Goal: Task Accomplishment & Management: Complete application form

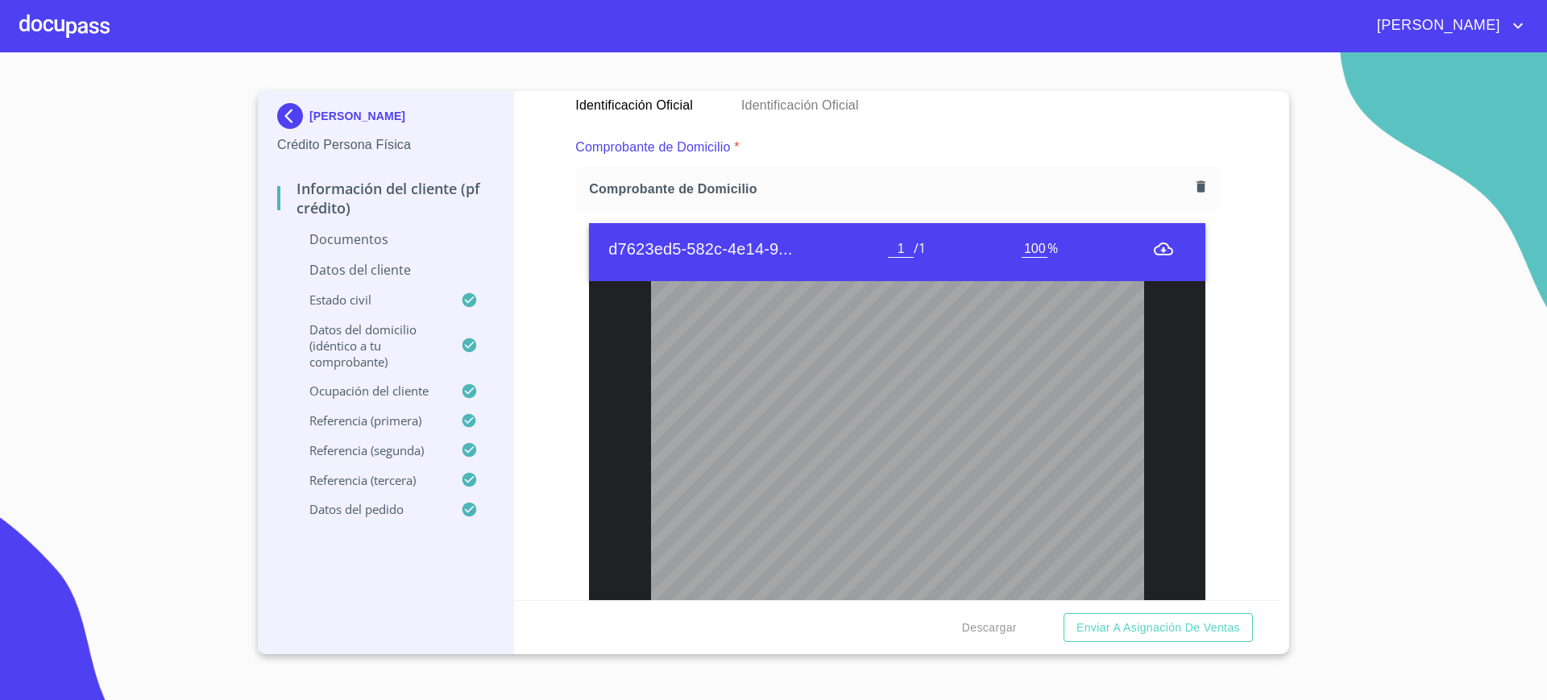
scroll to position [921, 0]
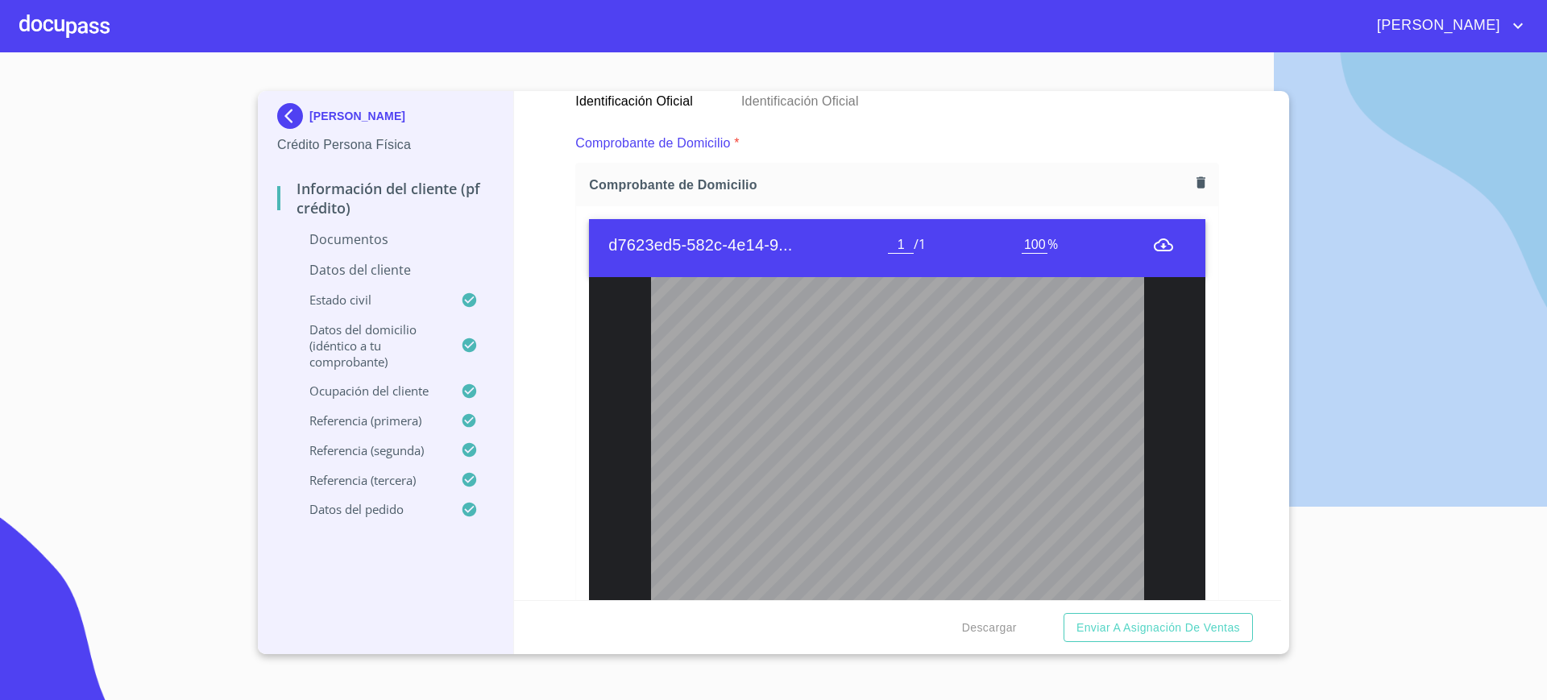
drag, startPoint x: 115, startPoint y: 39, endPoint x: 74, endPoint y: 27, distance: 42.8
click at [74, 27] on div "[PERSON_NAME]" at bounding box center [773, 26] width 1547 height 52
click at [74, 27] on div at bounding box center [64, 26] width 90 height 52
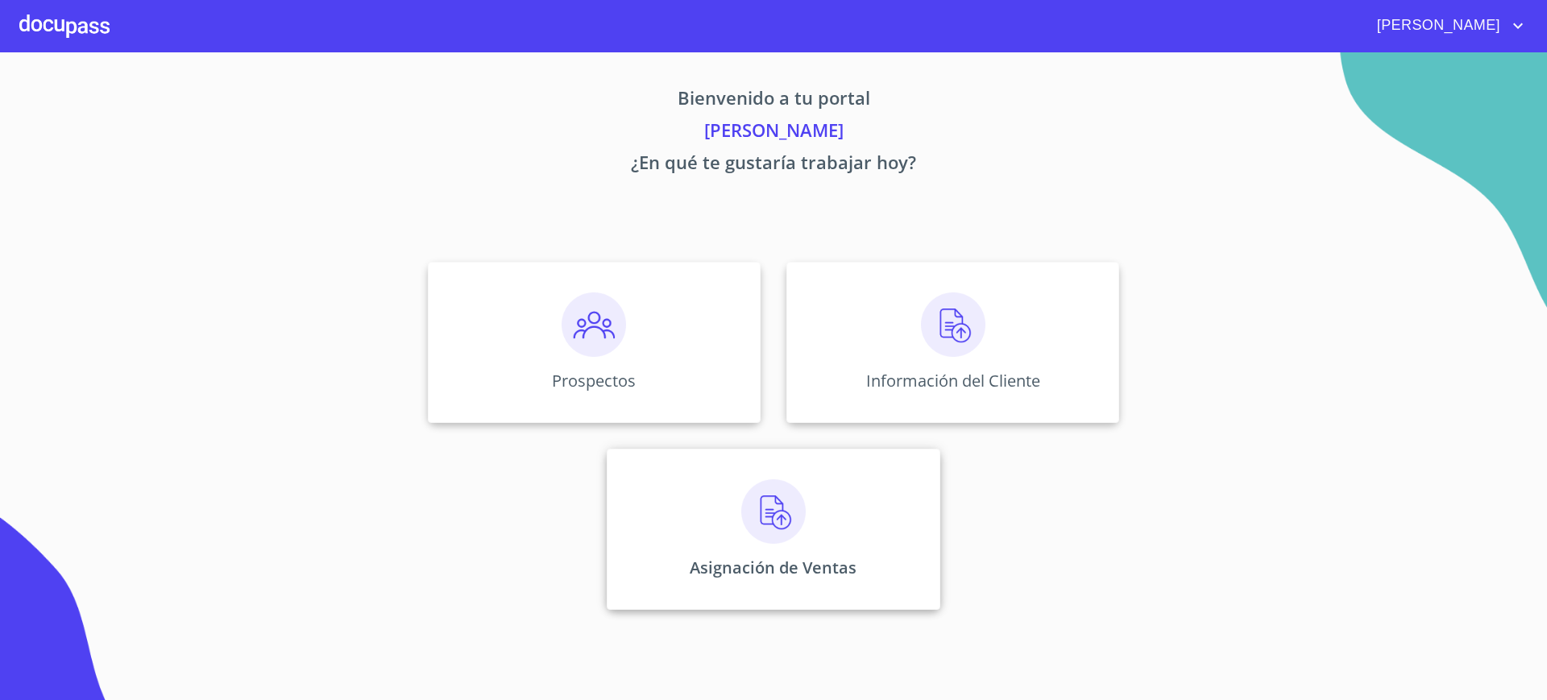
click at [631, 462] on div "Asignación de Ventas" at bounding box center [773, 529] width 333 height 161
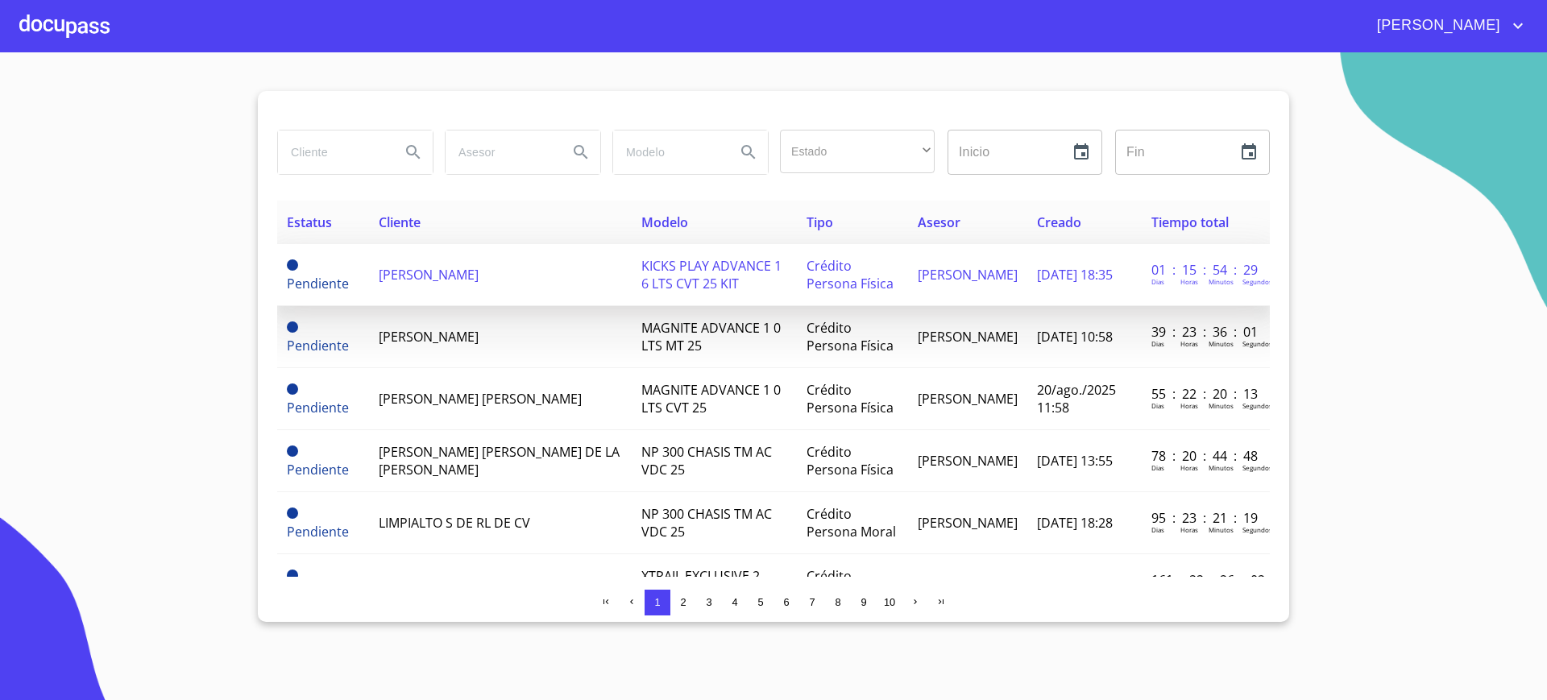
click at [640, 277] on td "KICKS PLAY ADVANCE 1 6 LTS CVT 25 KIT" at bounding box center [714, 275] width 166 height 62
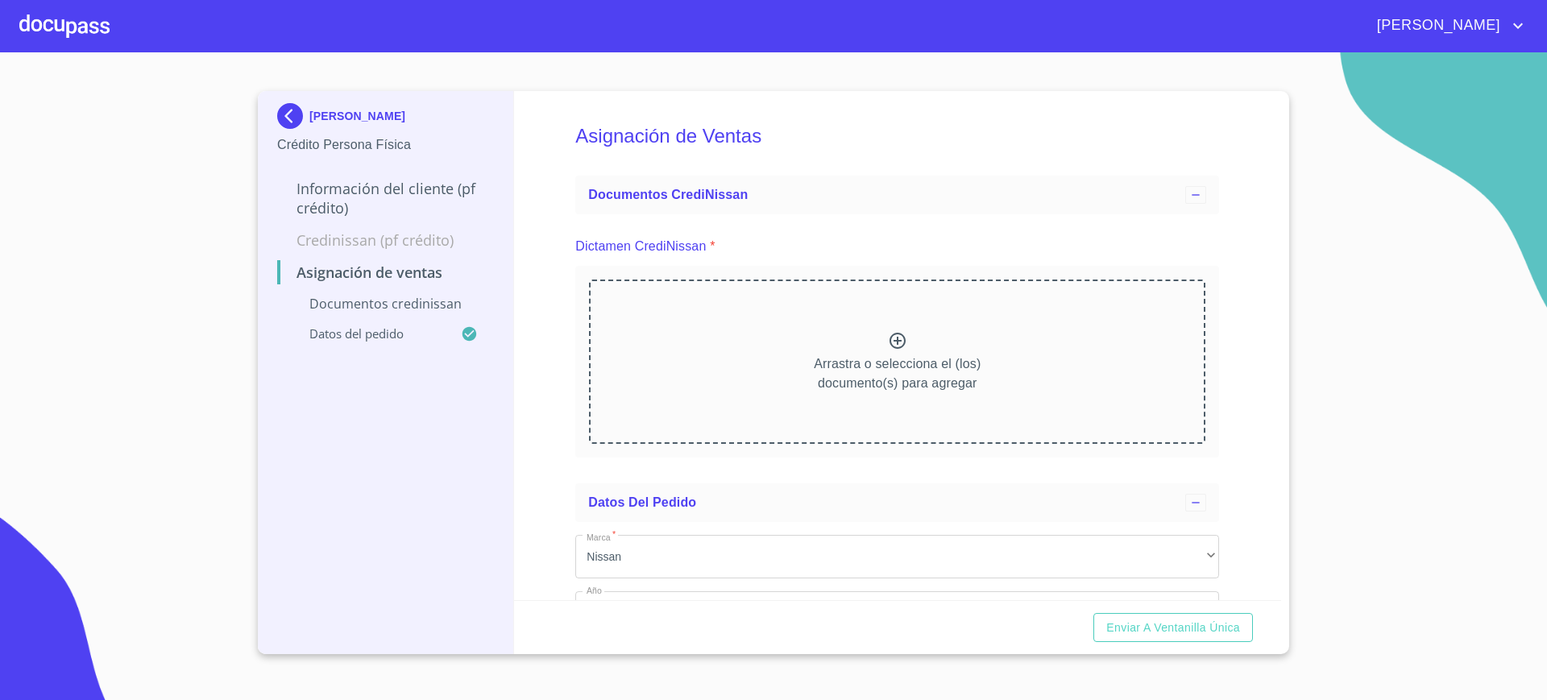
click at [938, 319] on div "Arrastra o selecciona el (los) documento(s) para agregar" at bounding box center [897, 362] width 616 height 164
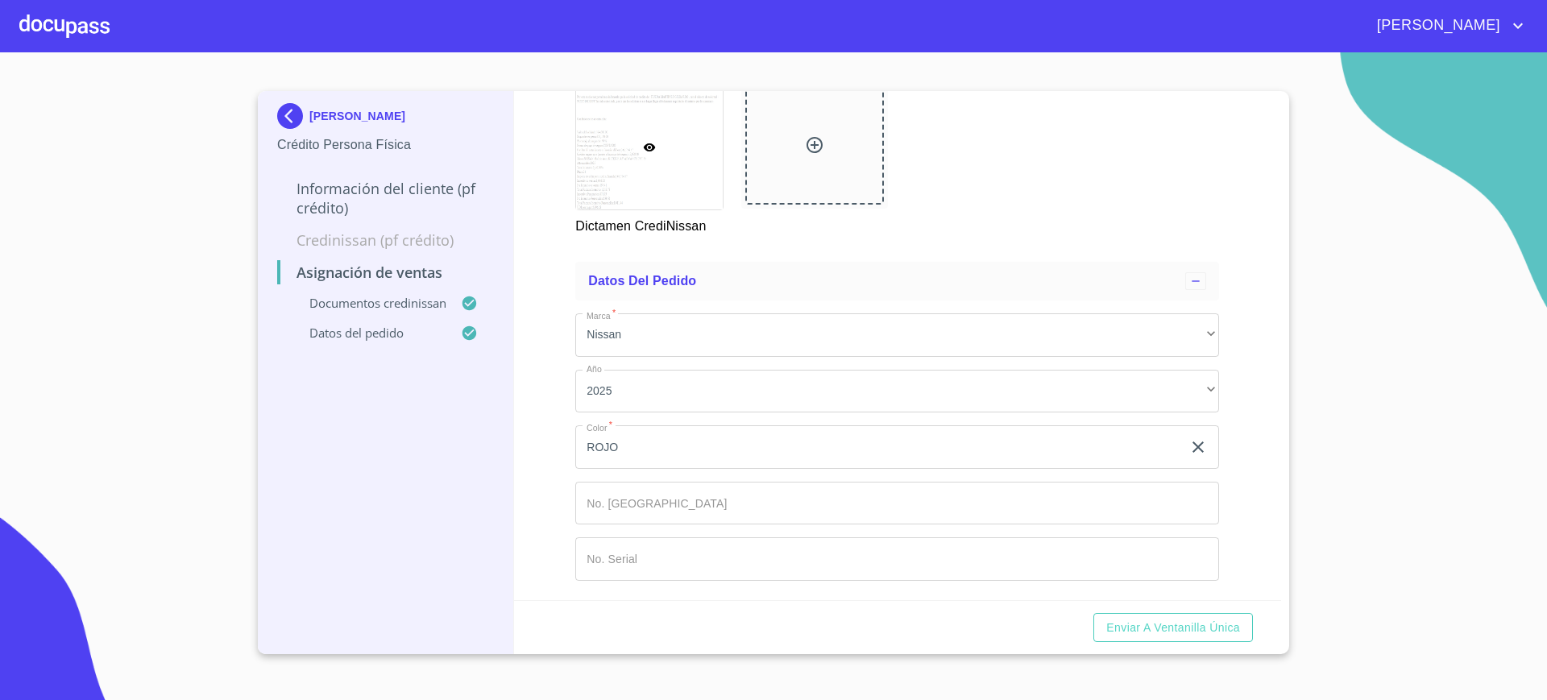
scroll to position [600, 0]
click at [1119, 623] on span "Enviar a Ventanilla única" at bounding box center [1173, 628] width 134 height 20
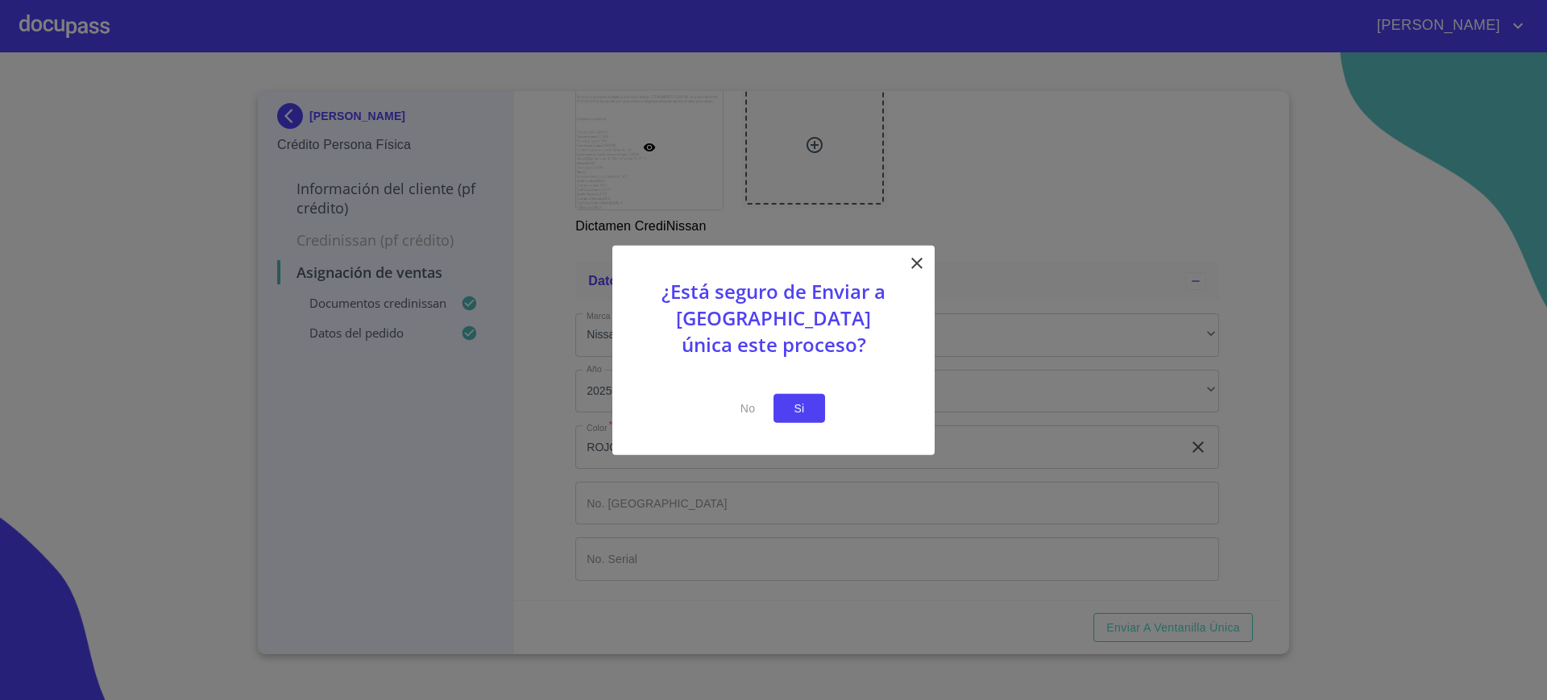
click at [821, 409] on button "Si" at bounding box center [799, 408] width 52 height 30
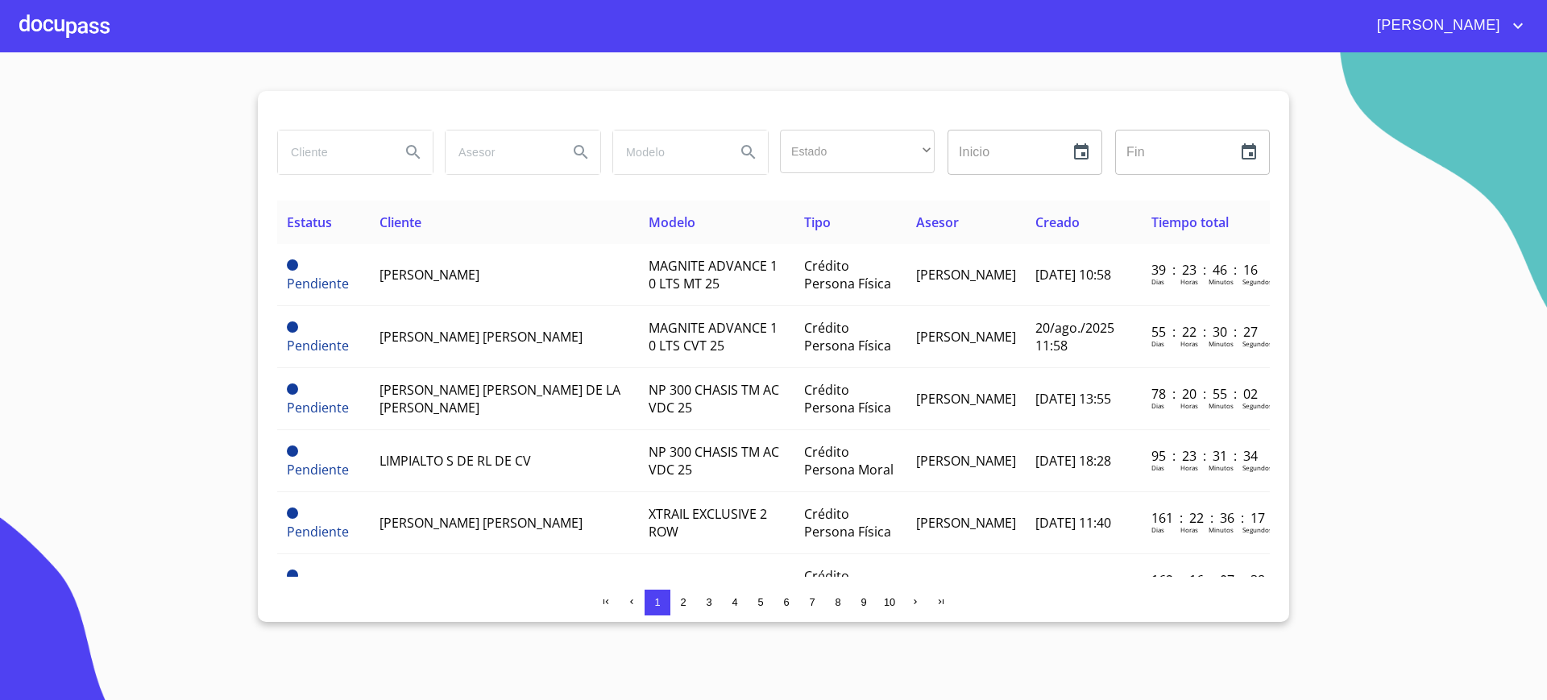
click at [309, 160] on input "search" at bounding box center [333, 151] width 110 height 43
type input "[PERSON_NAME]"
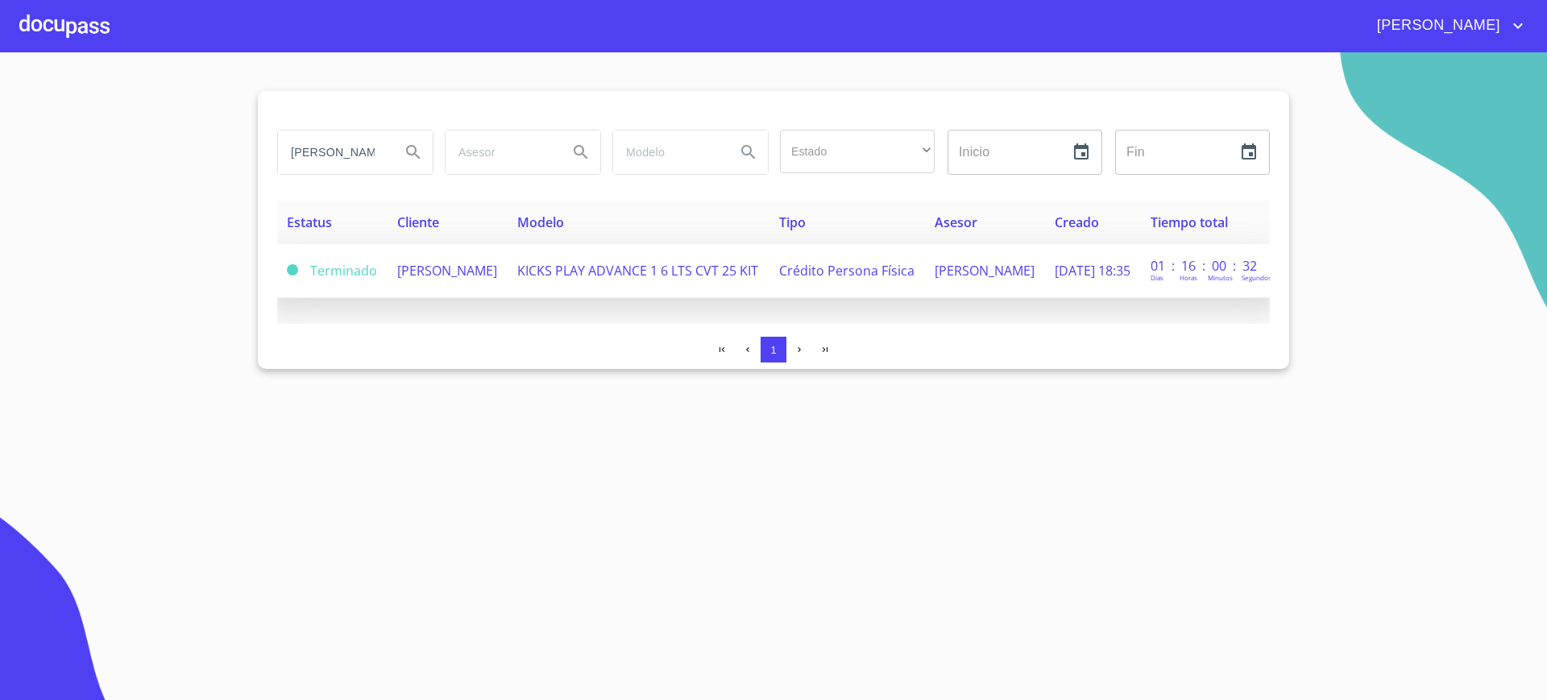
click at [507, 261] on td "[PERSON_NAME]" at bounding box center [447, 271] width 120 height 54
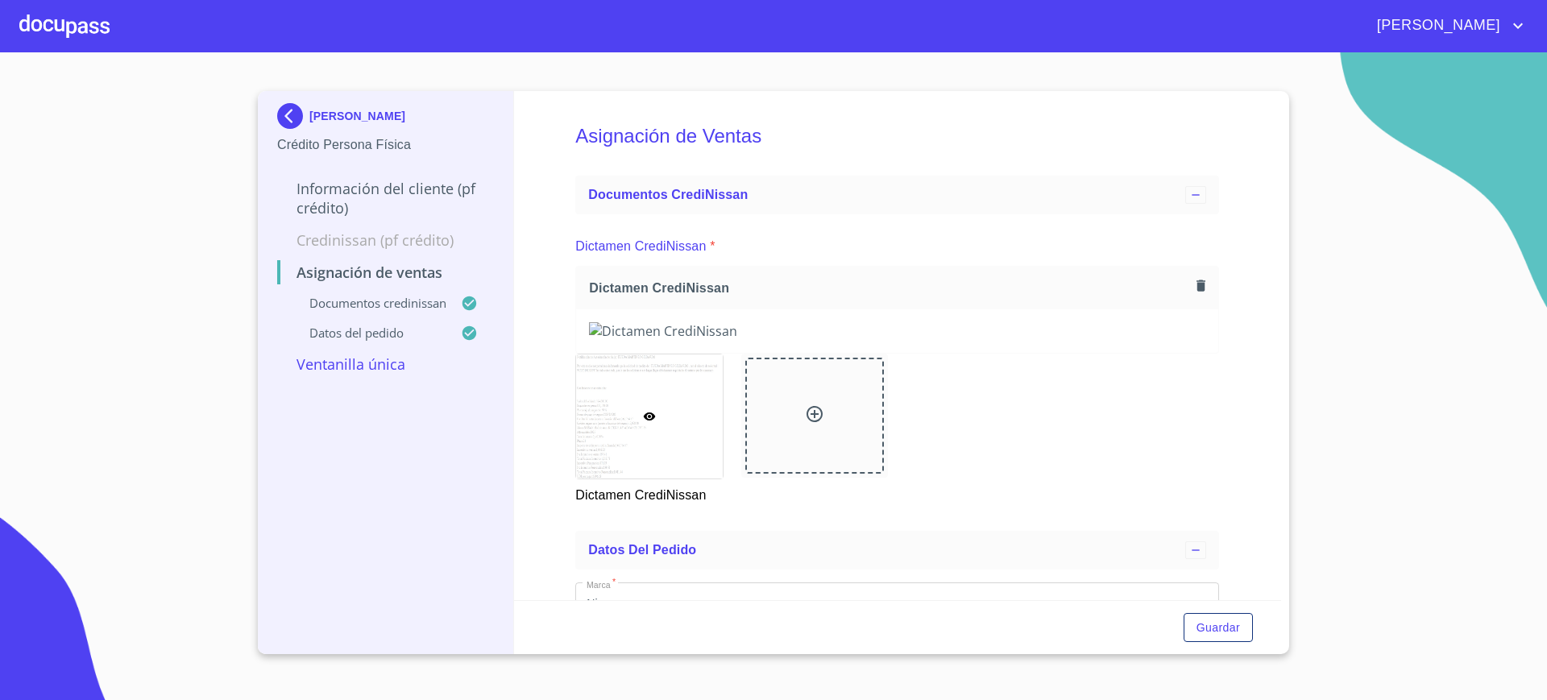
click at [44, 8] on div at bounding box center [64, 26] width 90 height 52
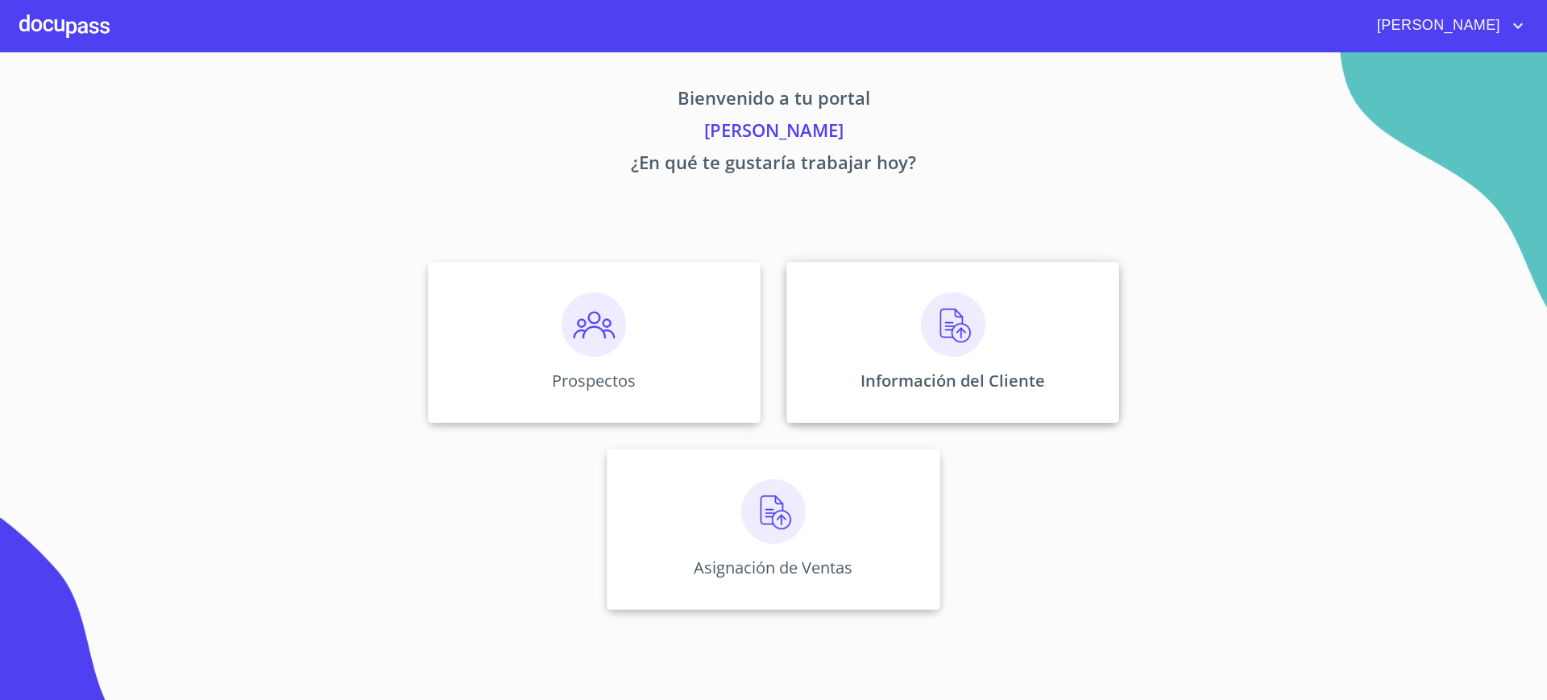
click at [799, 315] on div "Información del Cliente" at bounding box center [952, 342] width 333 height 161
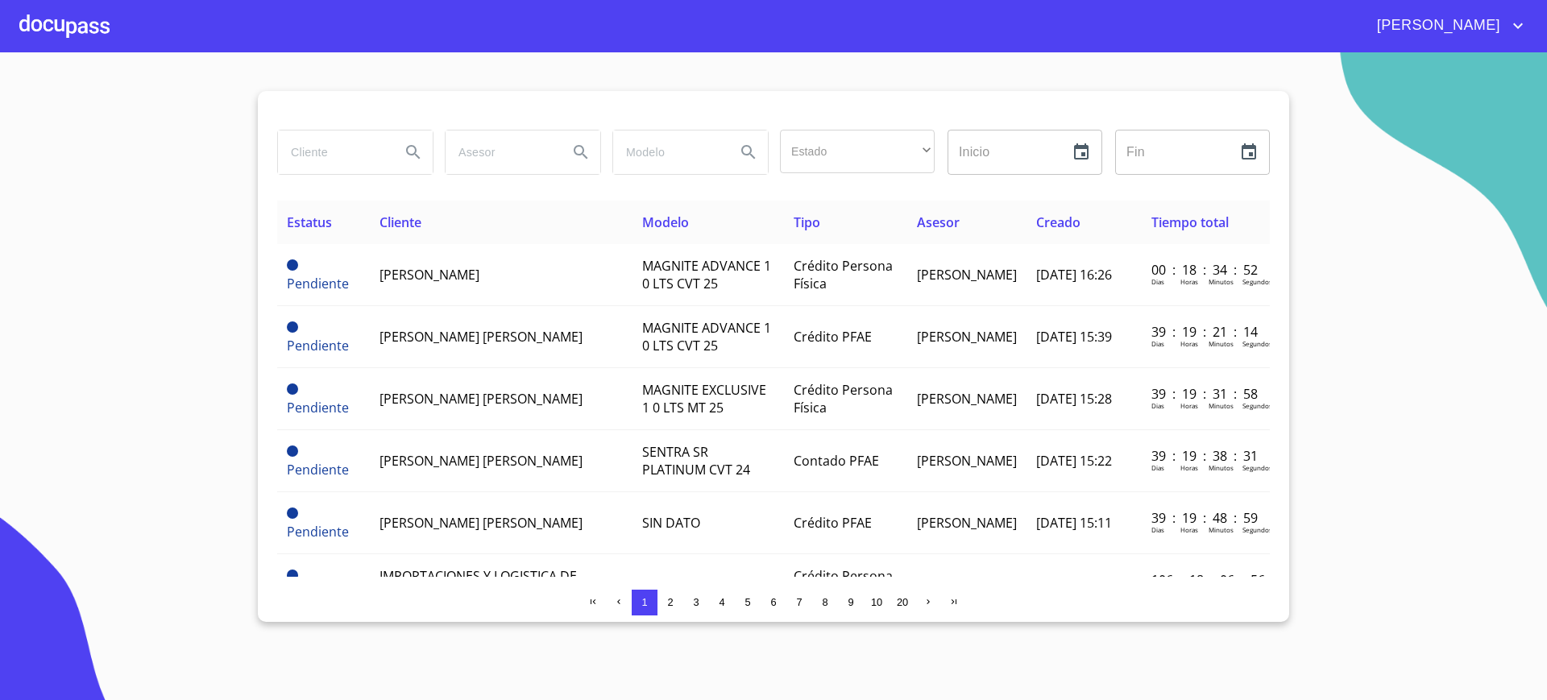
click at [295, 142] on input "search" at bounding box center [333, 151] width 110 height 43
type input "g"
click at [354, 163] on input "search" at bounding box center [333, 151] width 110 height 43
type input "[PERSON_NAME]"
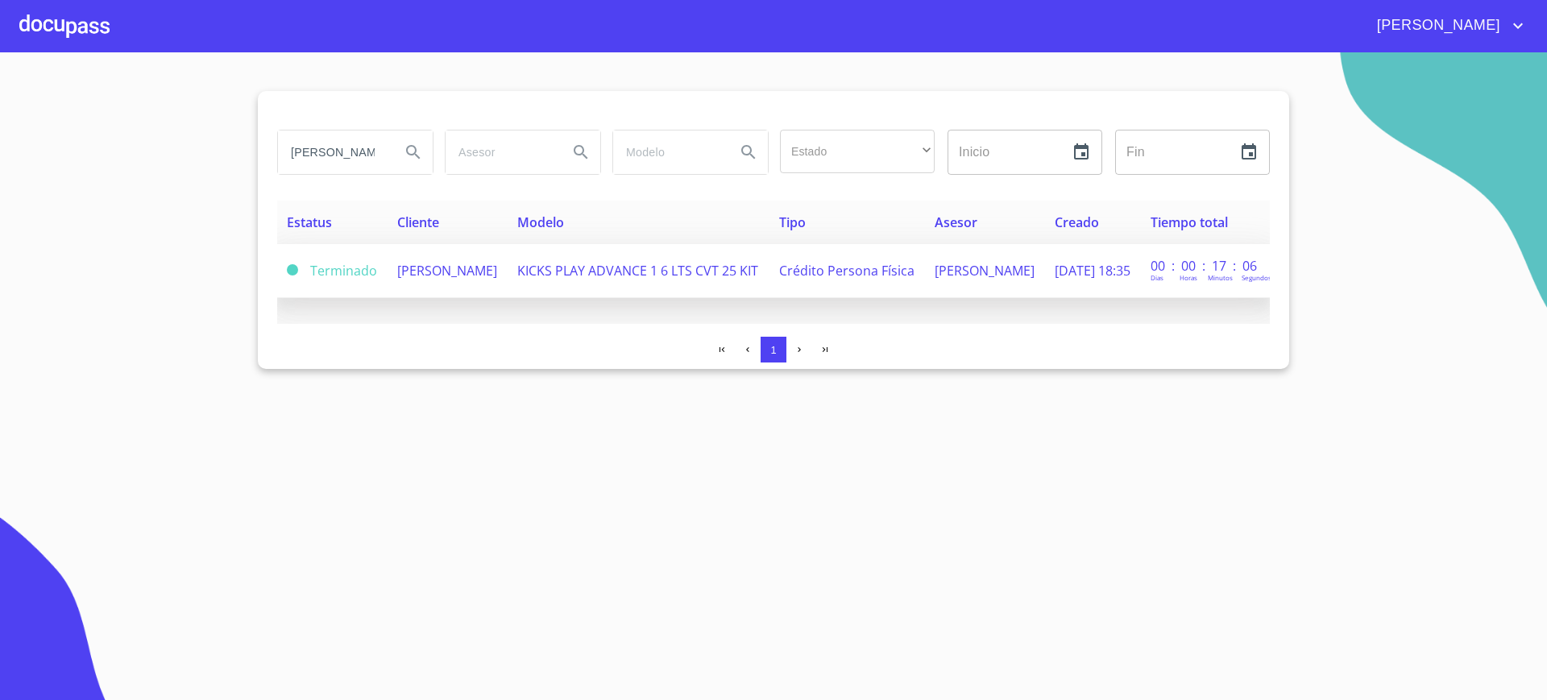
click at [497, 251] on td "[PERSON_NAME]" at bounding box center [447, 271] width 120 height 54
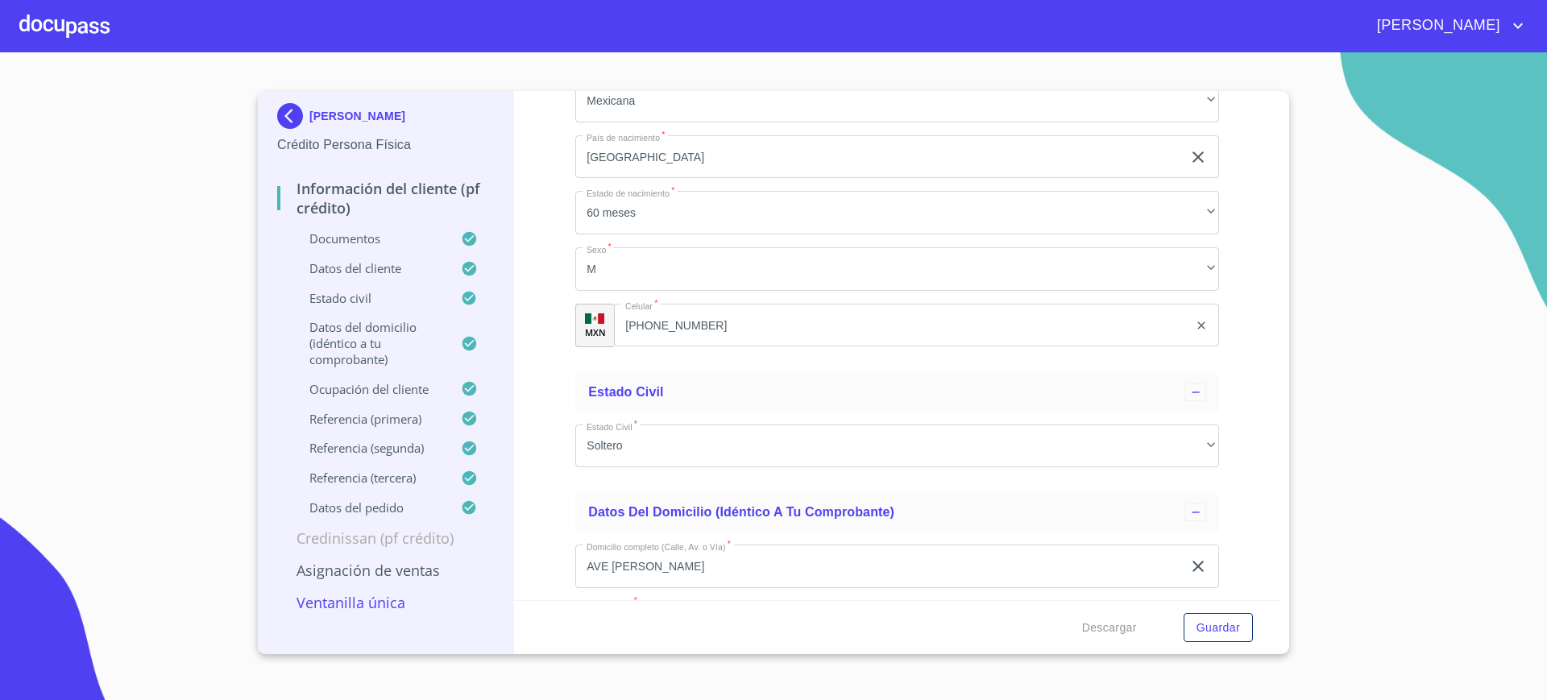
scroll to position [4269, 0]
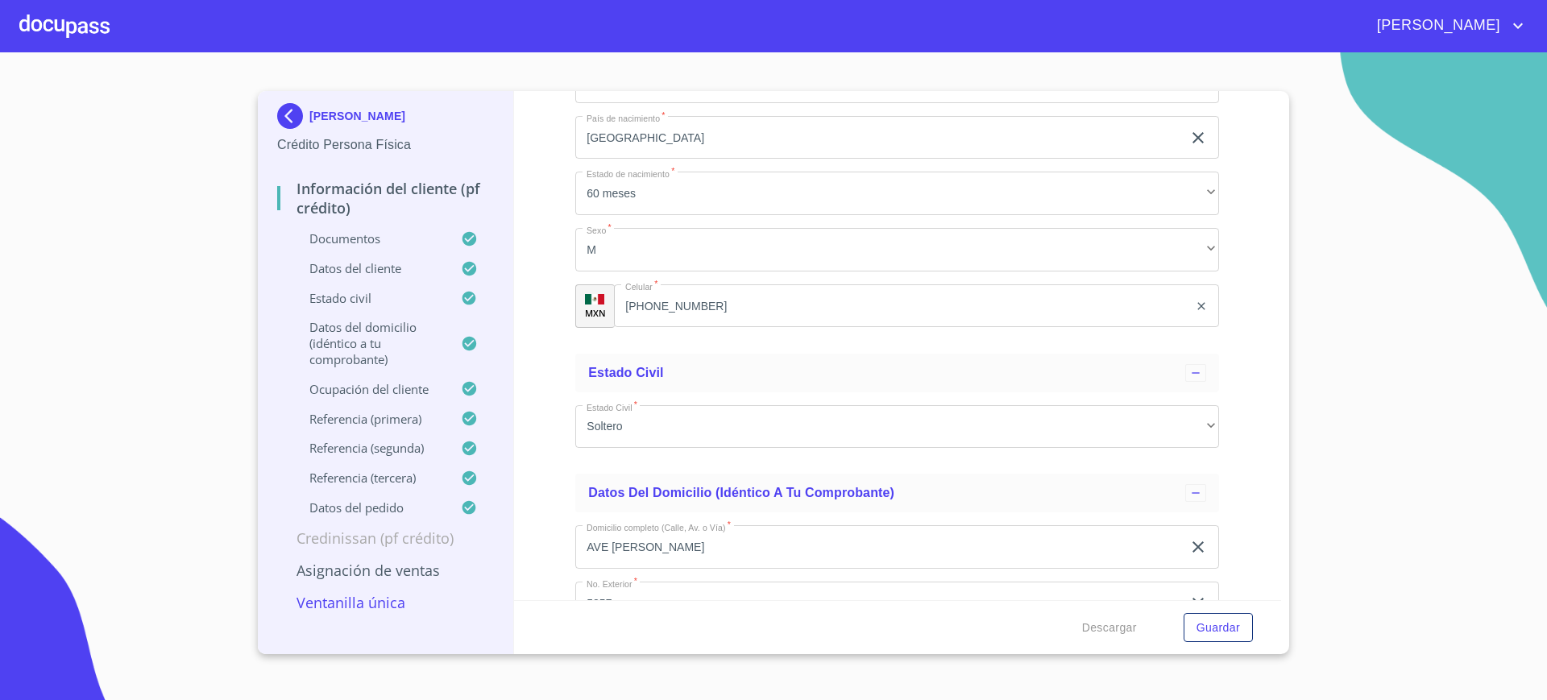
copy span "TEMG580608HJCJRL07"
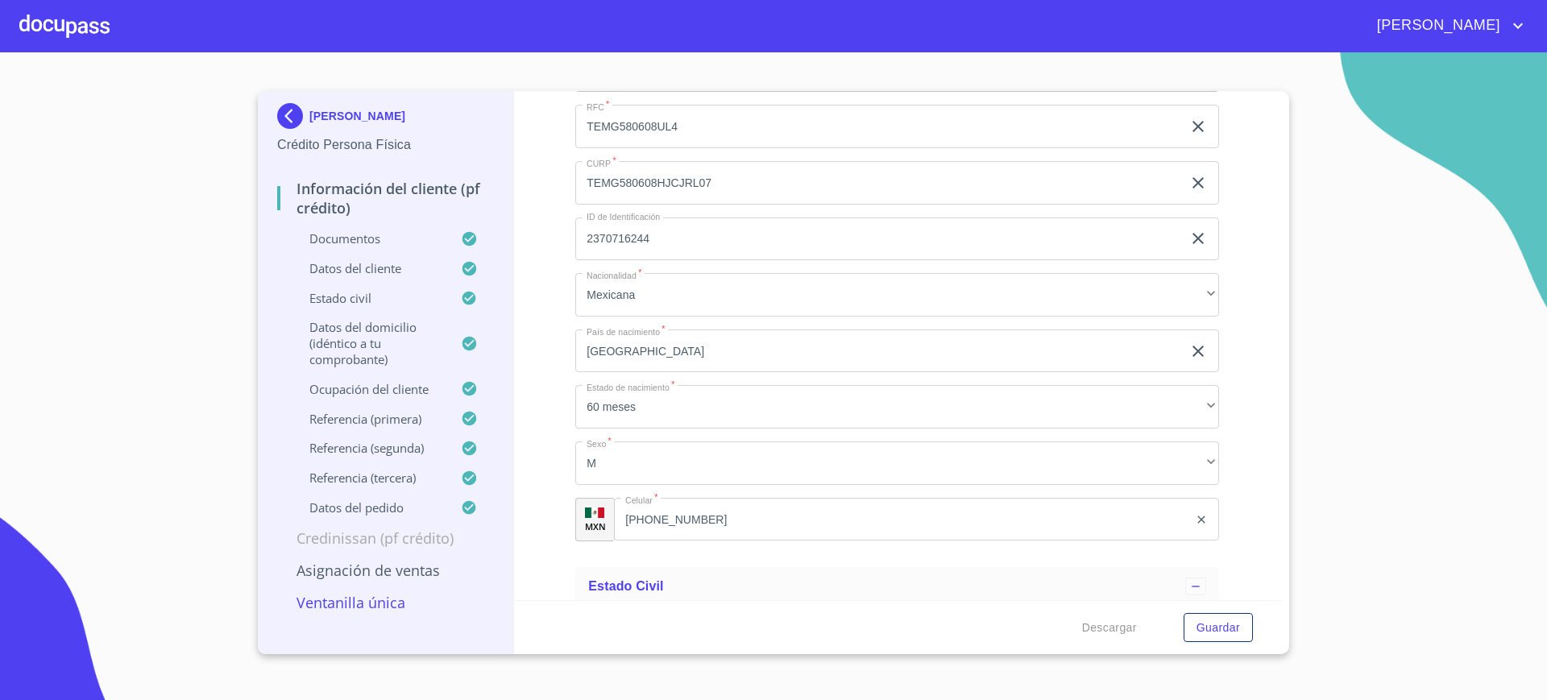
scroll to position [4055, 0]
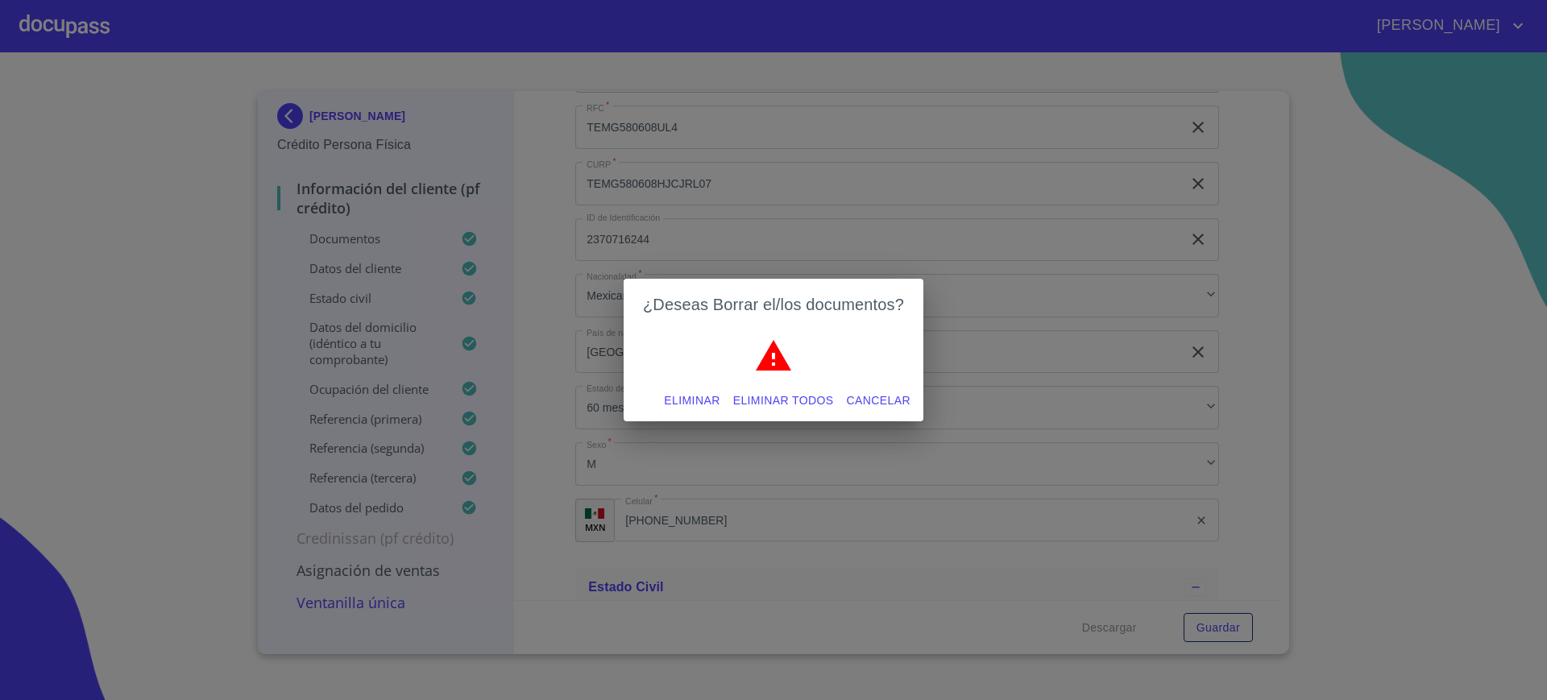
click at [707, 394] on span "Eliminar" at bounding box center [692, 401] width 56 height 20
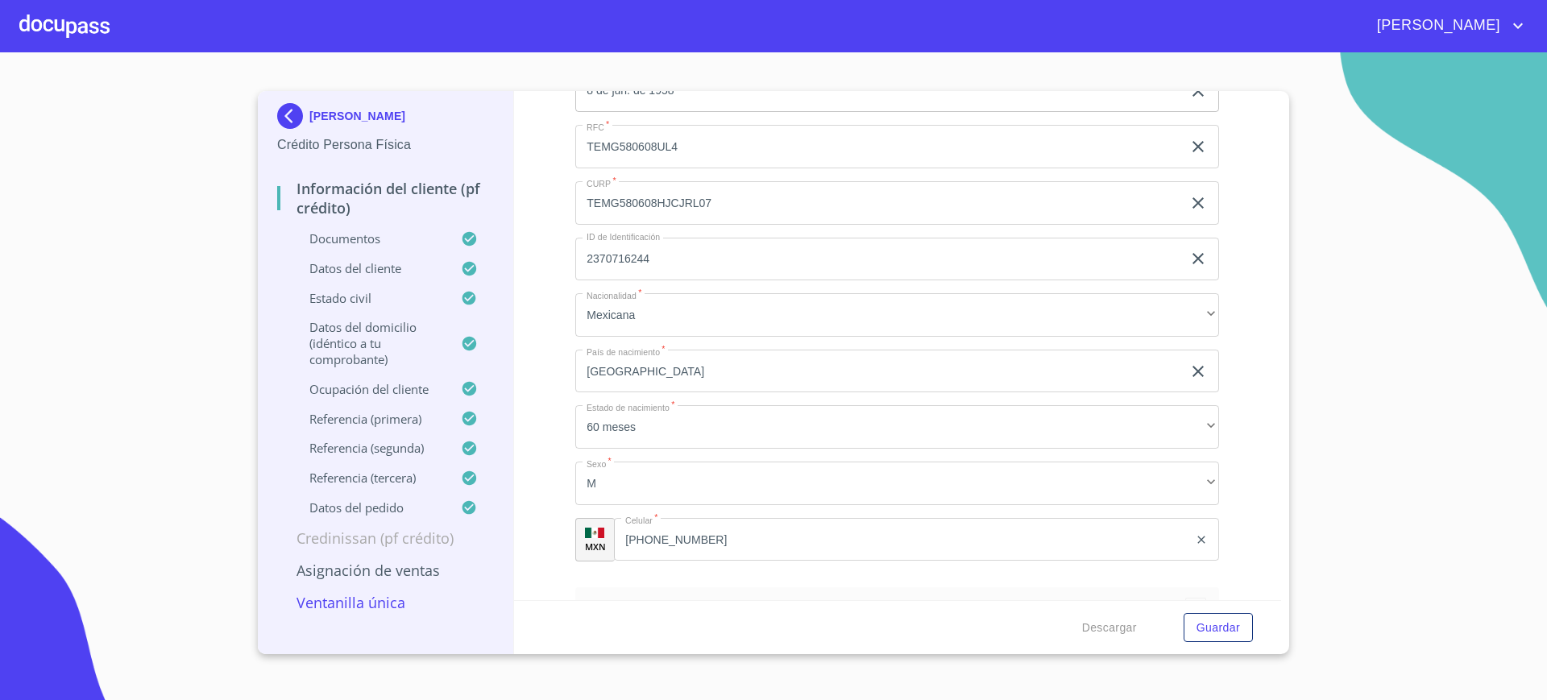
click at [1207, 453] on div "Información del cliente (PF crédito) Documentos Documento de identificación.   …" at bounding box center [898, 345] width 768 height 509
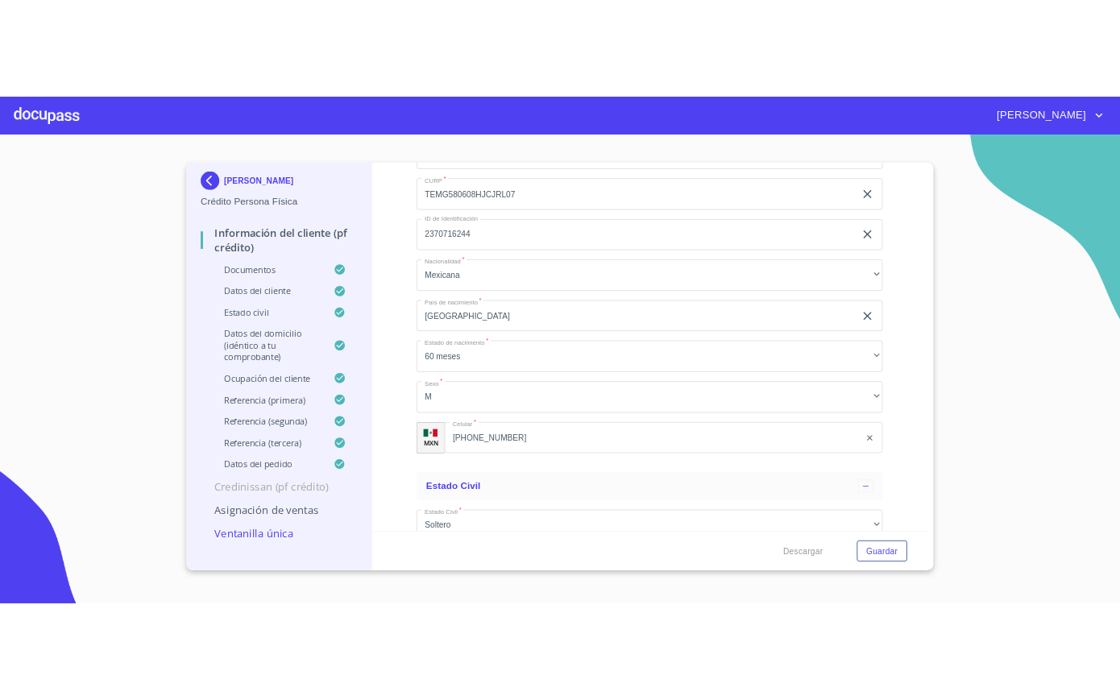
scroll to position [4098, 0]
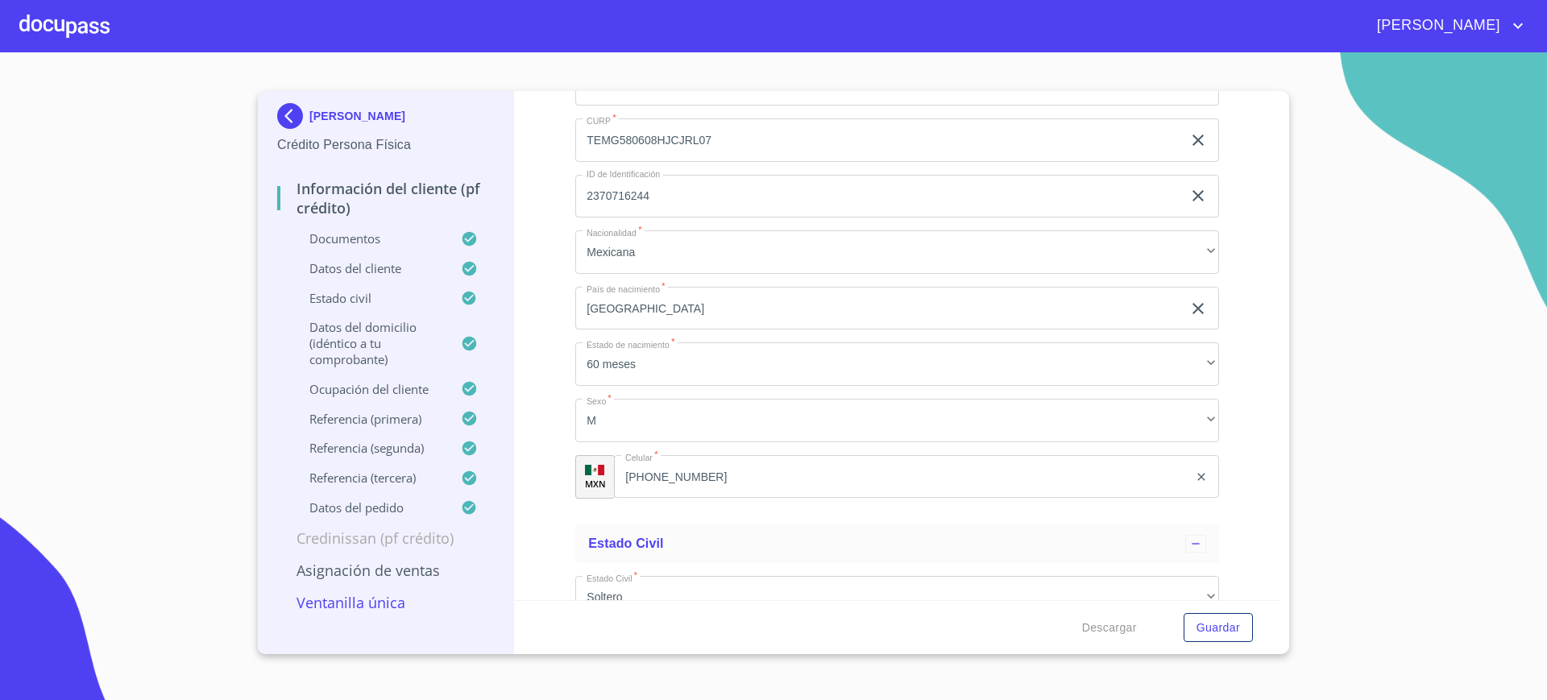
click at [500, 65] on section "[PERSON_NAME] Persona Física Información del cliente (PF crédito) Documentos Da…" at bounding box center [773, 376] width 1547 height 648
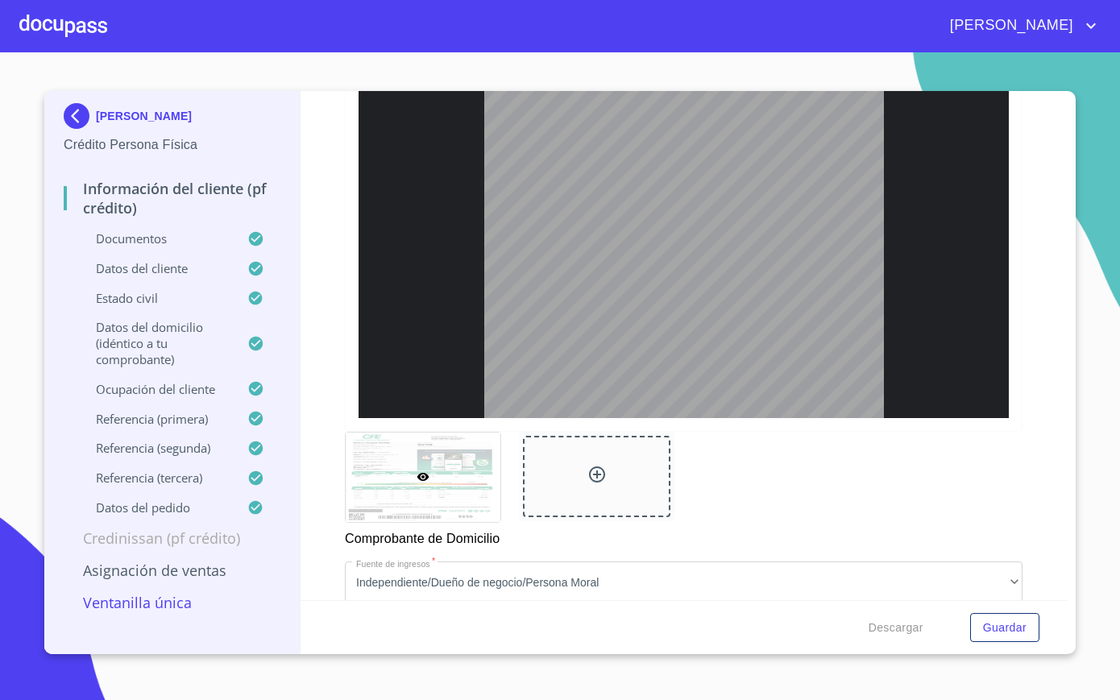
scroll to position [1173, 0]
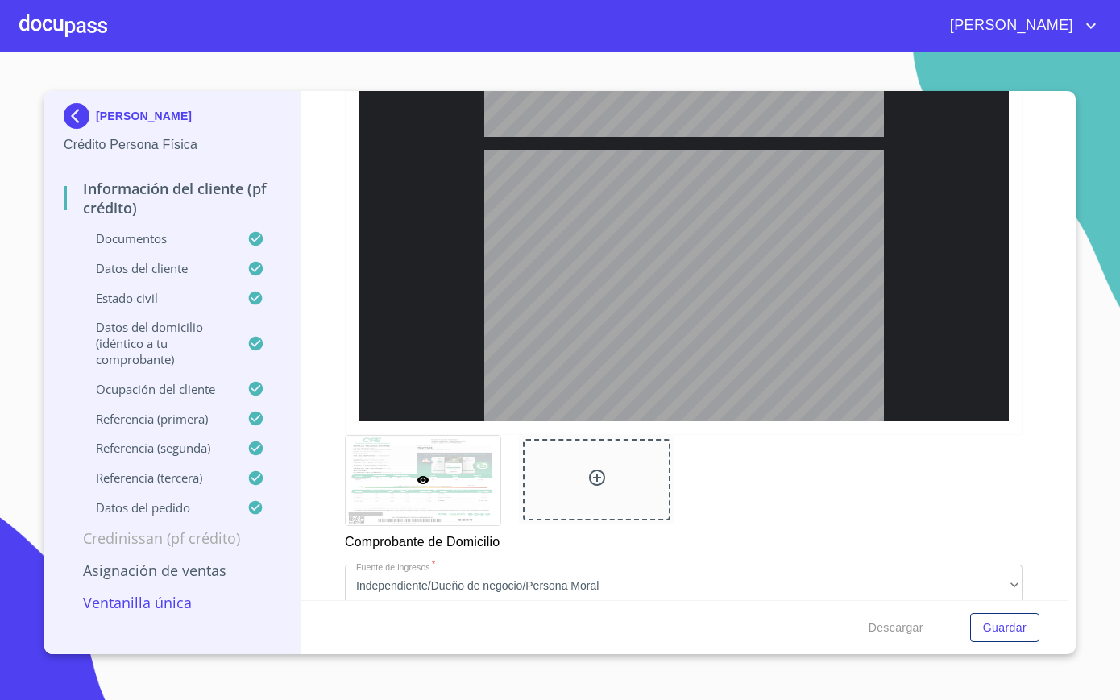
type input "1"
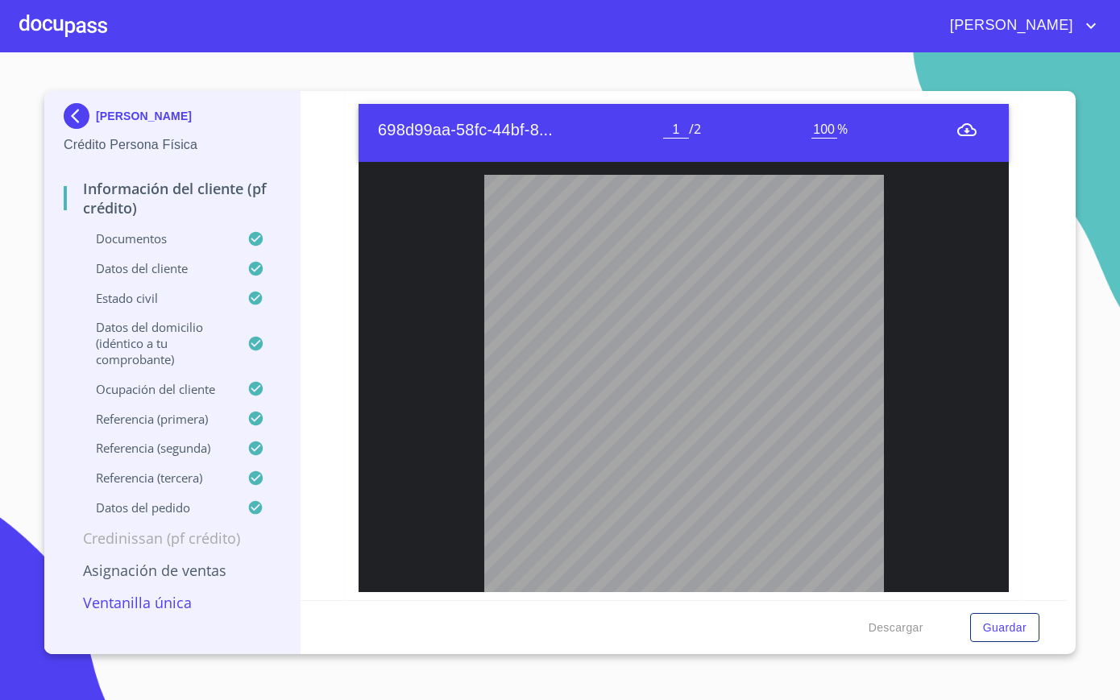
scroll to position [962, 0]
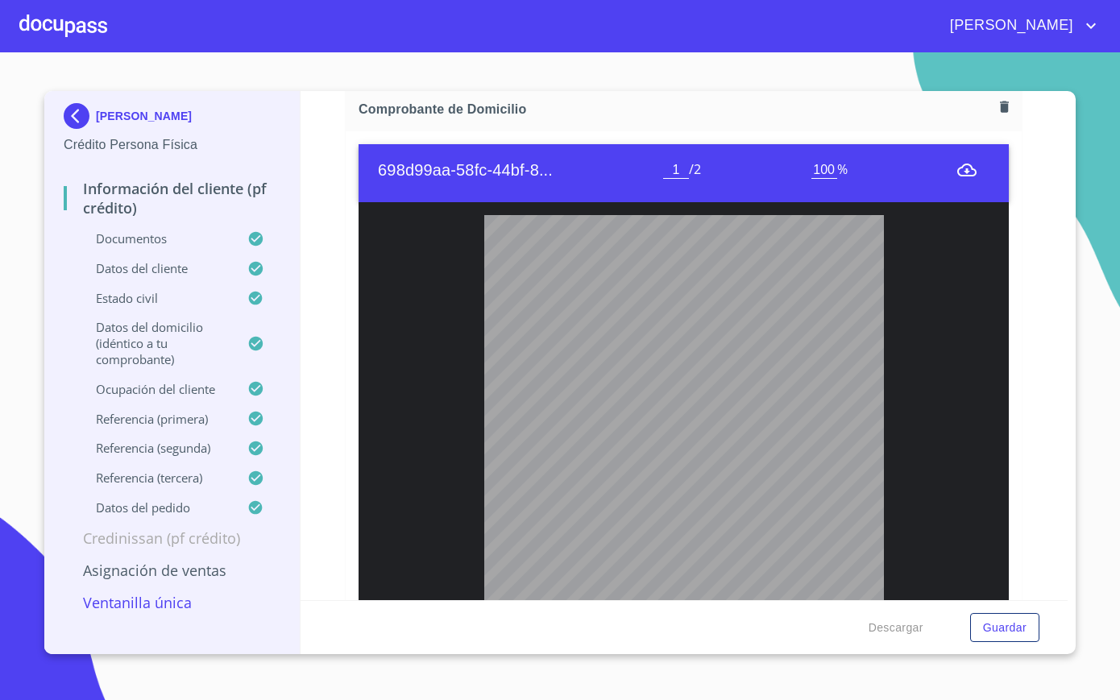
click at [993, 115] on button "button" at bounding box center [1004, 107] width 22 height 22
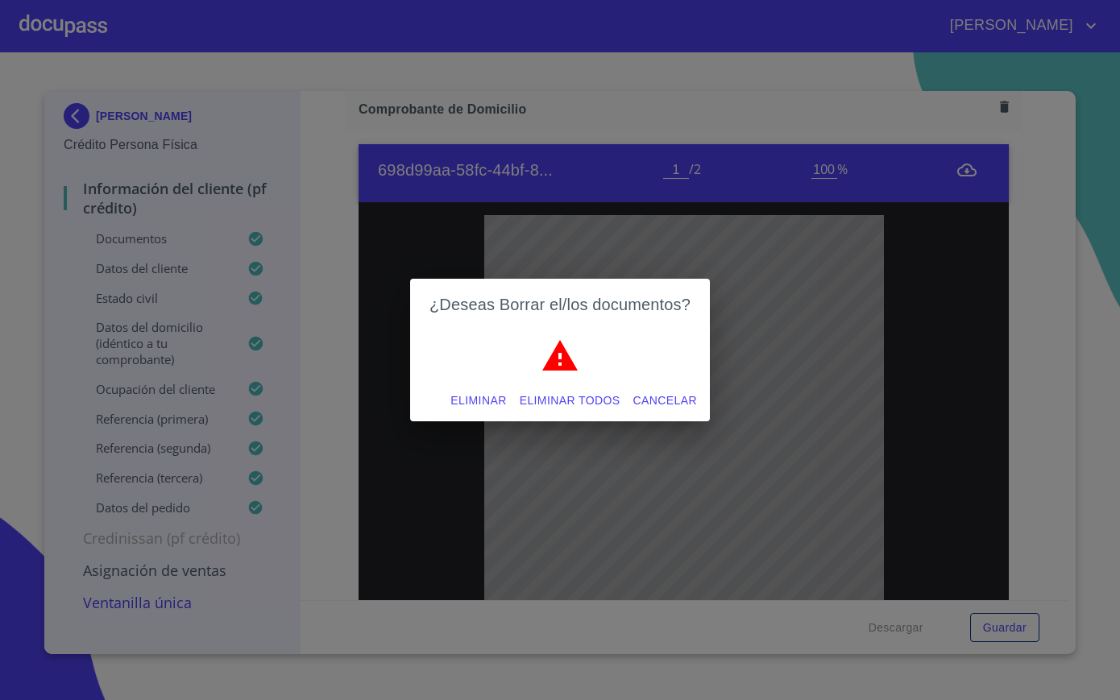
click at [486, 400] on span "Eliminar" at bounding box center [478, 401] width 56 height 20
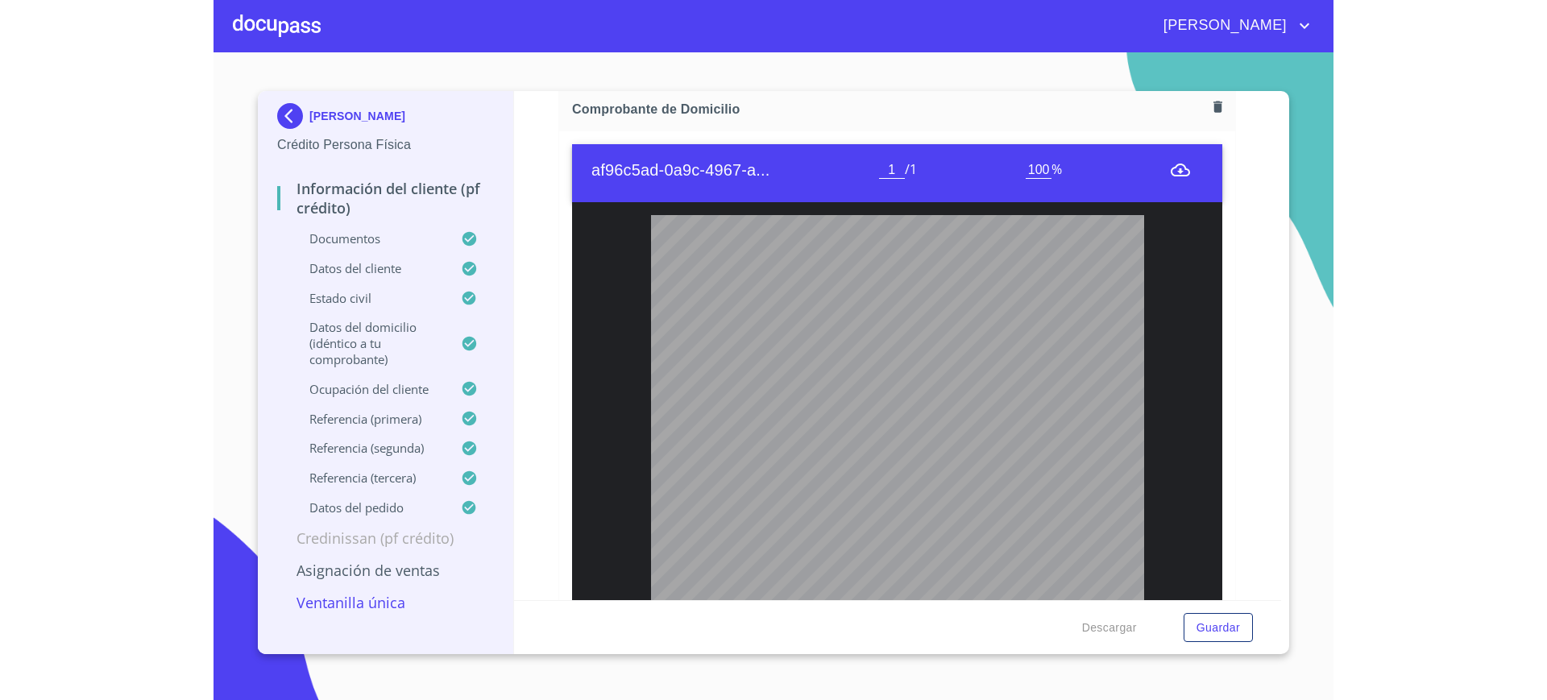
scroll to position [231, 0]
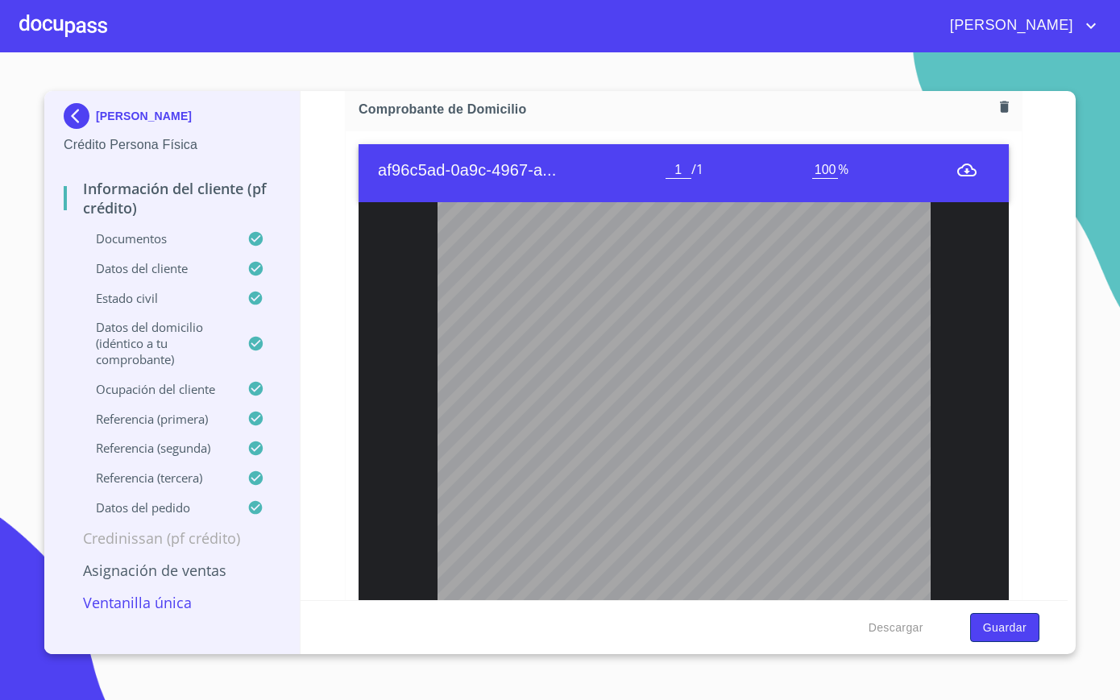
click at [1009, 629] on span "Guardar" at bounding box center [1004, 628] width 43 height 20
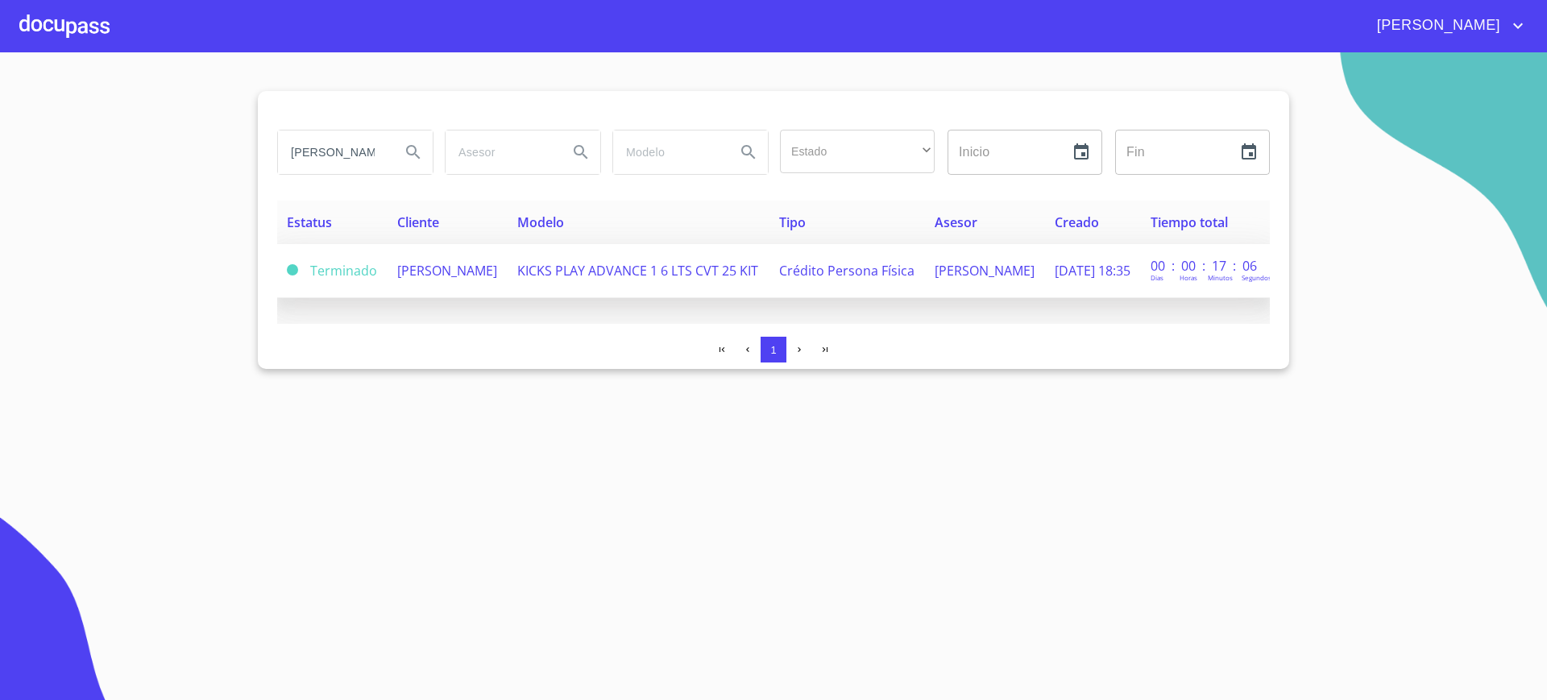
click at [604, 280] on td "KICKS PLAY ADVANCE 1 6 LTS CVT 25 KIT" at bounding box center [638, 271] width 262 height 54
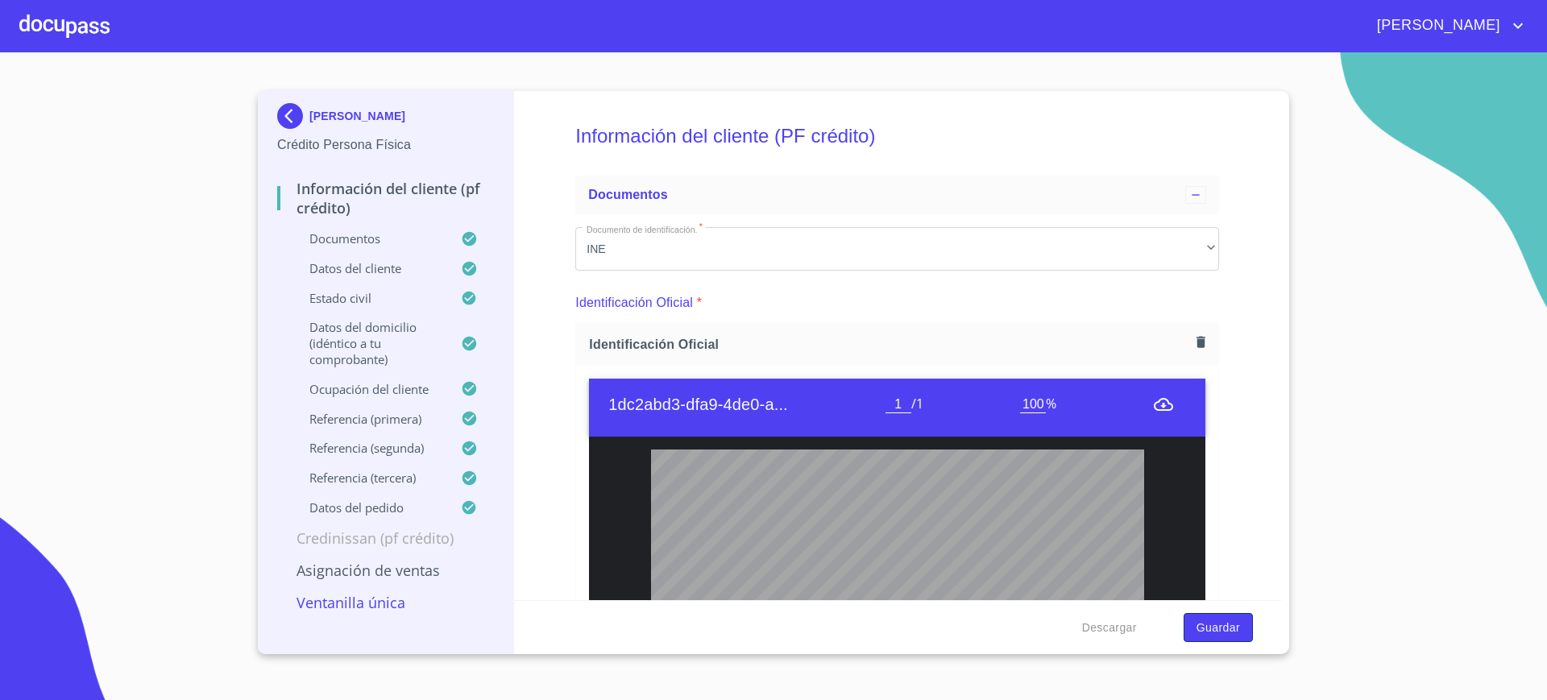
click at [1223, 625] on span "Guardar" at bounding box center [1217, 628] width 43 height 20
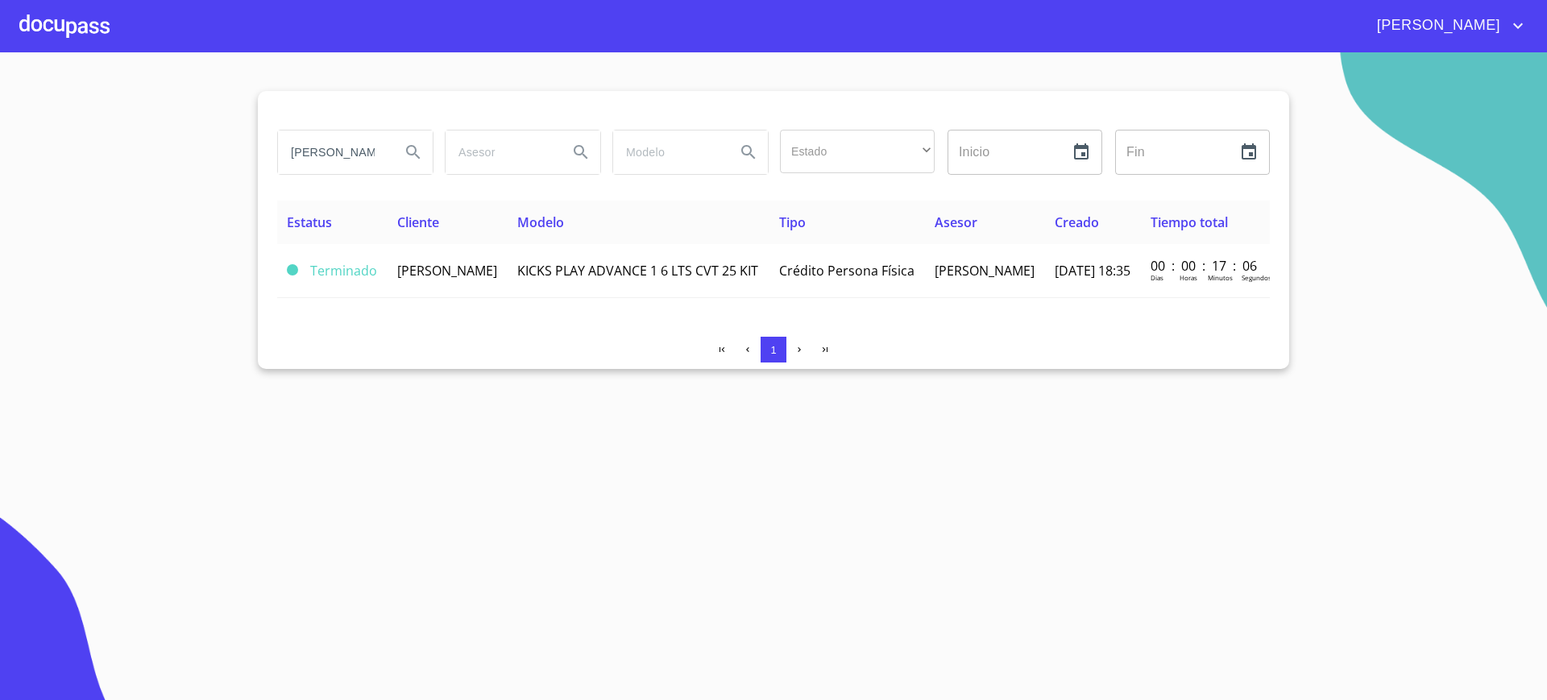
click at [348, 139] on input "[PERSON_NAME]" at bounding box center [333, 151] width 110 height 43
type input "D"
type input "ADAL"
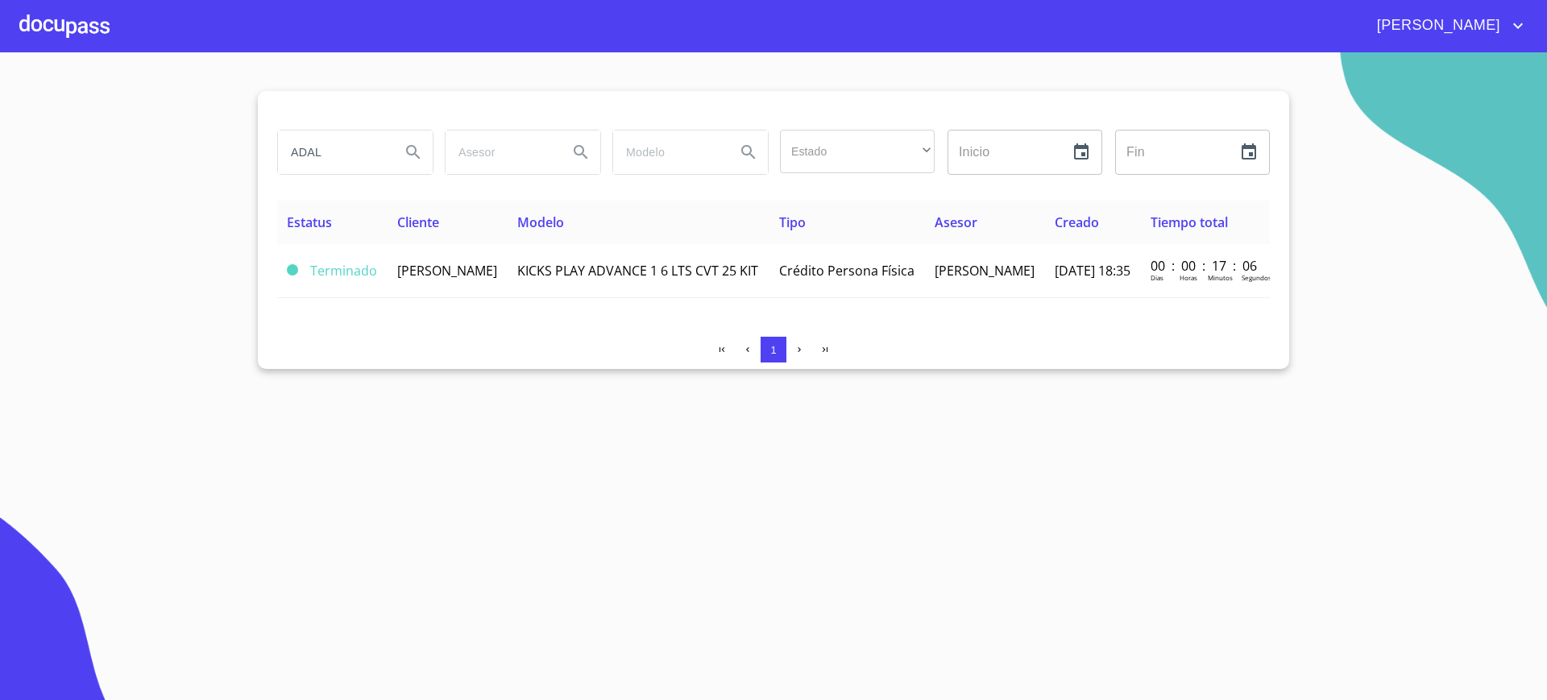
click at [115, 31] on div "[PERSON_NAME]" at bounding box center [819, 26] width 1418 height 26
click at [106, 30] on div at bounding box center [64, 26] width 90 height 52
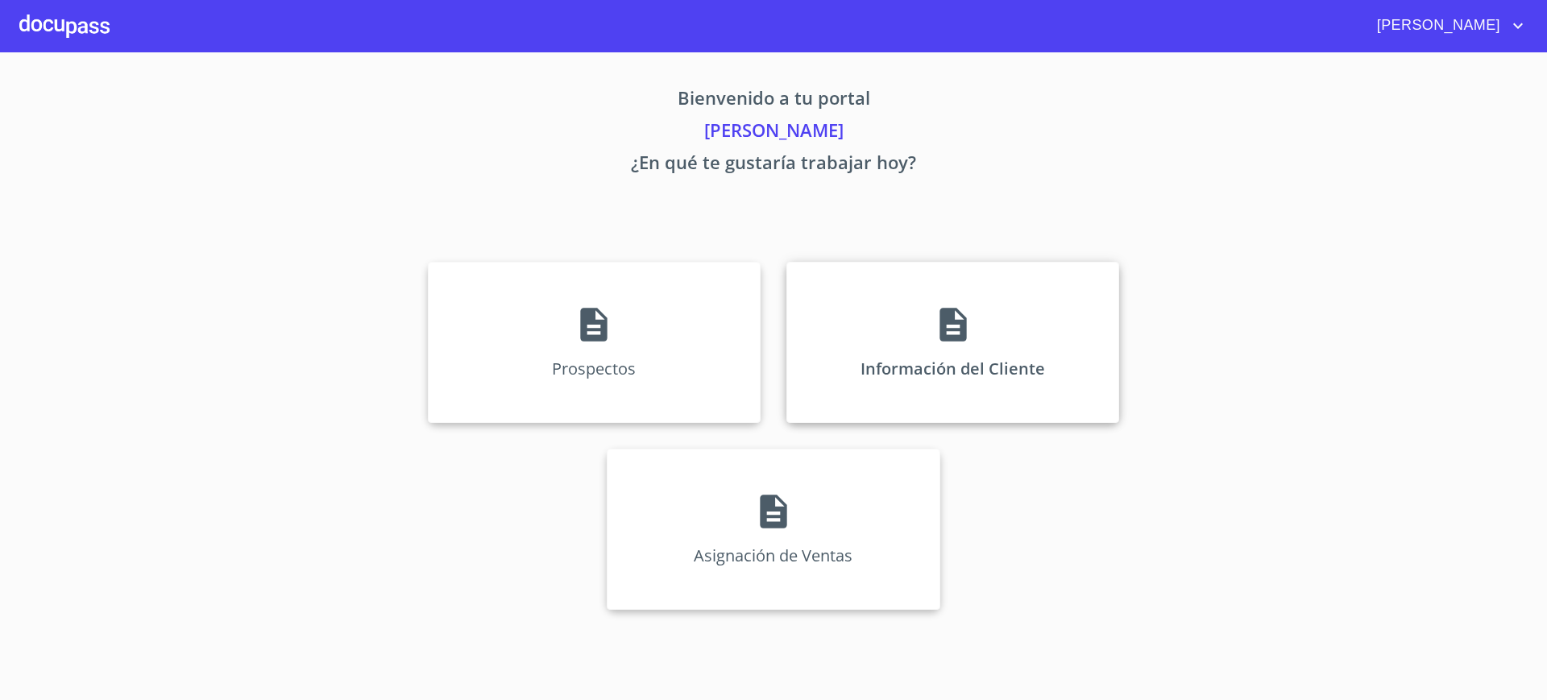
click at [810, 335] on div "Información del Cliente" at bounding box center [952, 342] width 333 height 161
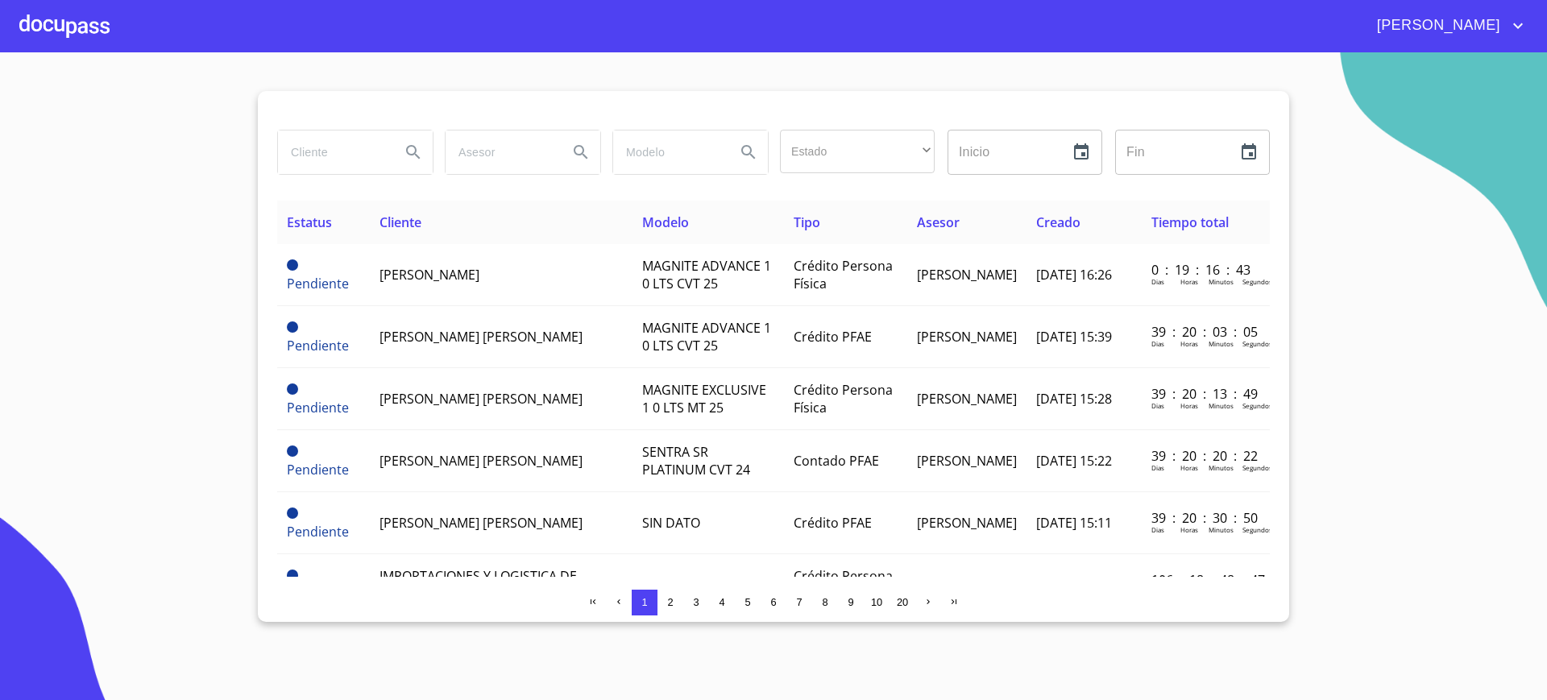
click at [342, 152] on input "search" at bounding box center [333, 151] width 110 height 43
type input "ADALBERTO"
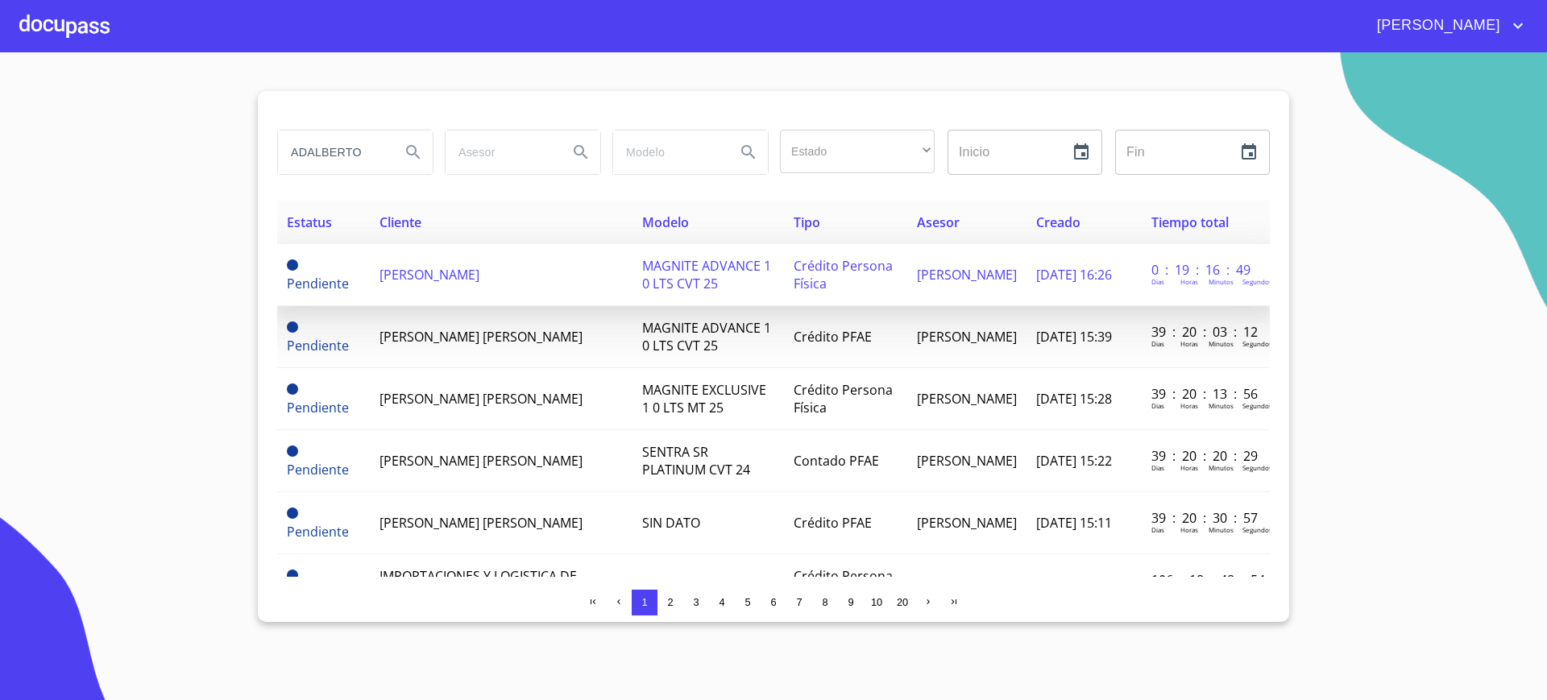
click at [587, 283] on td "[PERSON_NAME]" at bounding box center [501, 275] width 263 height 62
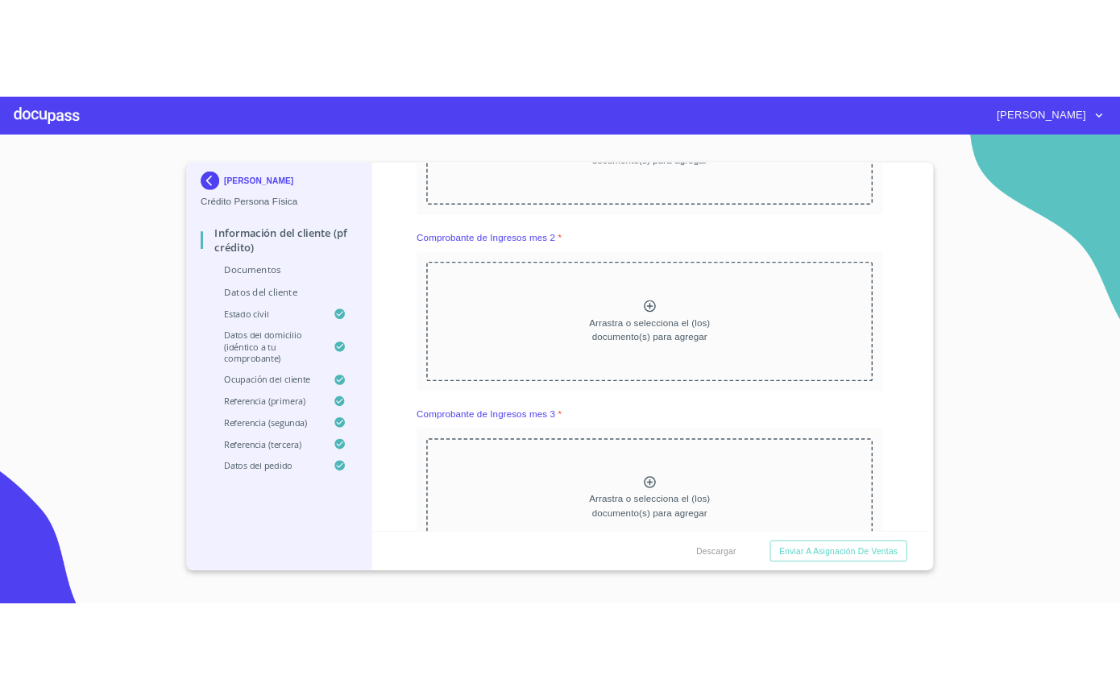
scroll to position [1945, 0]
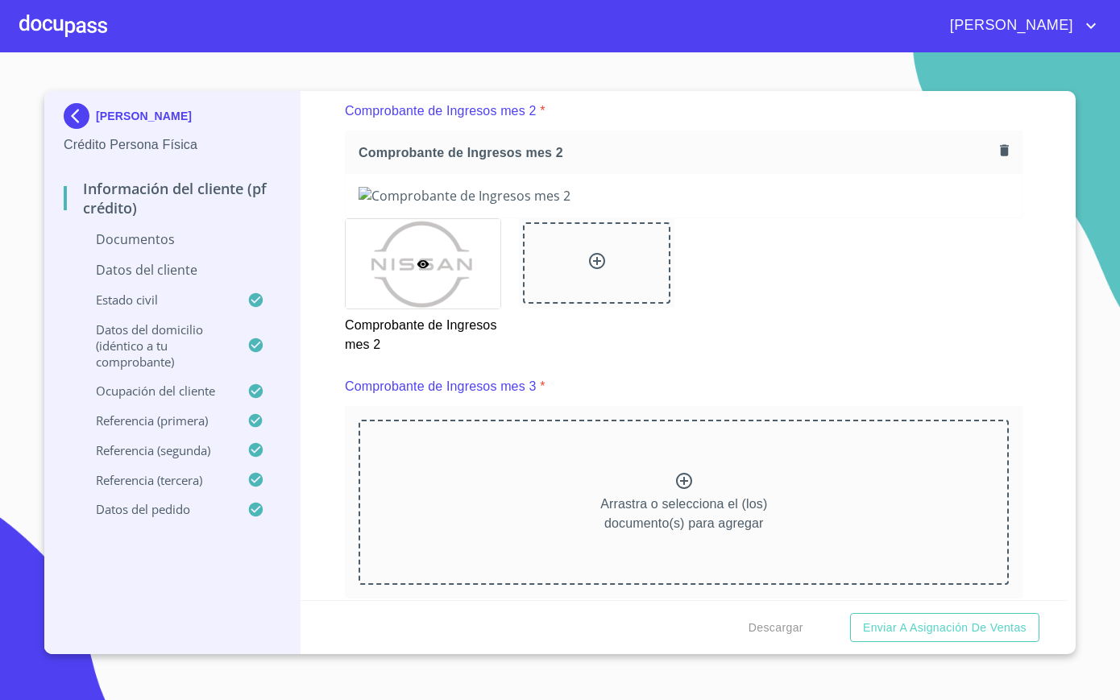
click at [994, 161] on button "button" at bounding box center [1004, 150] width 22 height 22
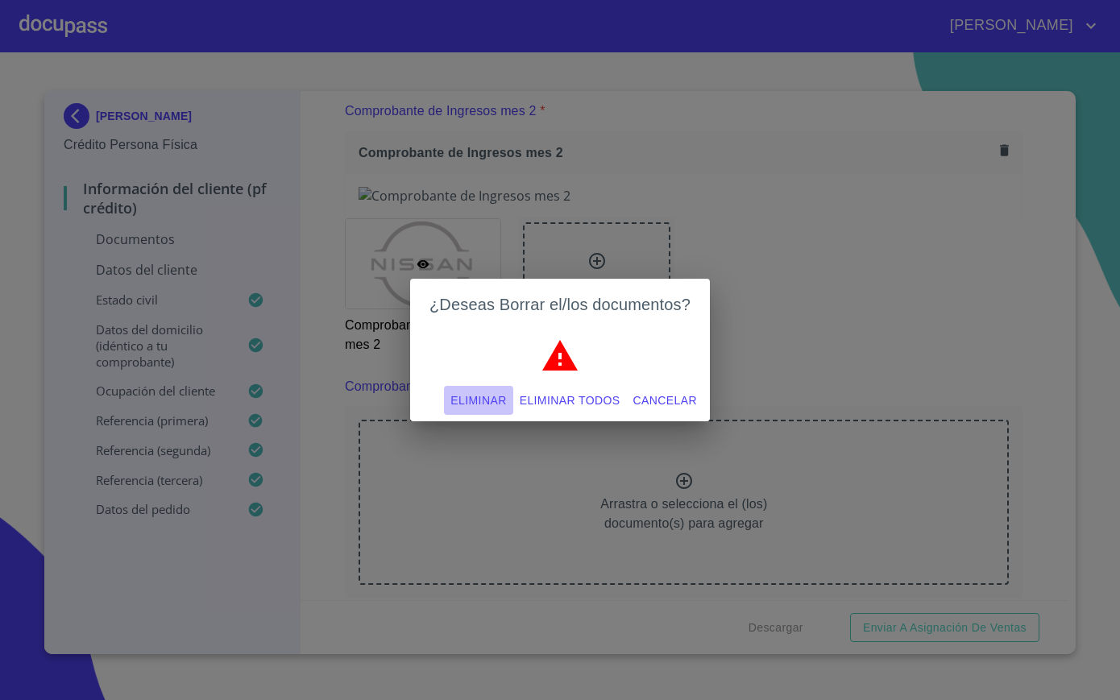
click at [510, 410] on button "Eliminar" at bounding box center [478, 401] width 68 height 30
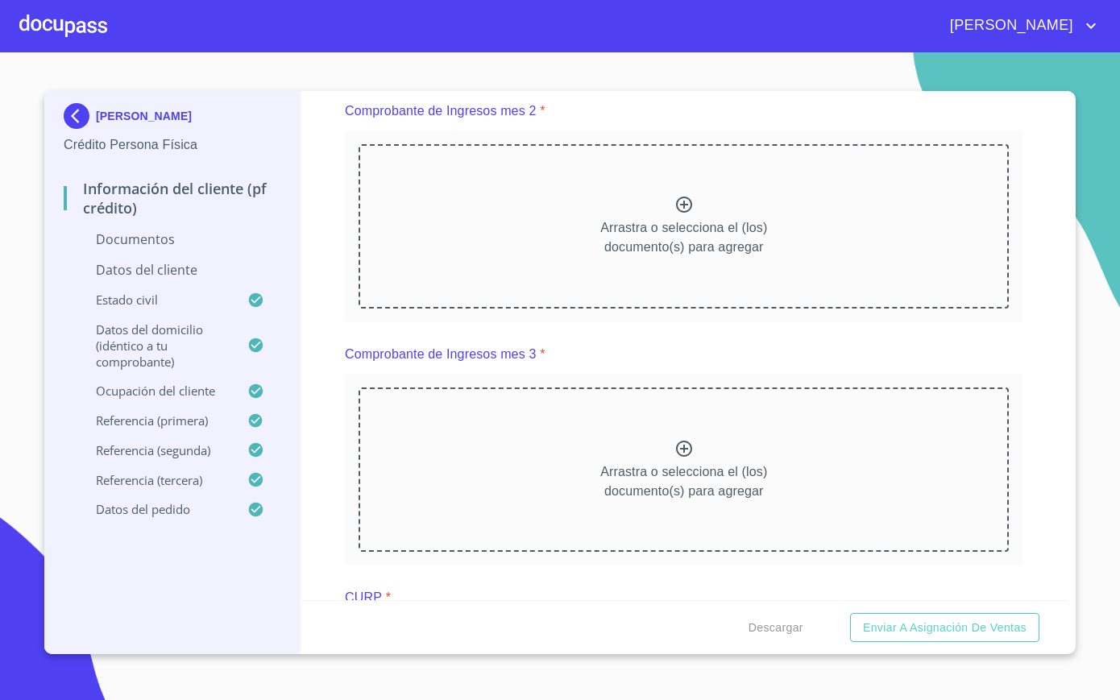
click at [50, 25] on div at bounding box center [63, 26] width 88 height 52
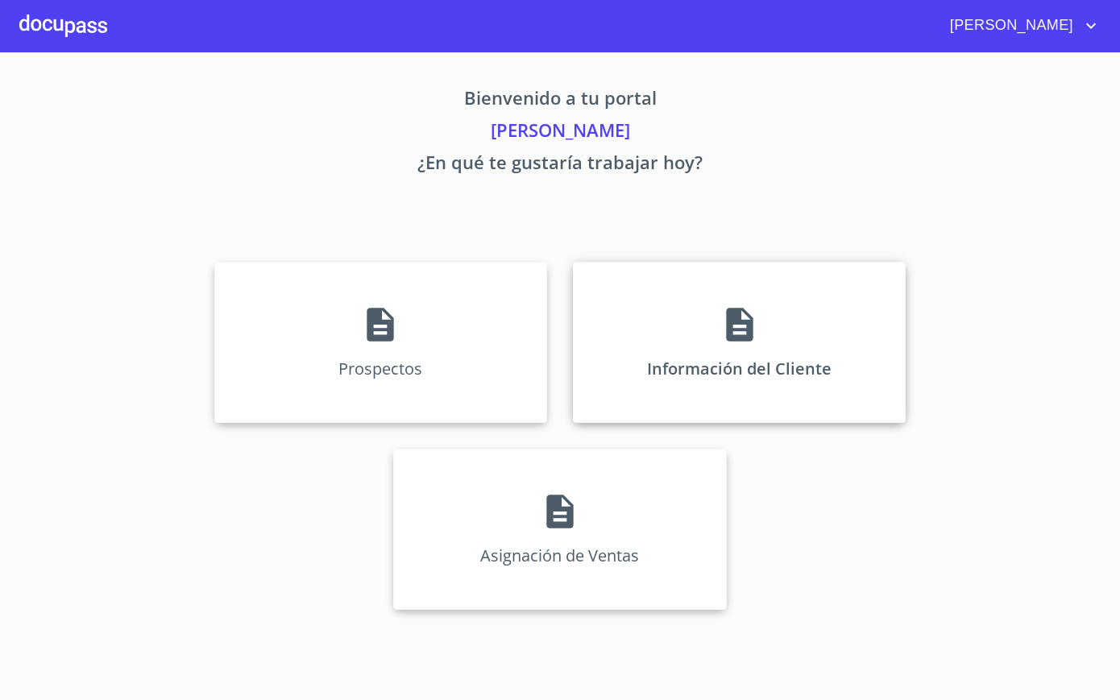
click at [713, 366] on p "Información del Cliente" at bounding box center [739, 369] width 184 height 22
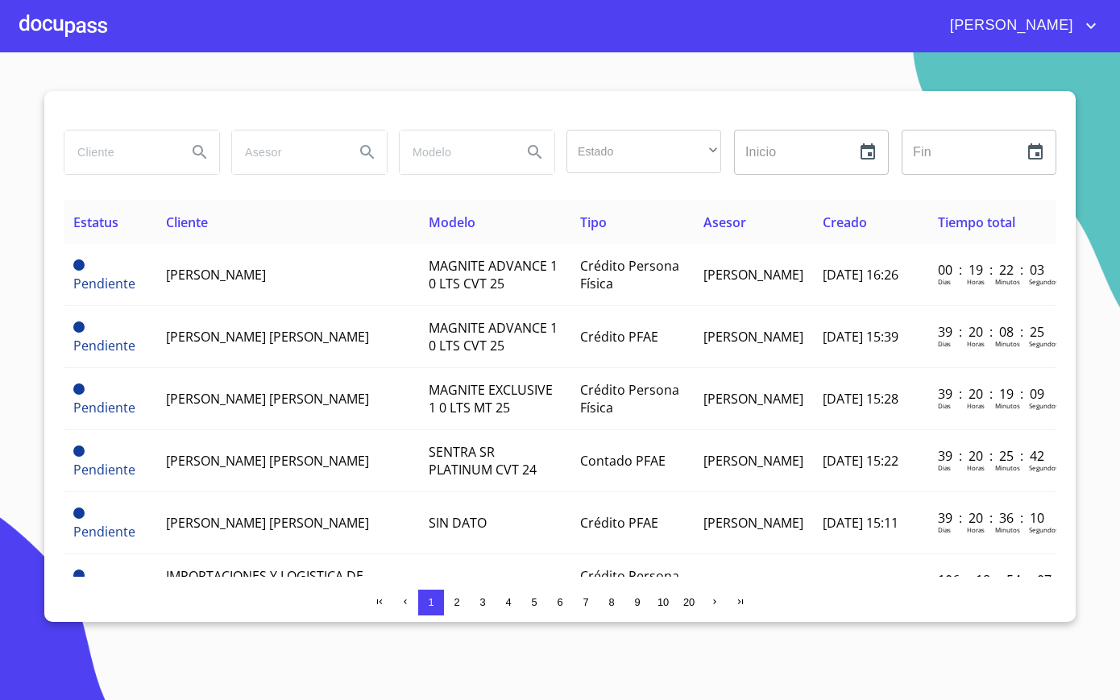
click at [118, 159] on input "search" at bounding box center [119, 151] width 110 height 43
type input "[PERSON_NAME]"
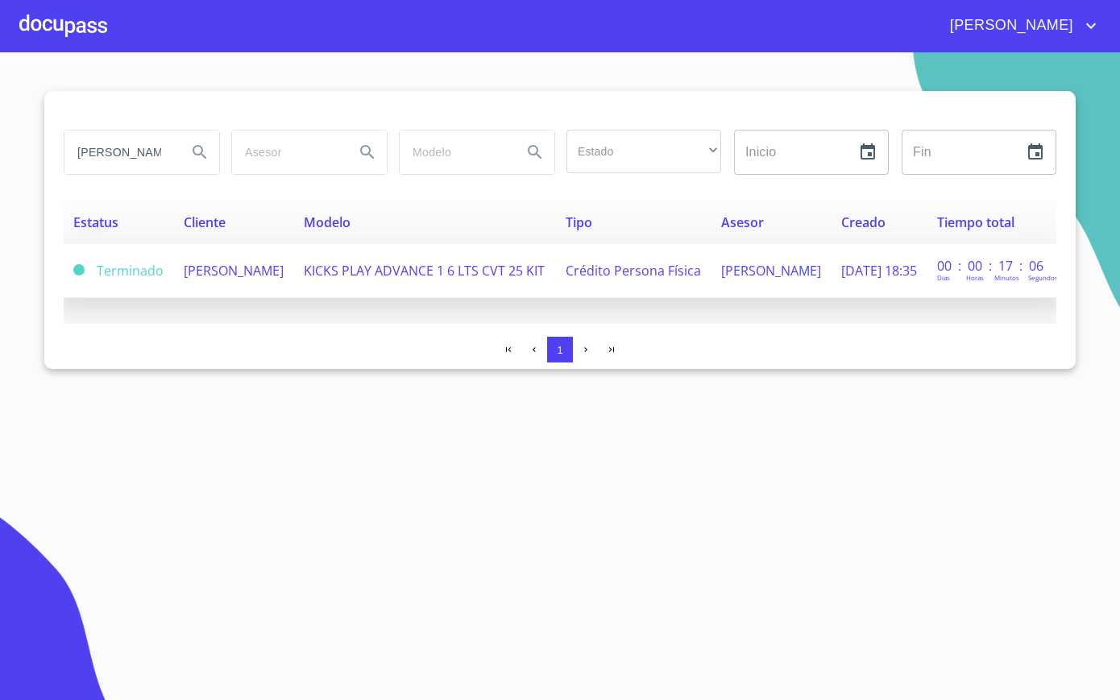
click at [222, 263] on span "[PERSON_NAME]" at bounding box center [234, 271] width 100 height 18
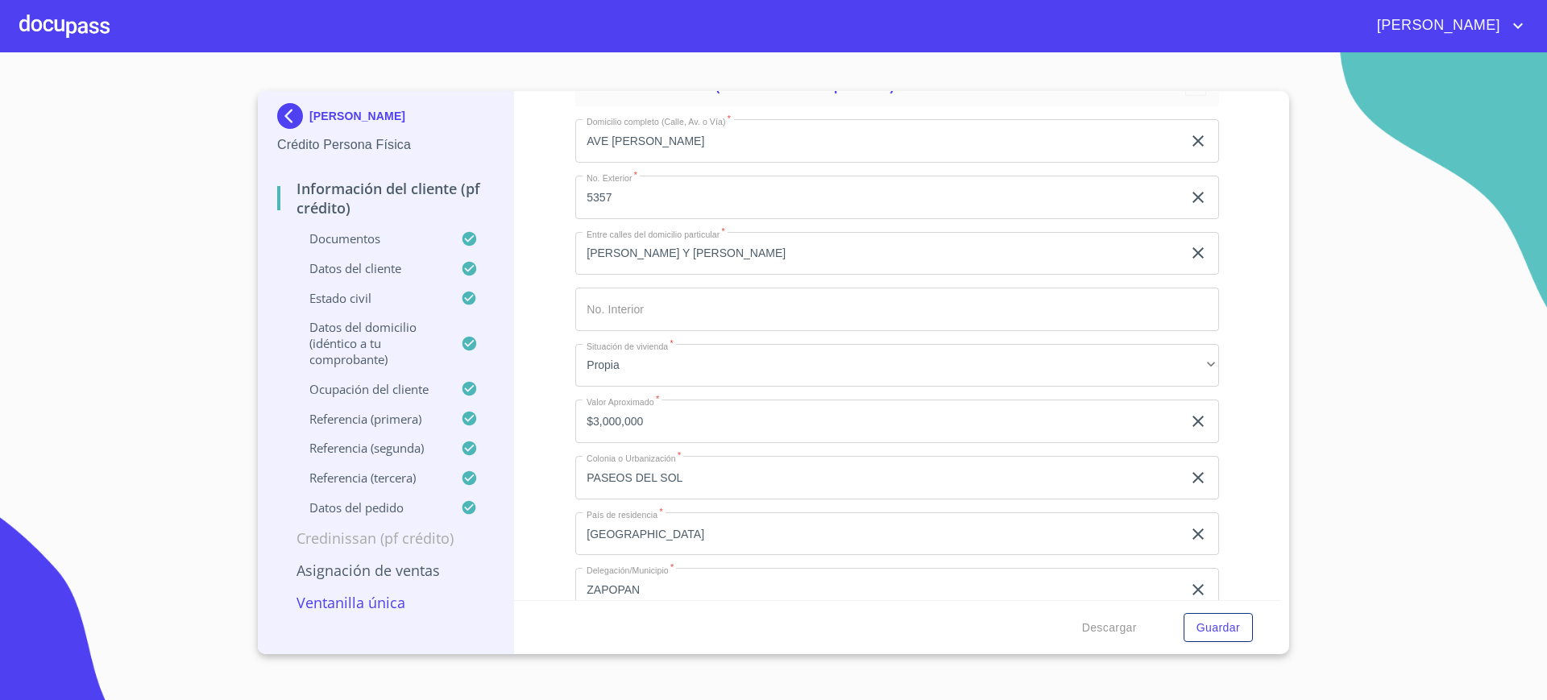
scroll to position [4677, 0]
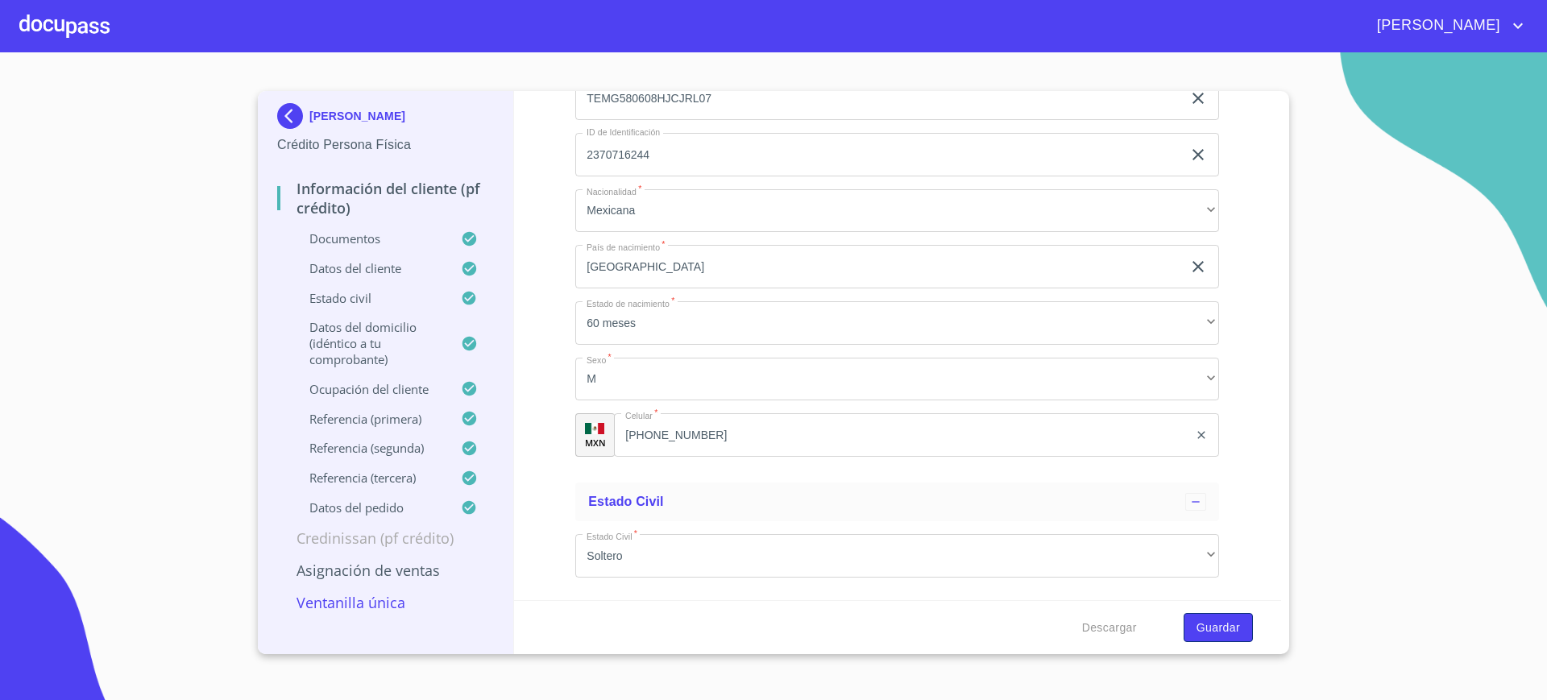
click at [1215, 625] on span "Guardar" at bounding box center [1217, 628] width 43 height 20
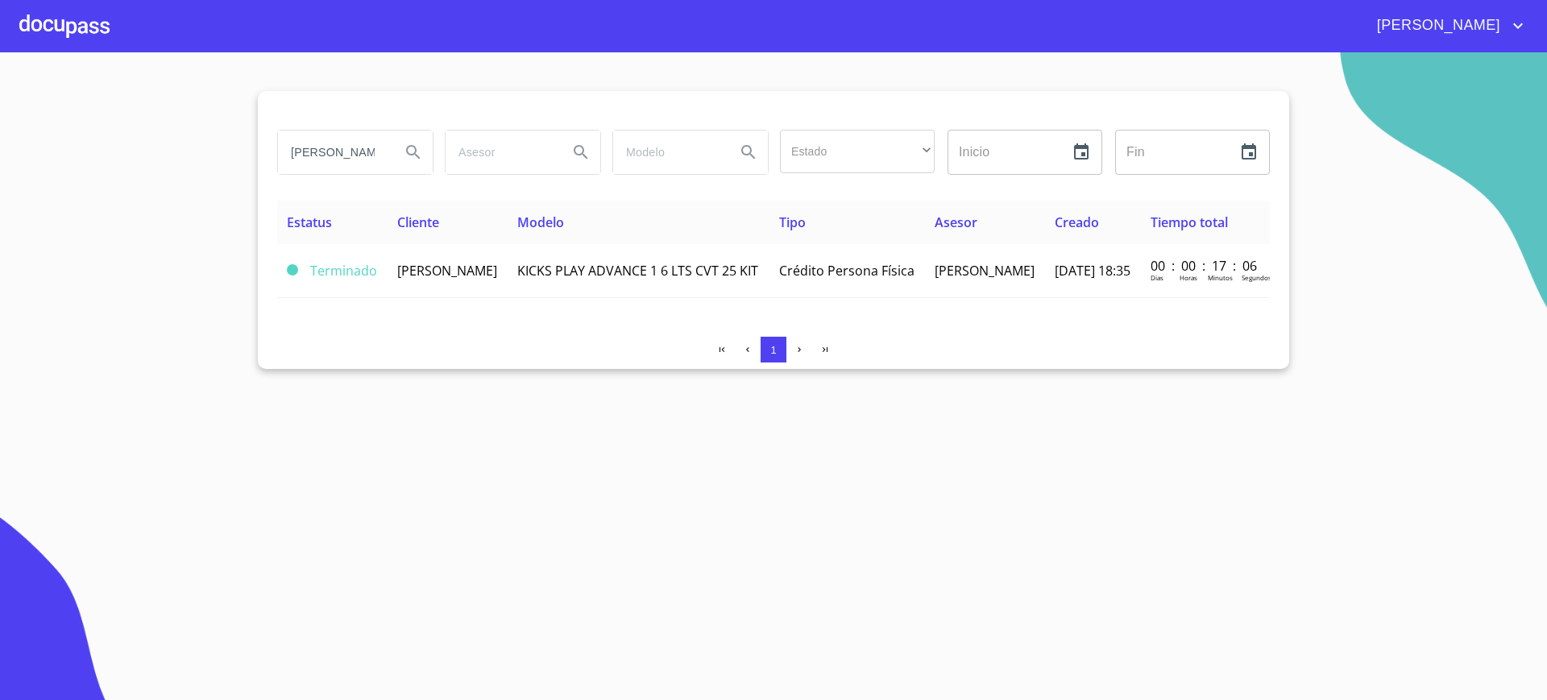
click at [351, 162] on input "[PERSON_NAME]" at bounding box center [333, 151] width 110 height 43
type input "adalberto"
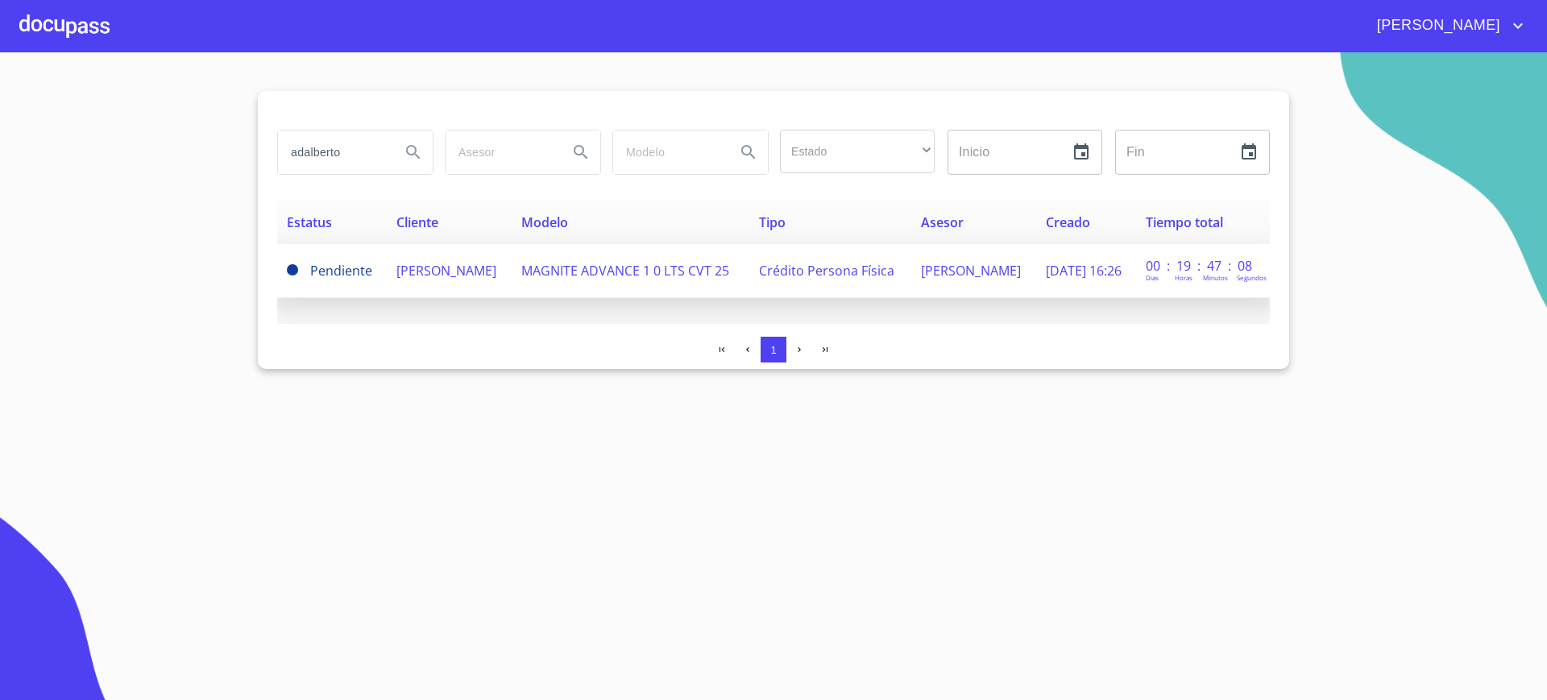
click at [491, 247] on td "[PERSON_NAME]" at bounding box center [449, 271] width 125 height 54
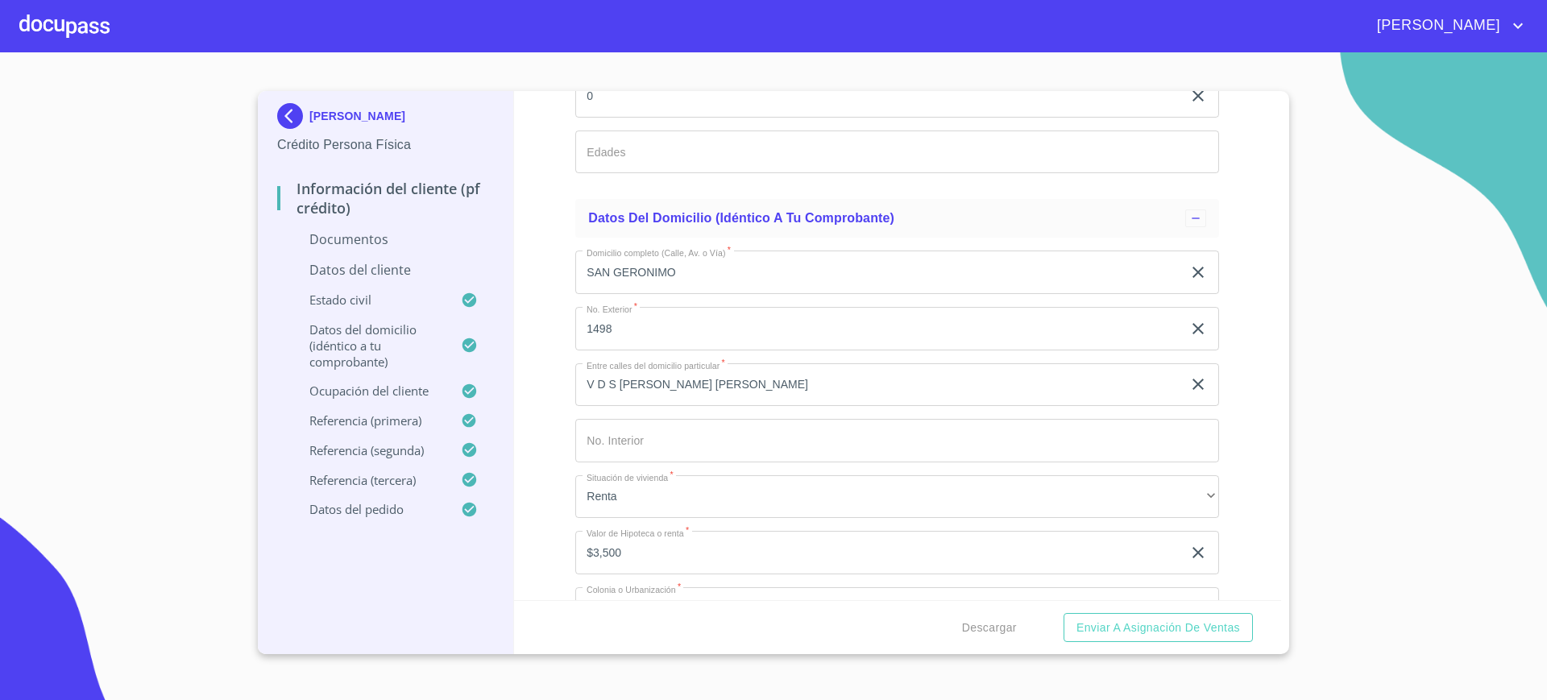
scroll to position [4254, 0]
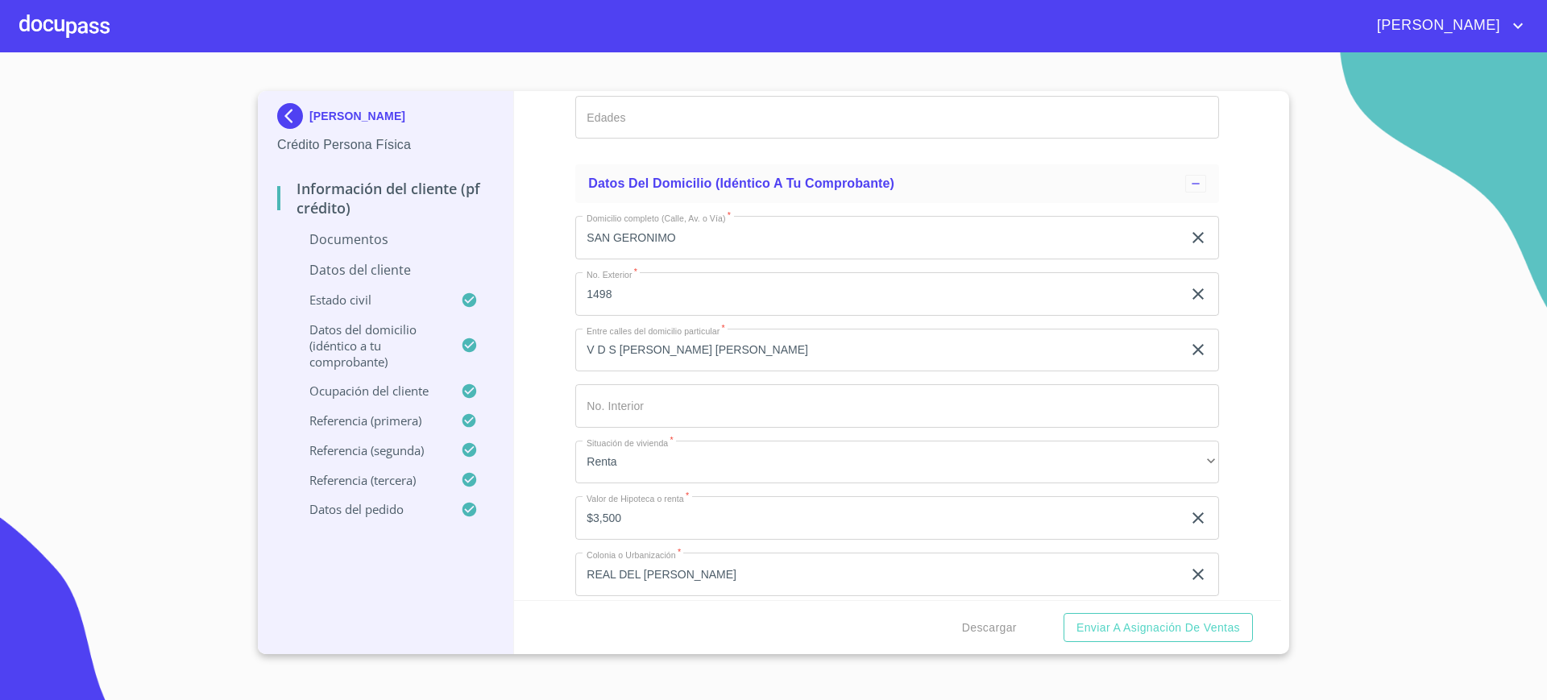
click at [677, 235] on input "SAN GERONIMO" at bounding box center [878, 237] width 607 height 43
click at [674, 234] on input "SAN GERONIMO" at bounding box center [878, 237] width 607 height 43
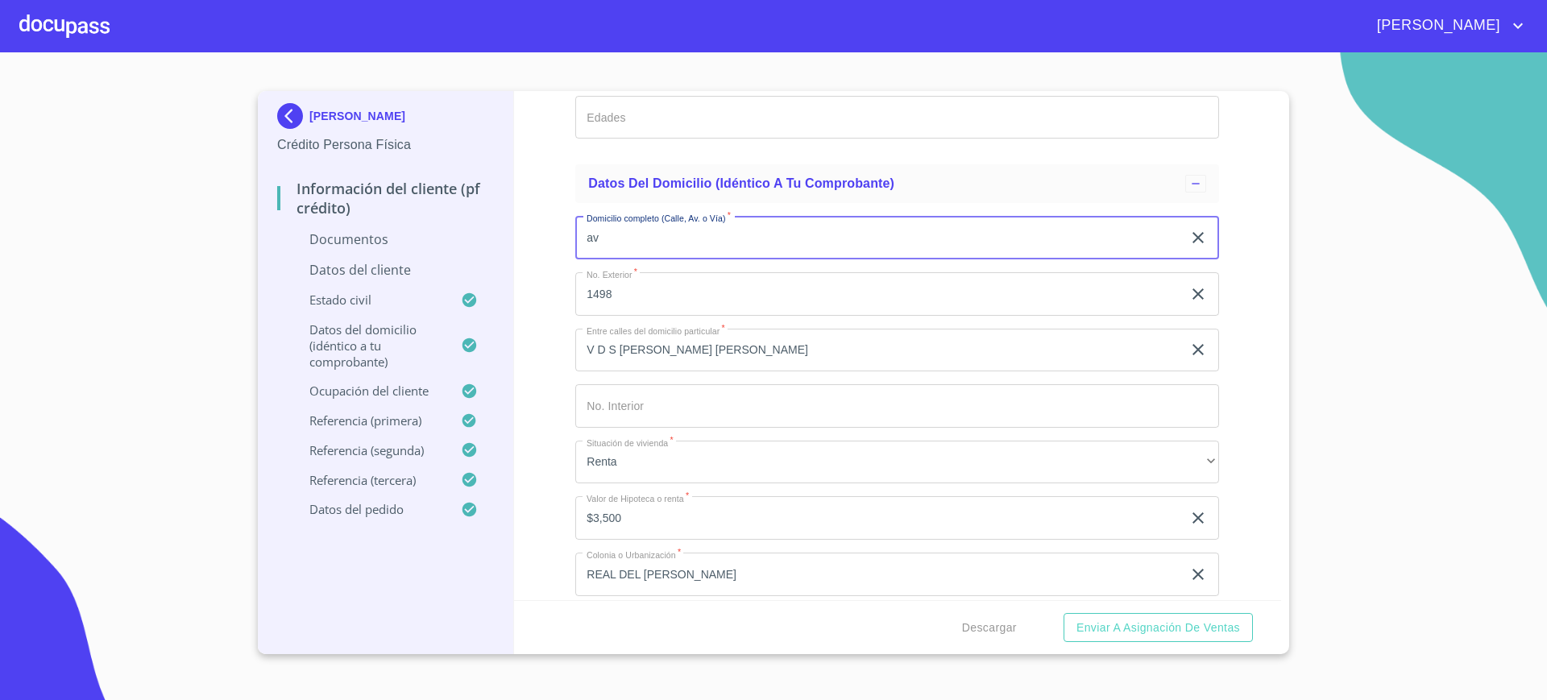
type input "a"
type input "[PERSON_NAME] DE [GEOGRAPHIC_DATA][PERSON_NAME]"
click at [681, 400] on input "Documento de identificación.   *" at bounding box center [897, 405] width 644 height 43
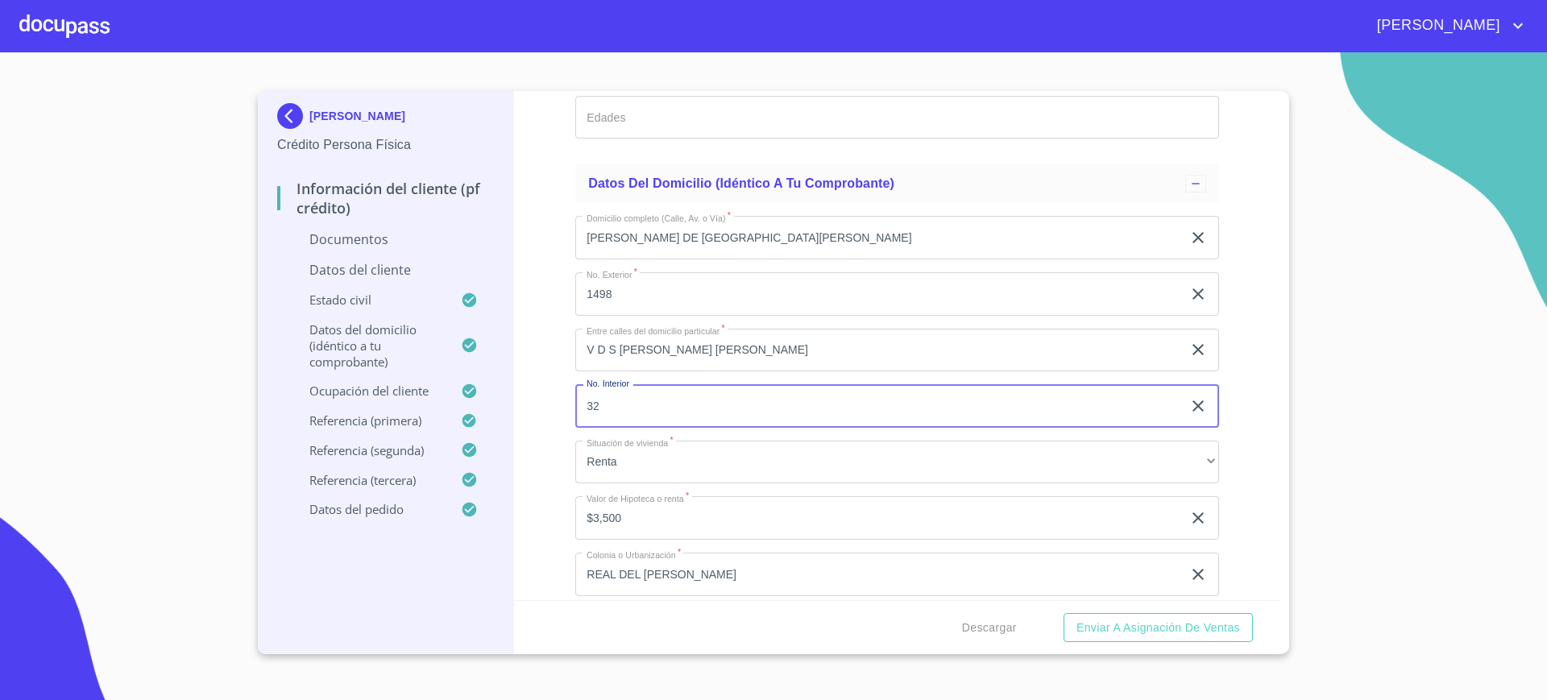
type input "32"
click at [616, 284] on input "1498" at bounding box center [878, 293] width 607 height 43
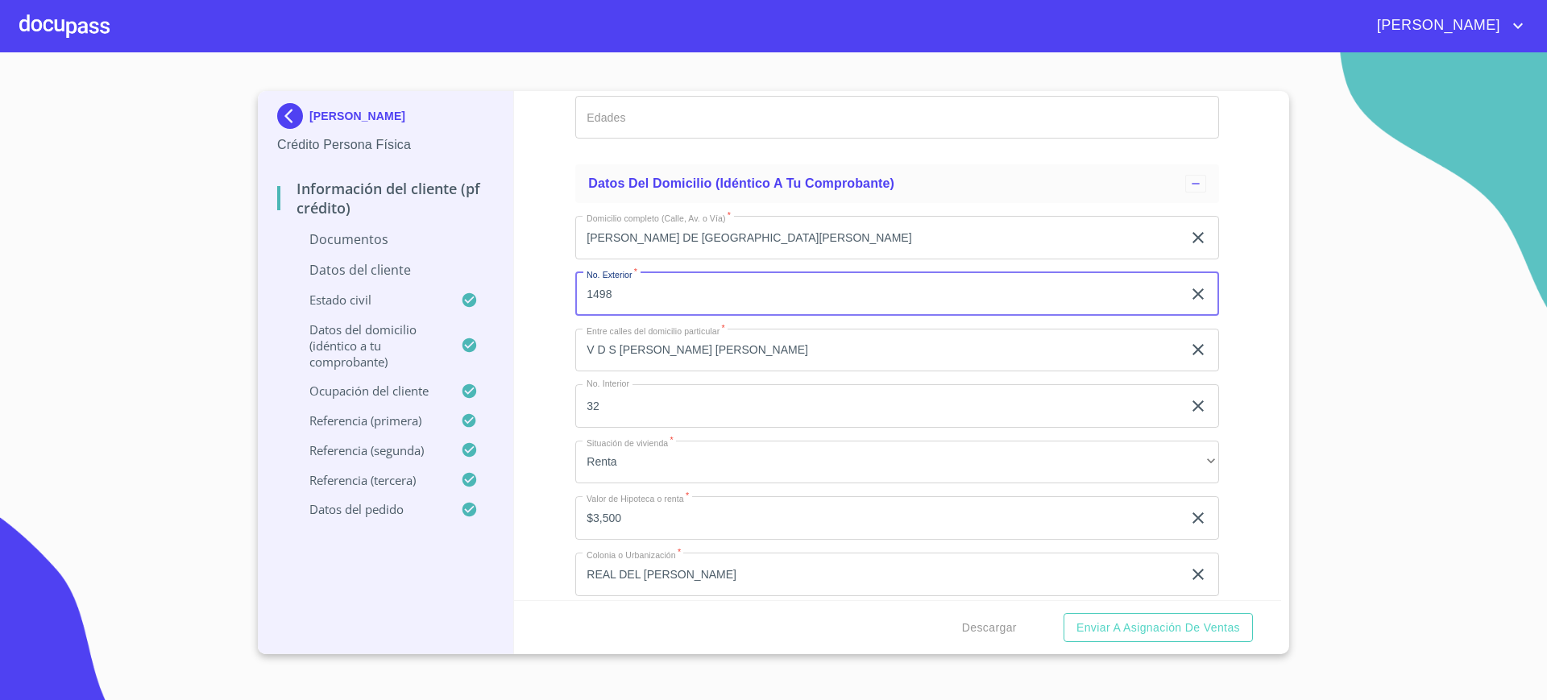
click at [616, 284] on input "1498" at bounding box center [878, 293] width 607 height 43
type input "1068"
click at [643, 351] on input "V D S [PERSON_NAME] [PERSON_NAME]" at bounding box center [878, 350] width 607 height 43
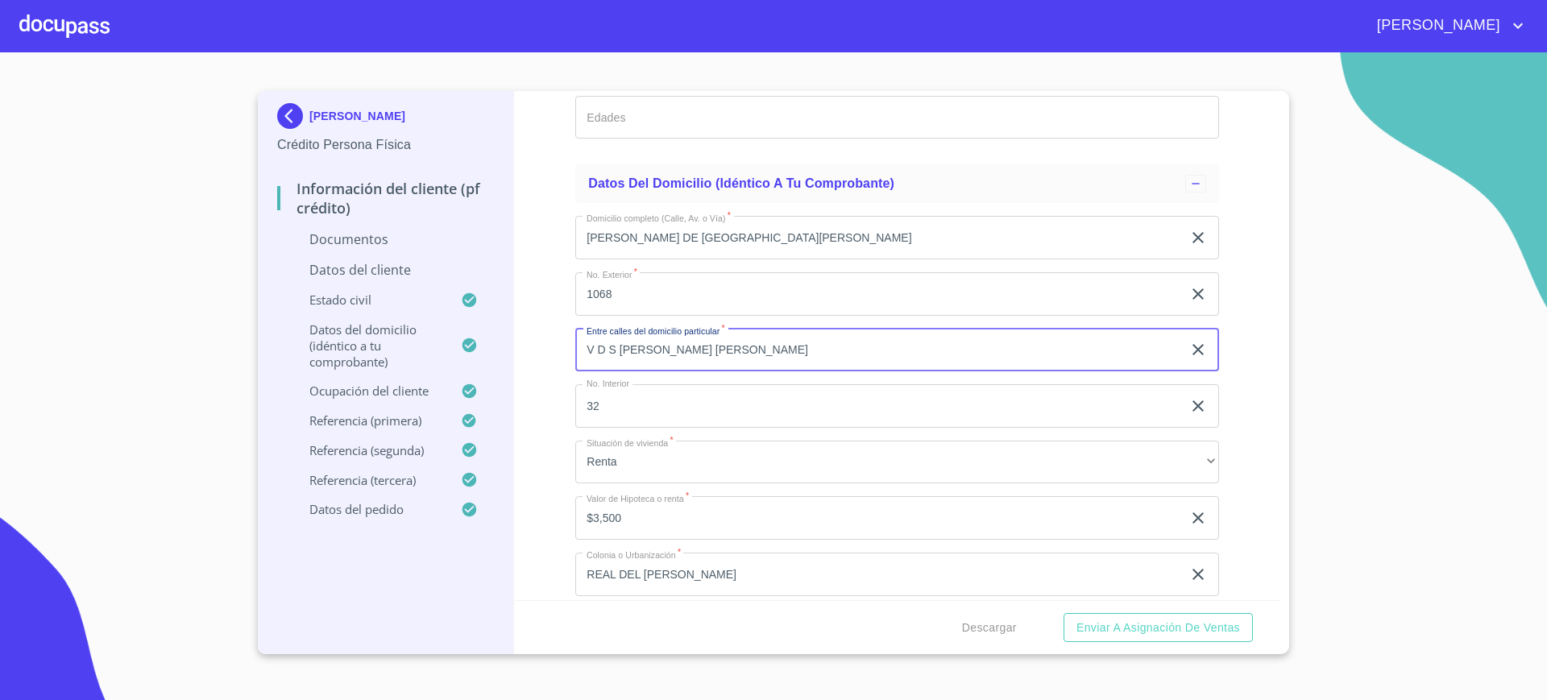
click at [643, 351] on input "V D S [PERSON_NAME] [PERSON_NAME]" at bounding box center [878, 350] width 607 height 43
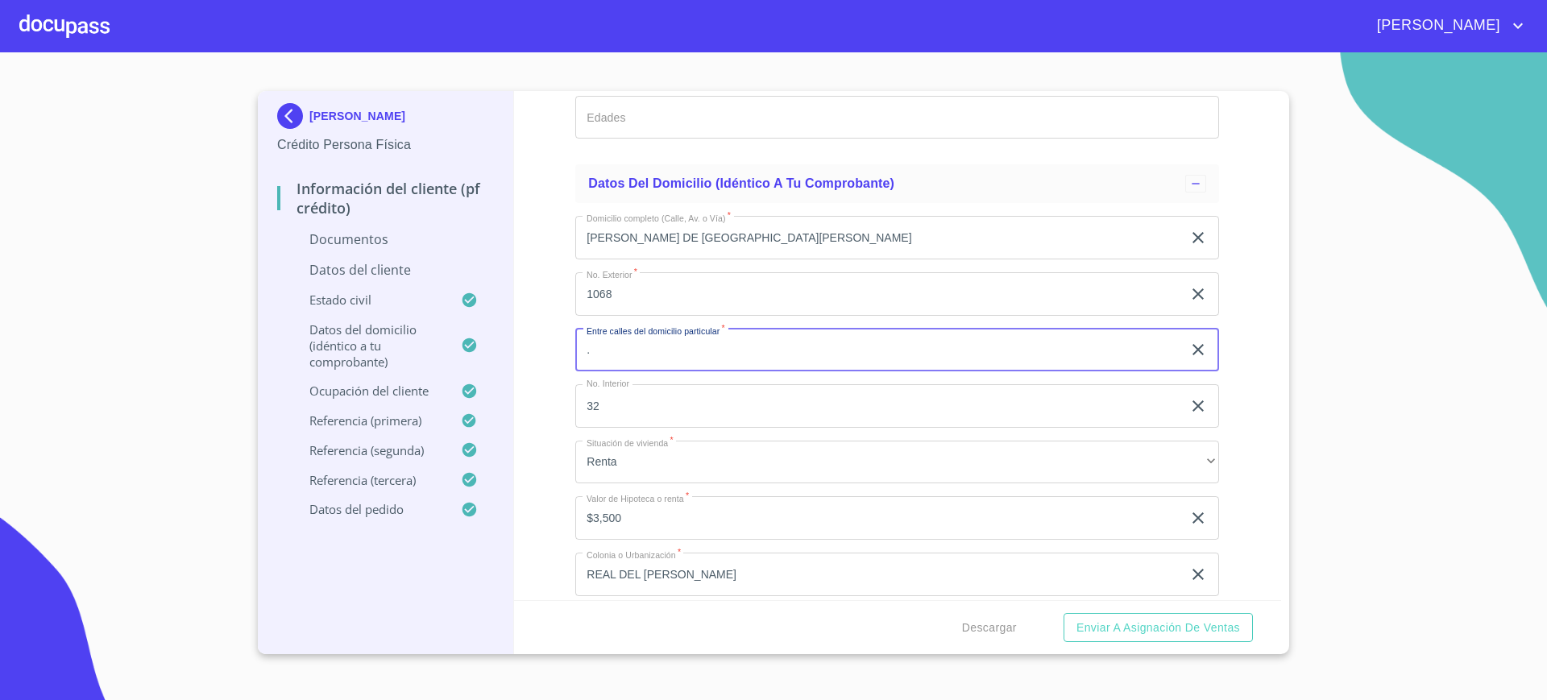
type input "."
click at [1063, 613] on button "Enviar a Asignación de Ventas" at bounding box center [1157, 628] width 189 height 30
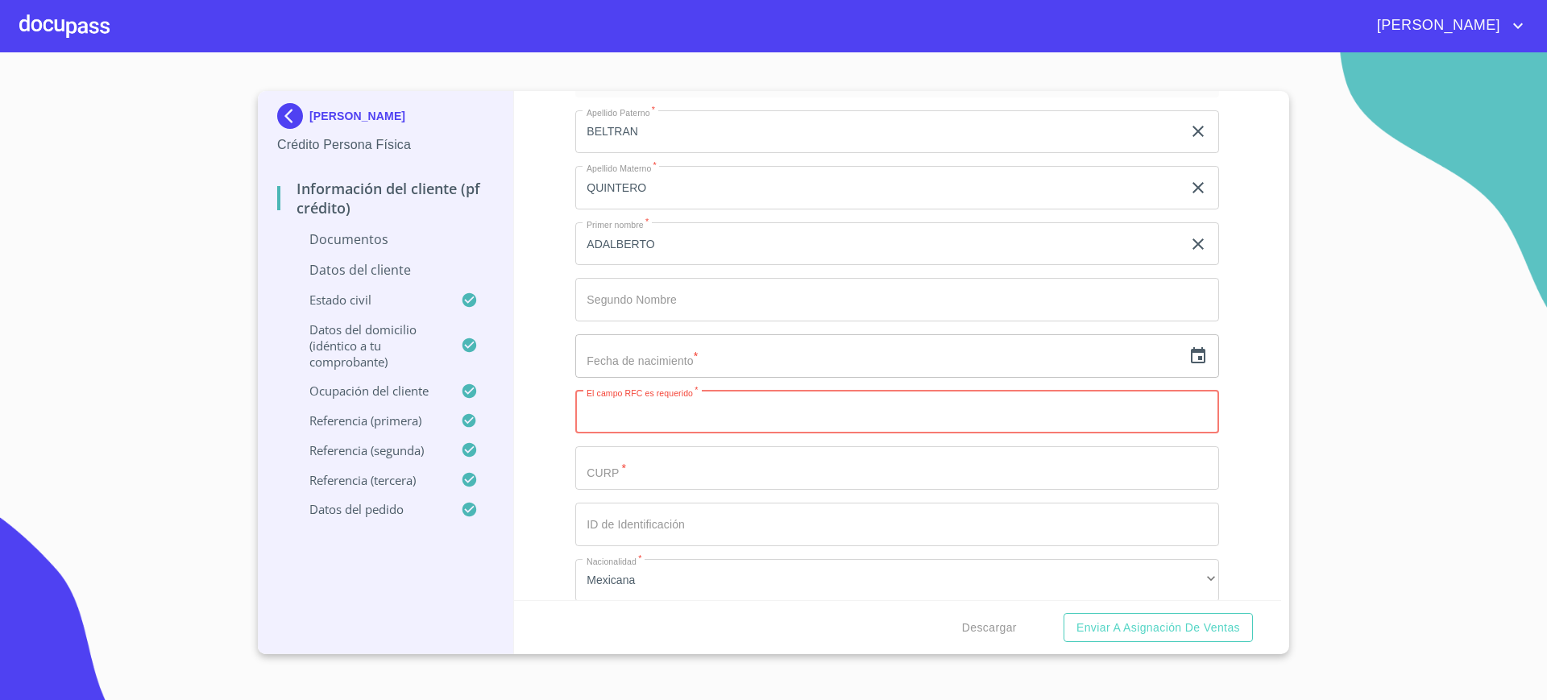
scroll to position [3712, 0]
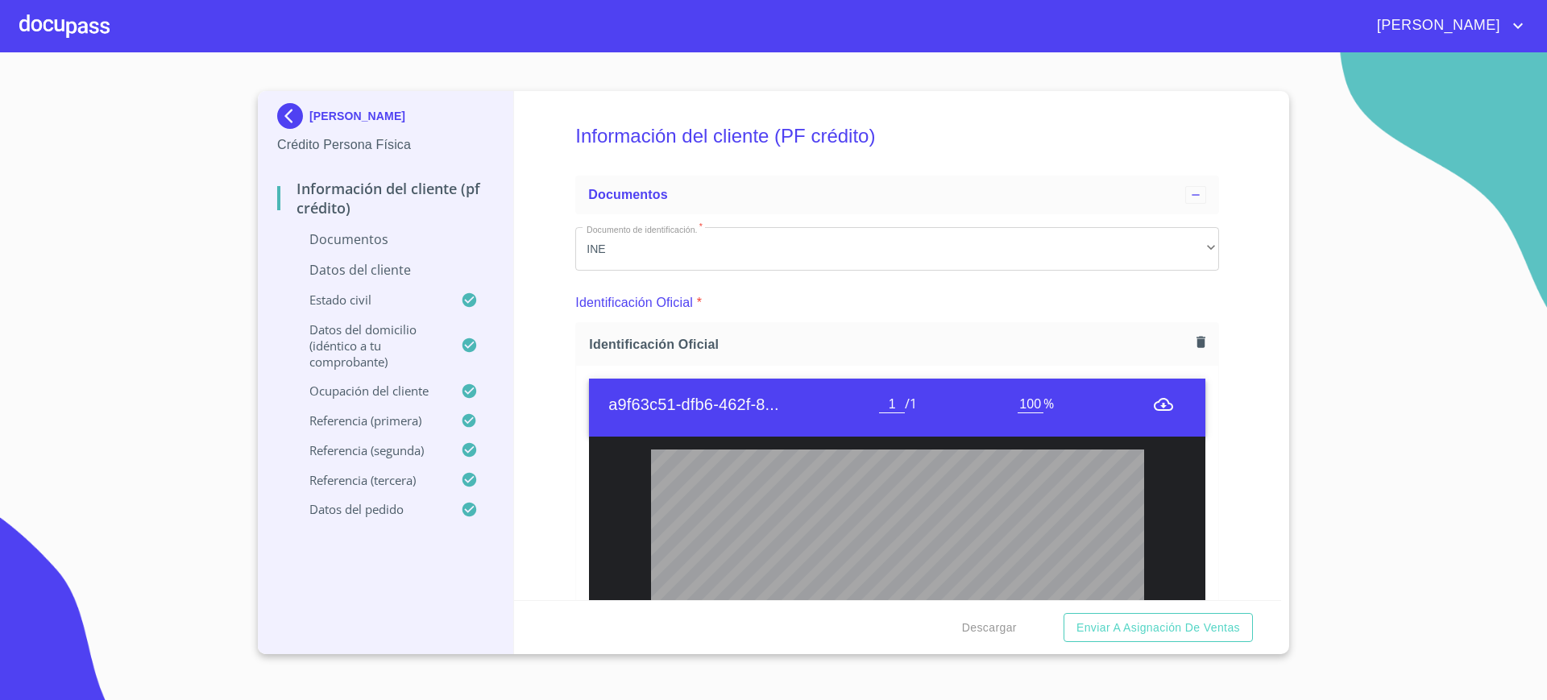
scroll to position [317, 0]
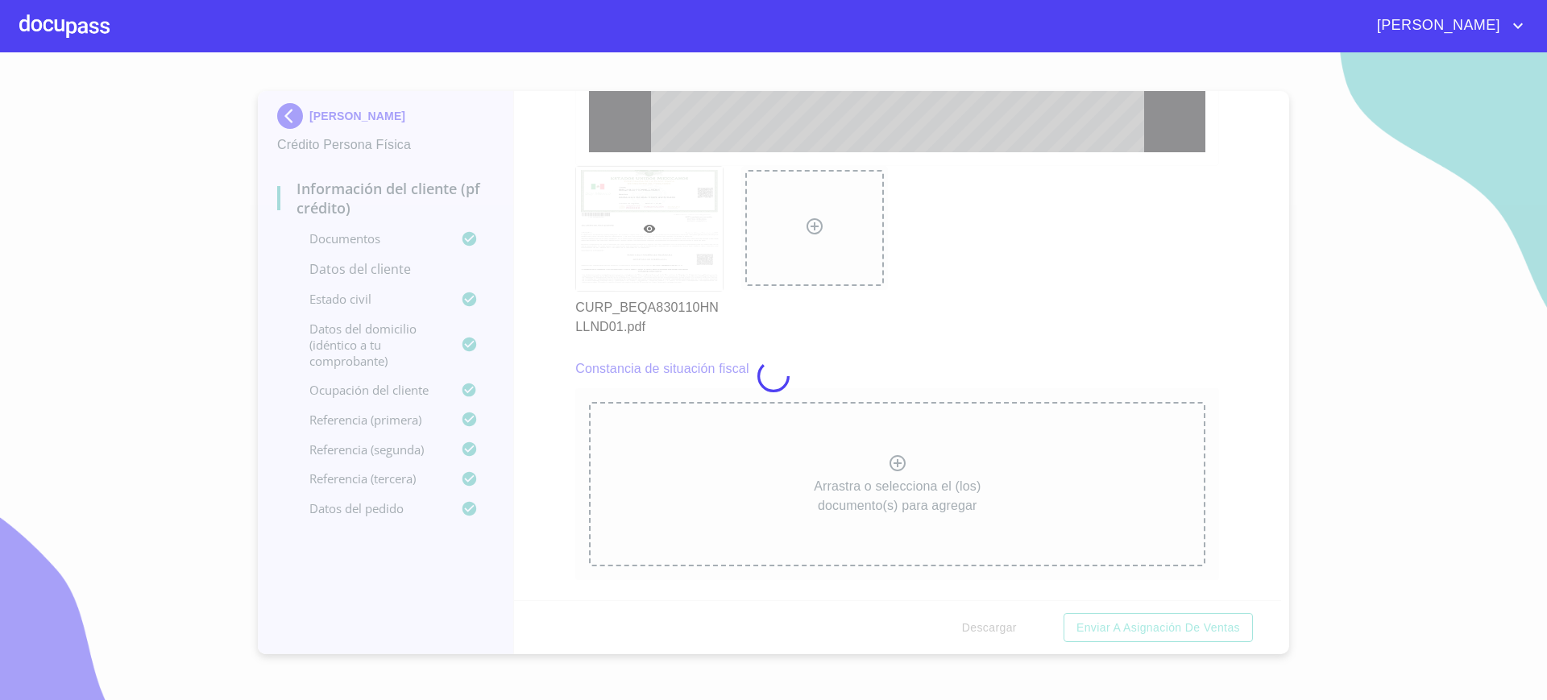
click at [977, 171] on div at bounding box center [773, 376] width 1547 height 648
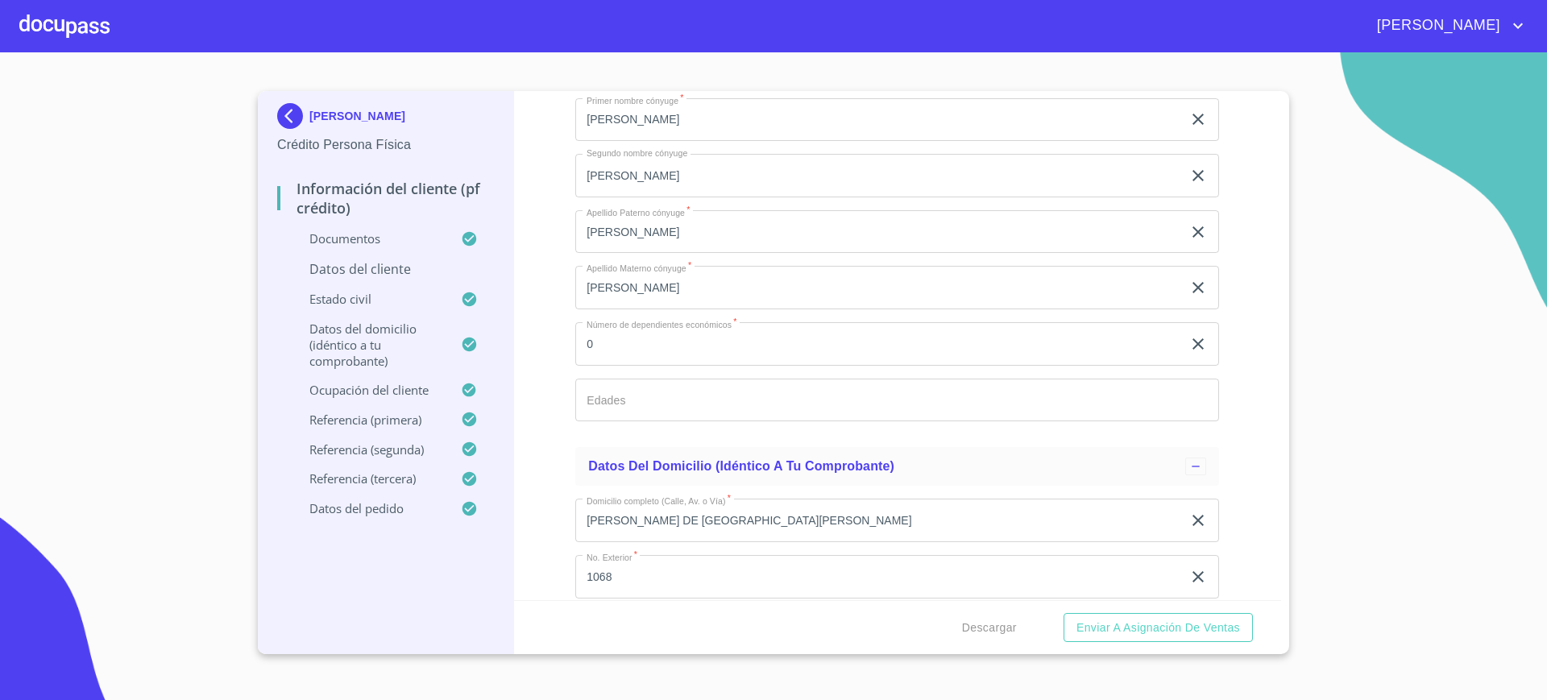
scroll to position [5231, 0]
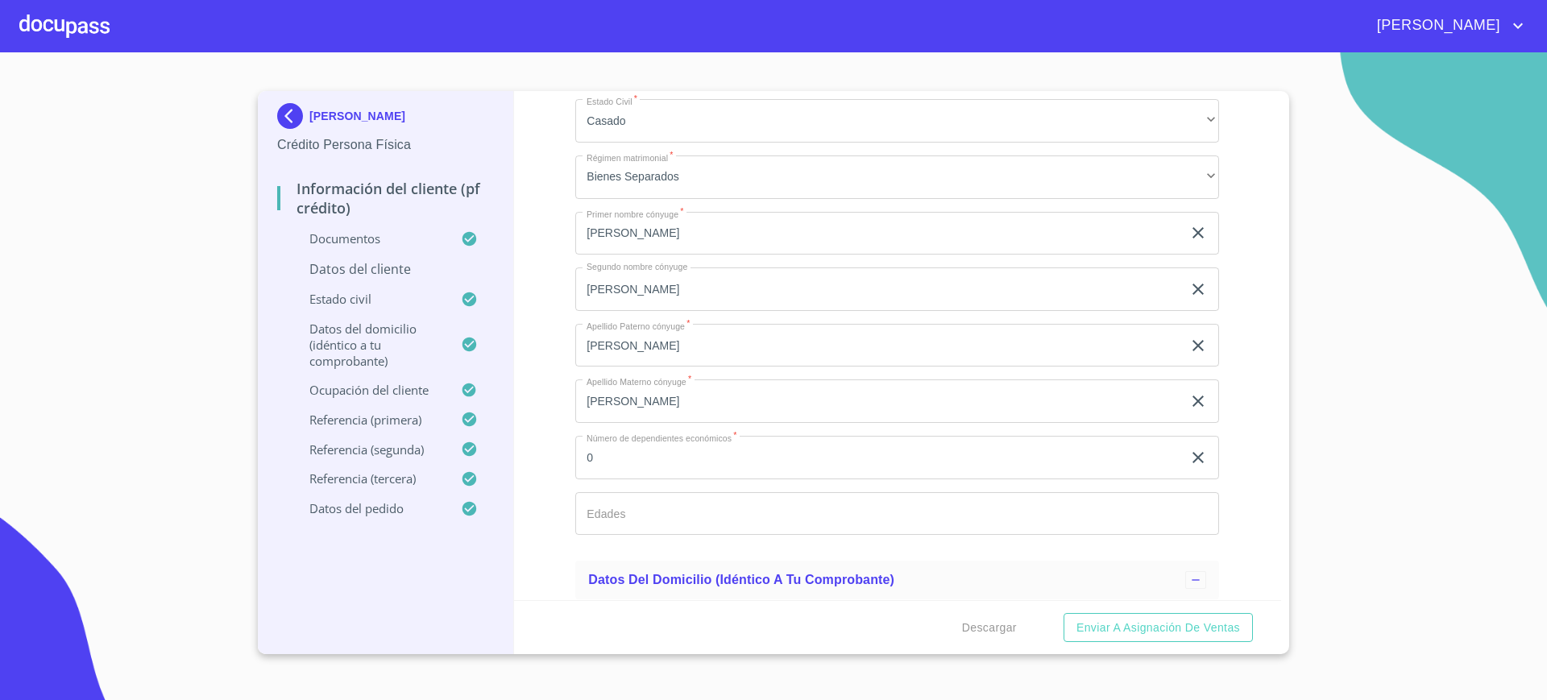
scroll to position [5138, 0]
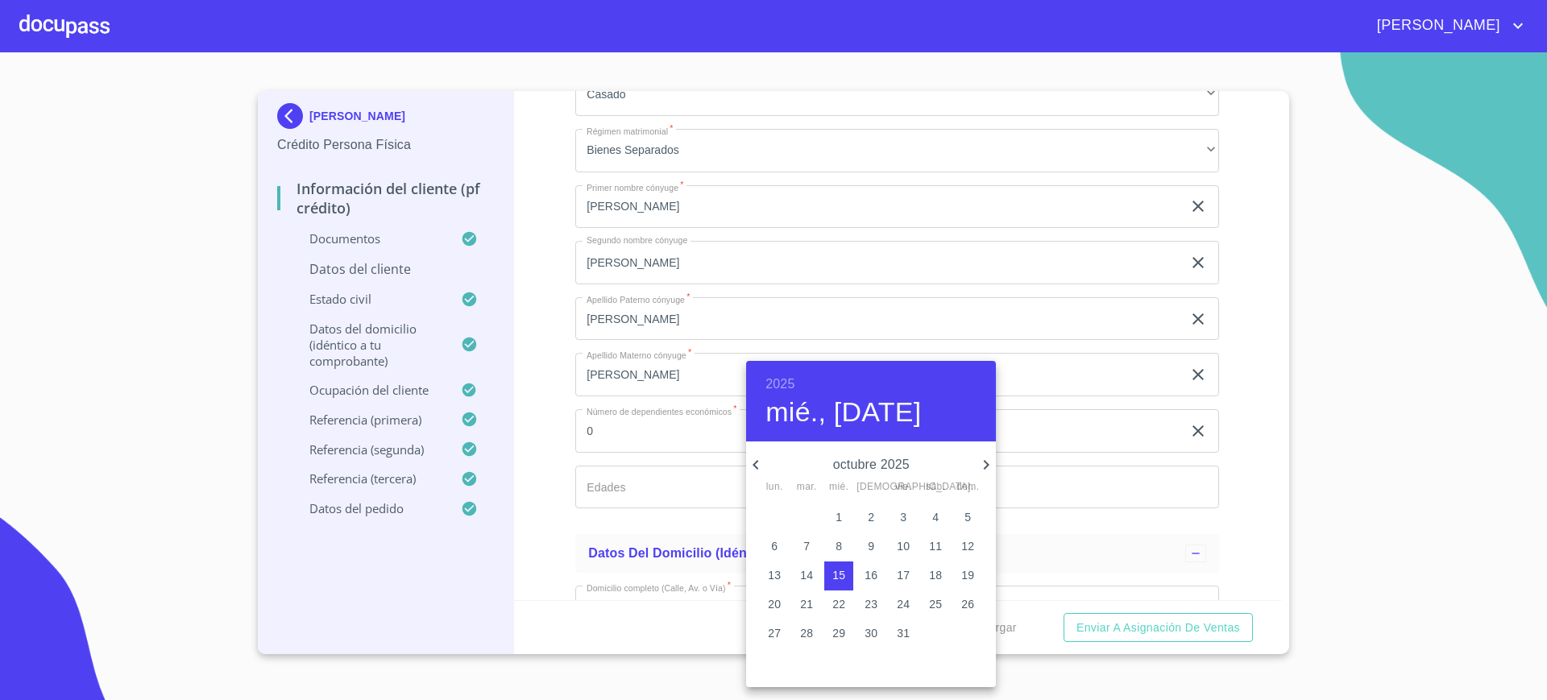
click at [789, 387] on h6 "2025" at bounding box center [779, 384] width 29 height 23
click at [869, 462] on div "1983" at bounding box center [871, 461] width 250 height 32
click at [764, 466] on icon "button" at bounding box center [755, 464] width 19 height 19
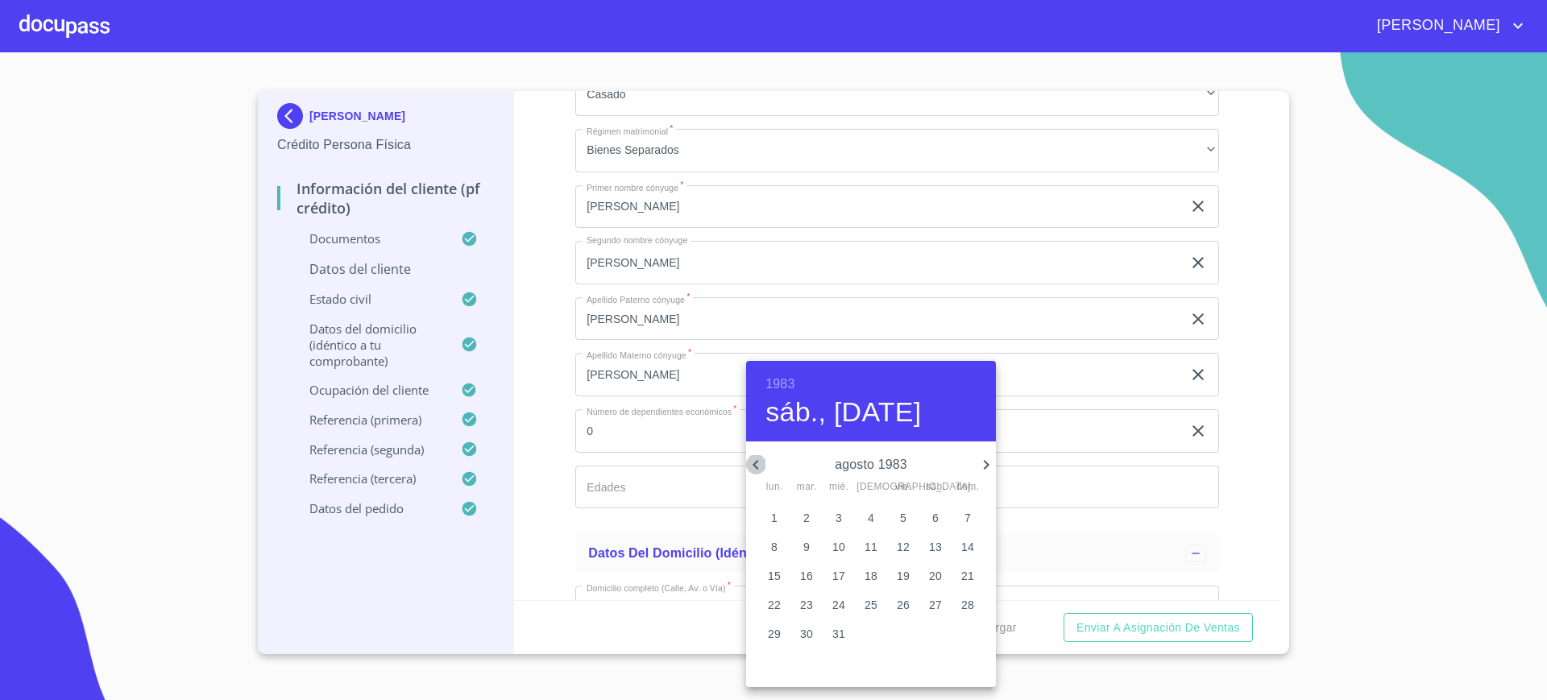
click at [764, 466] on icon "button" at bounding box center [755, 464] width 19 height 19
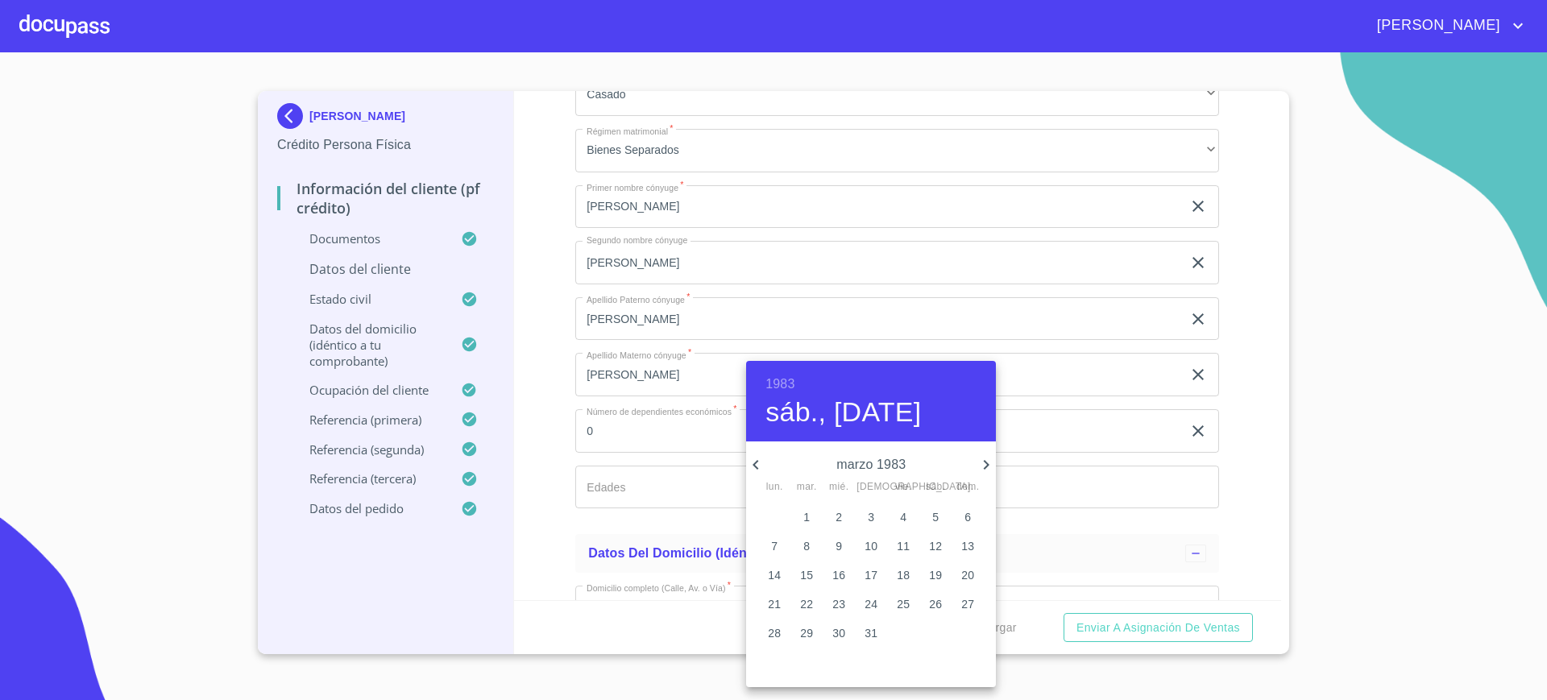
click at [764, 466] on icon "button" at bounding box center [755, 464] width 19 height 19
click at [784, 569] on span "10" at bounding box center [774, 575] width 29 height 16
type input "10 de ene. de 1983"
click at [698, 569] on div at bounding box center [773, 350] width 1547 height 700
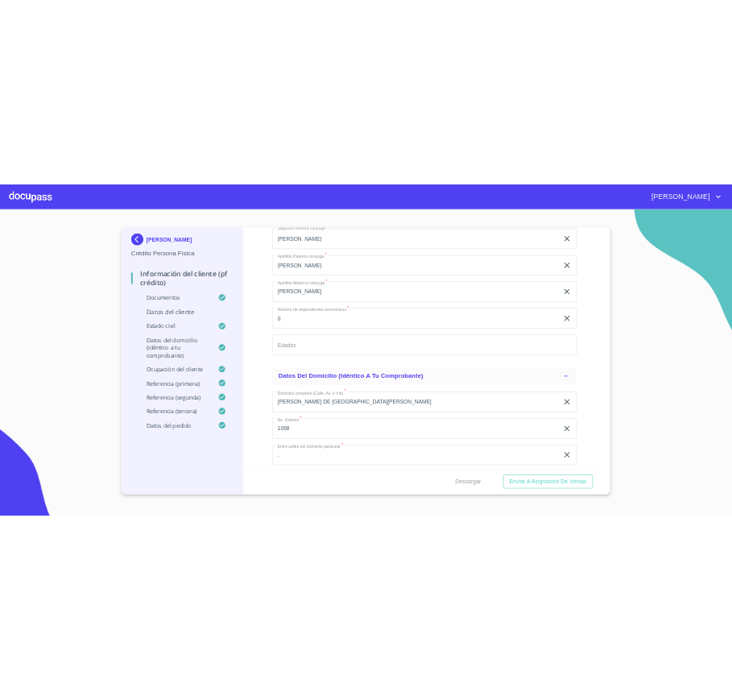
scroll to position [5292, 0]
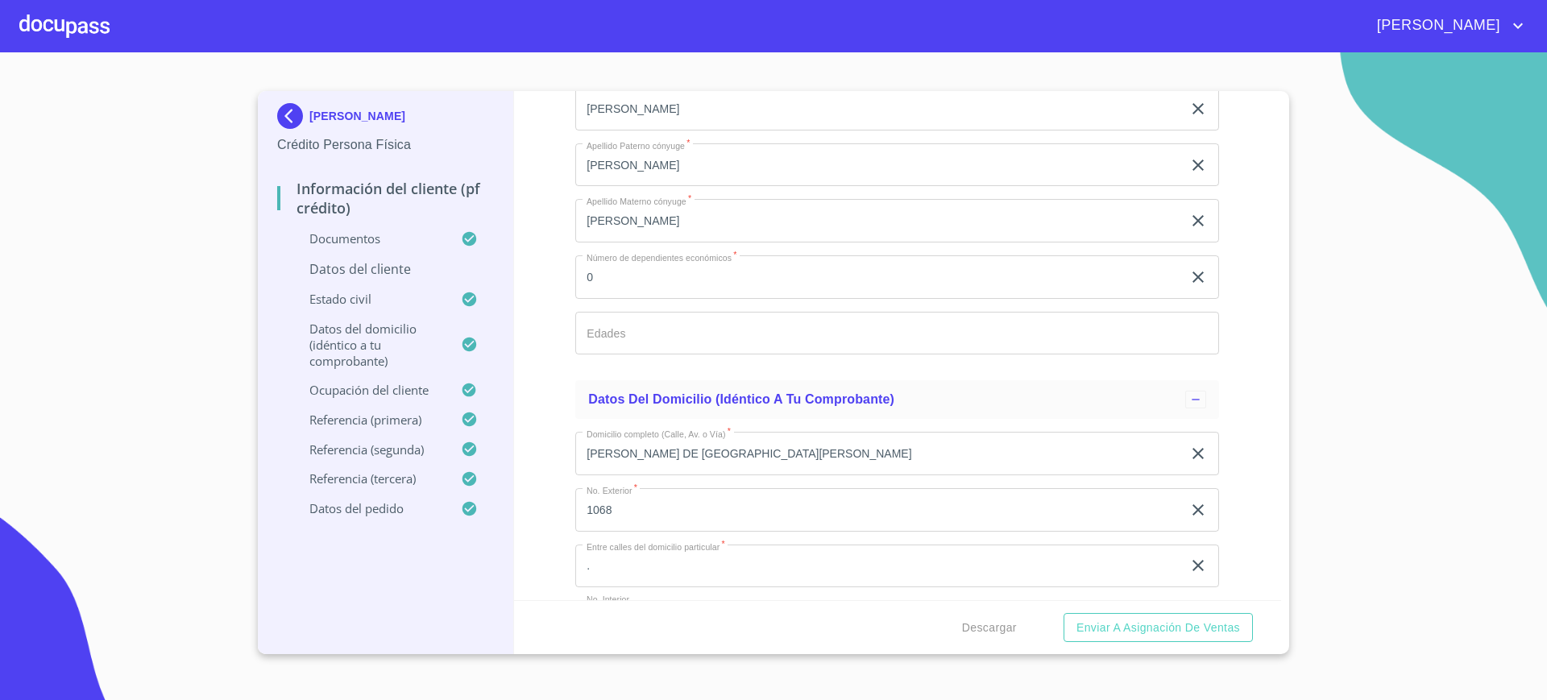
type input "BEQA830110IX9"
paste input "BEQA830110HNLLND01"
type input "BEQA830110HNLLND01"
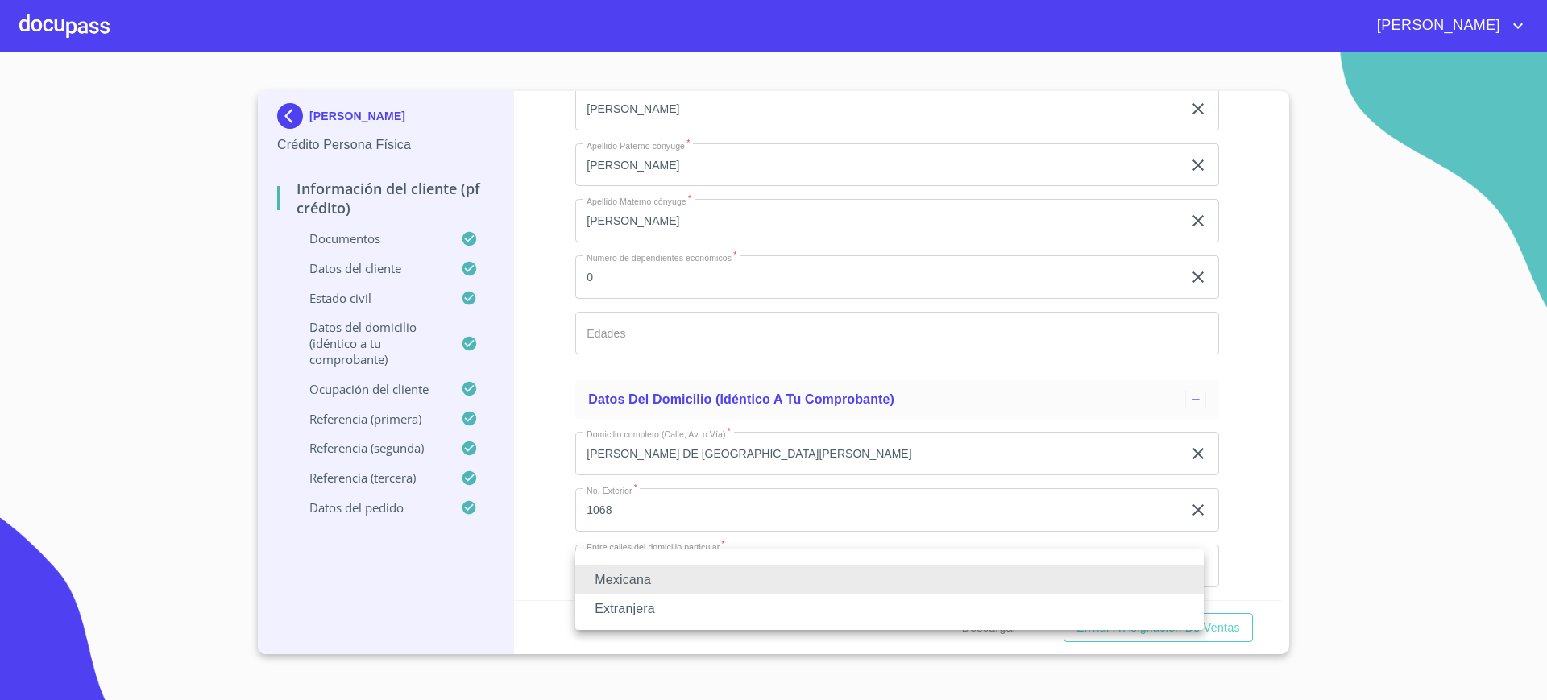
click at [673, 516] on div at bounding box center [773, 350] width 1547 height 700
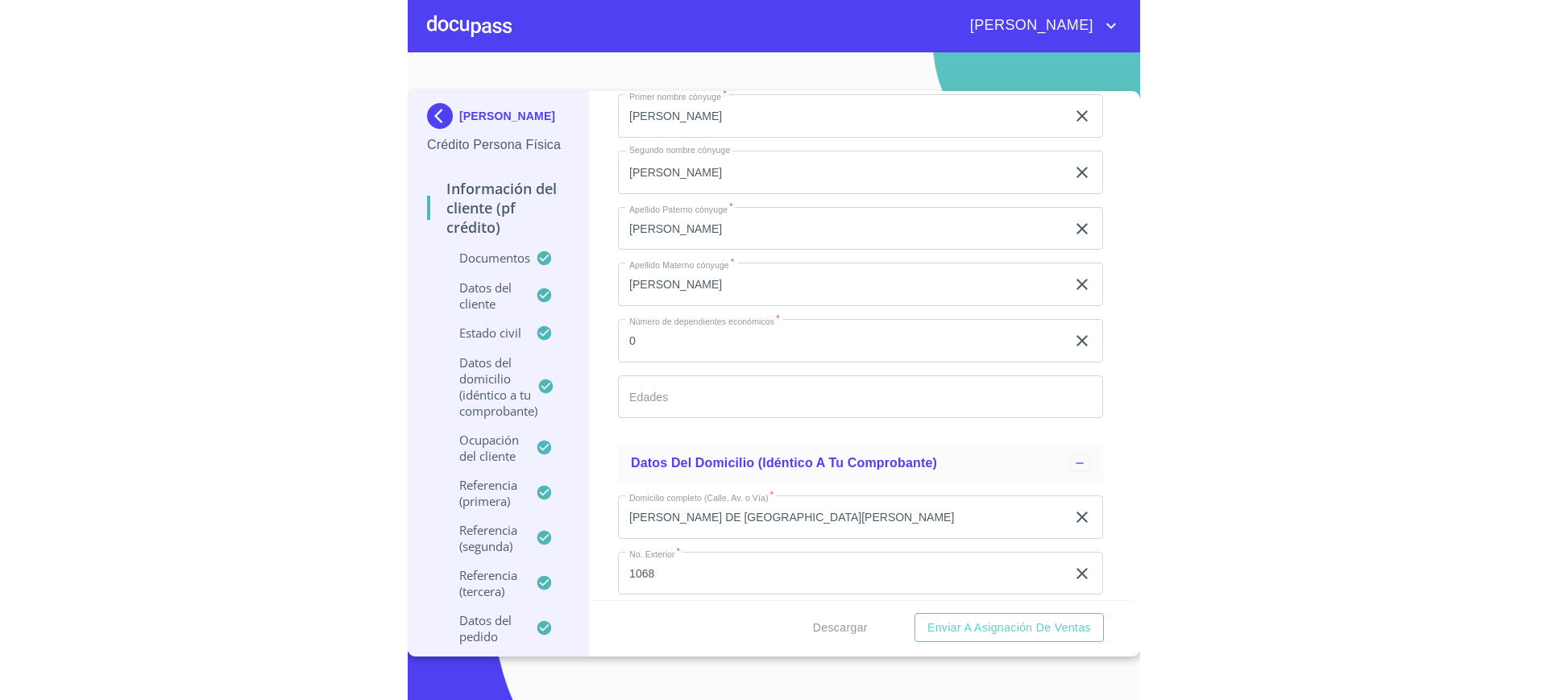
scroll to position [4825, 0]
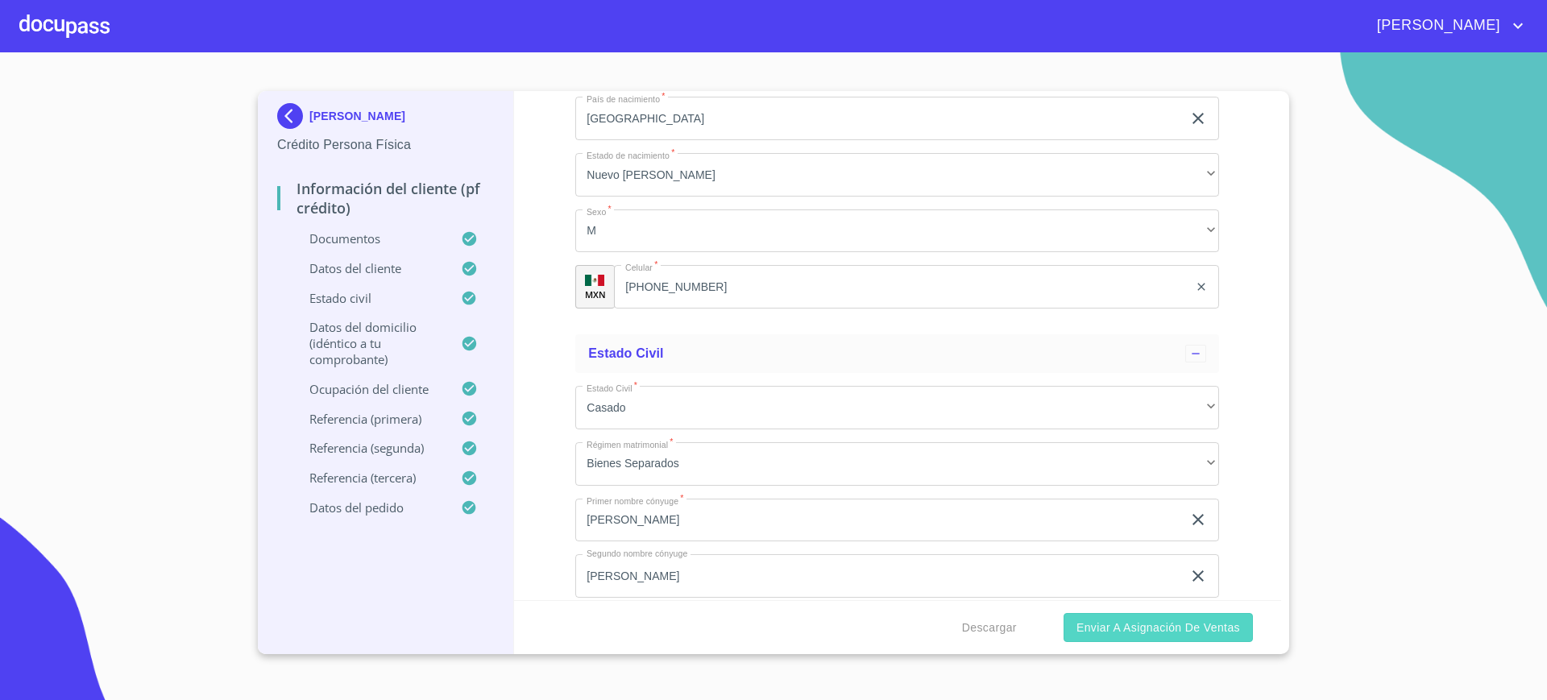
type input "3444050437869"
click at [1132, 622] on span "Enviar a Asignación de Ventas" at bounding box center [1158, 628] width 164 height 20
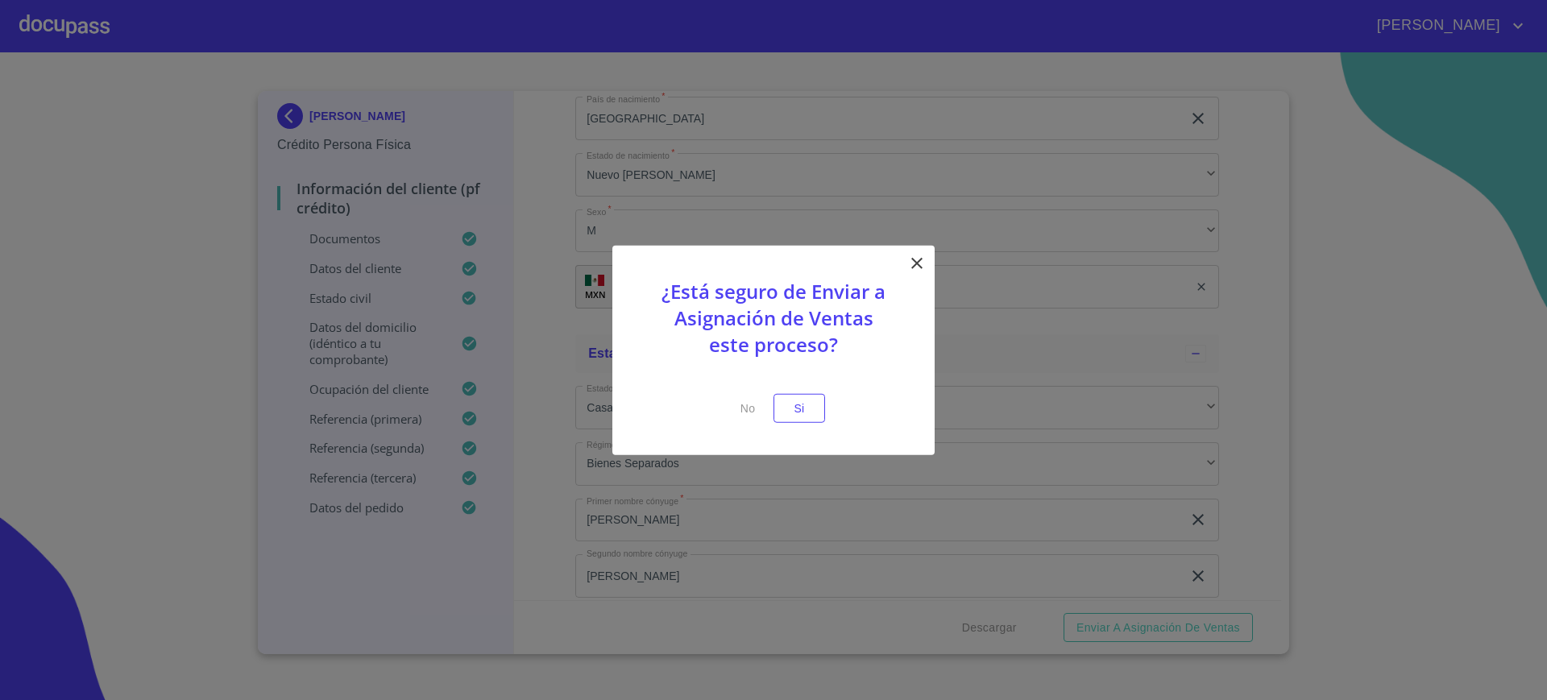
click at [909, 271] on icon at bounding box center [916, 262] width 19 height 19
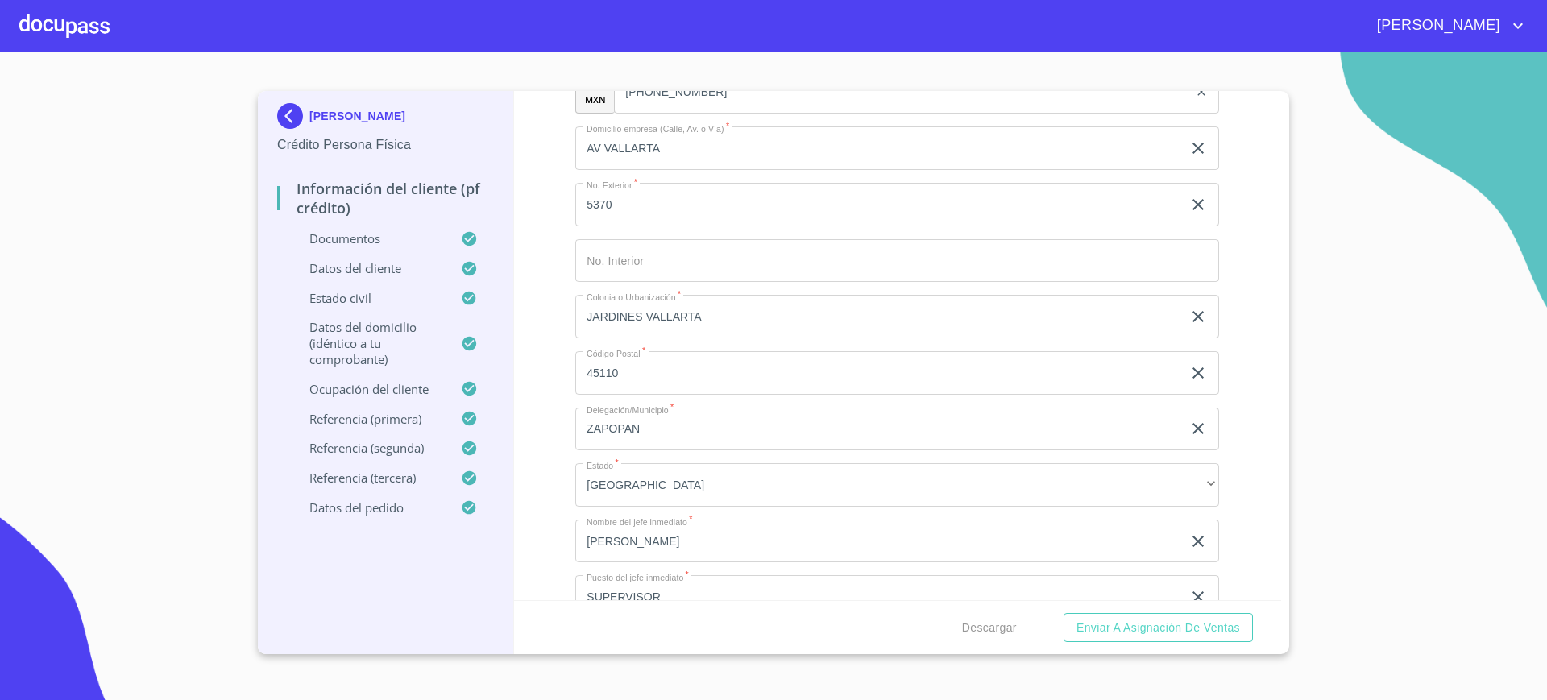
scroll to position [6904, 0]
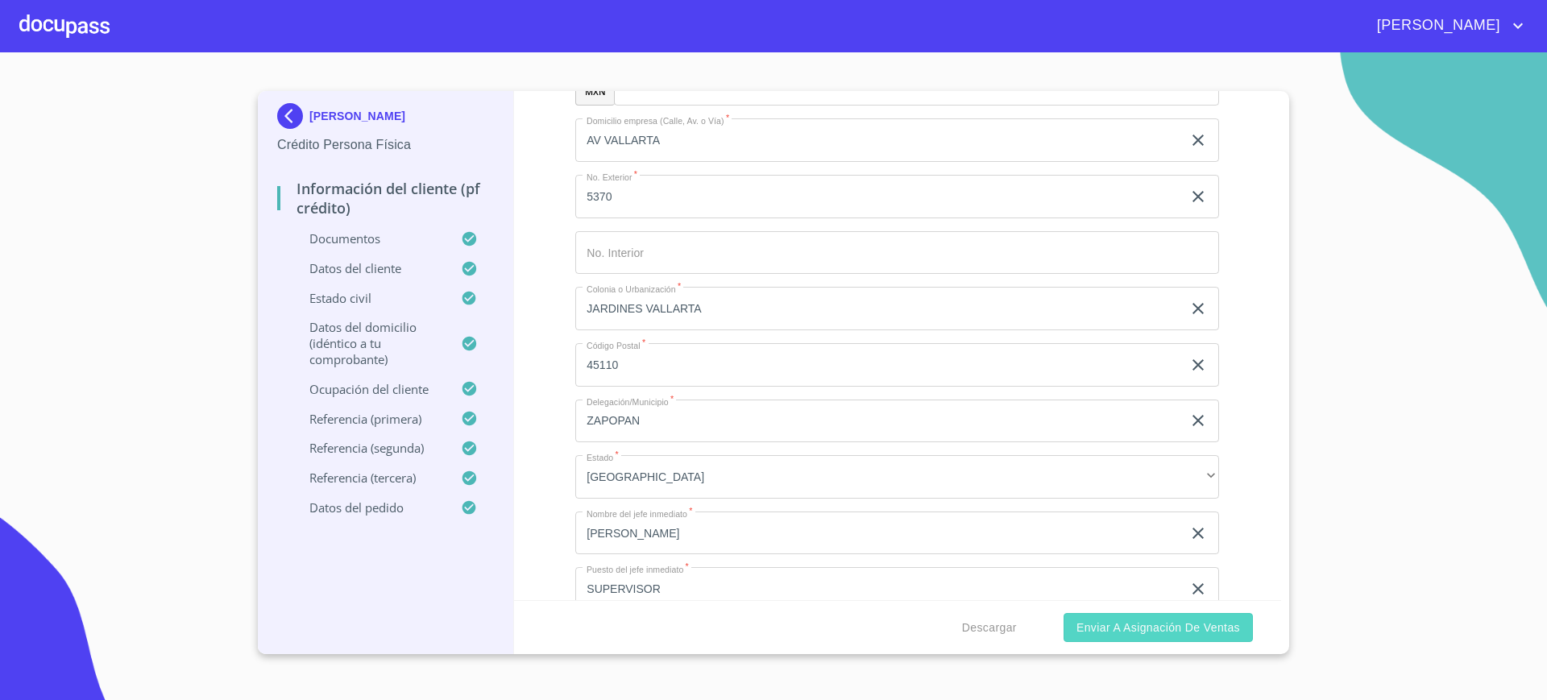
click at [1203, 637] on button "Enviar a Asignación de Ventas" at bounding box center [1157, 628] width 189 height 30
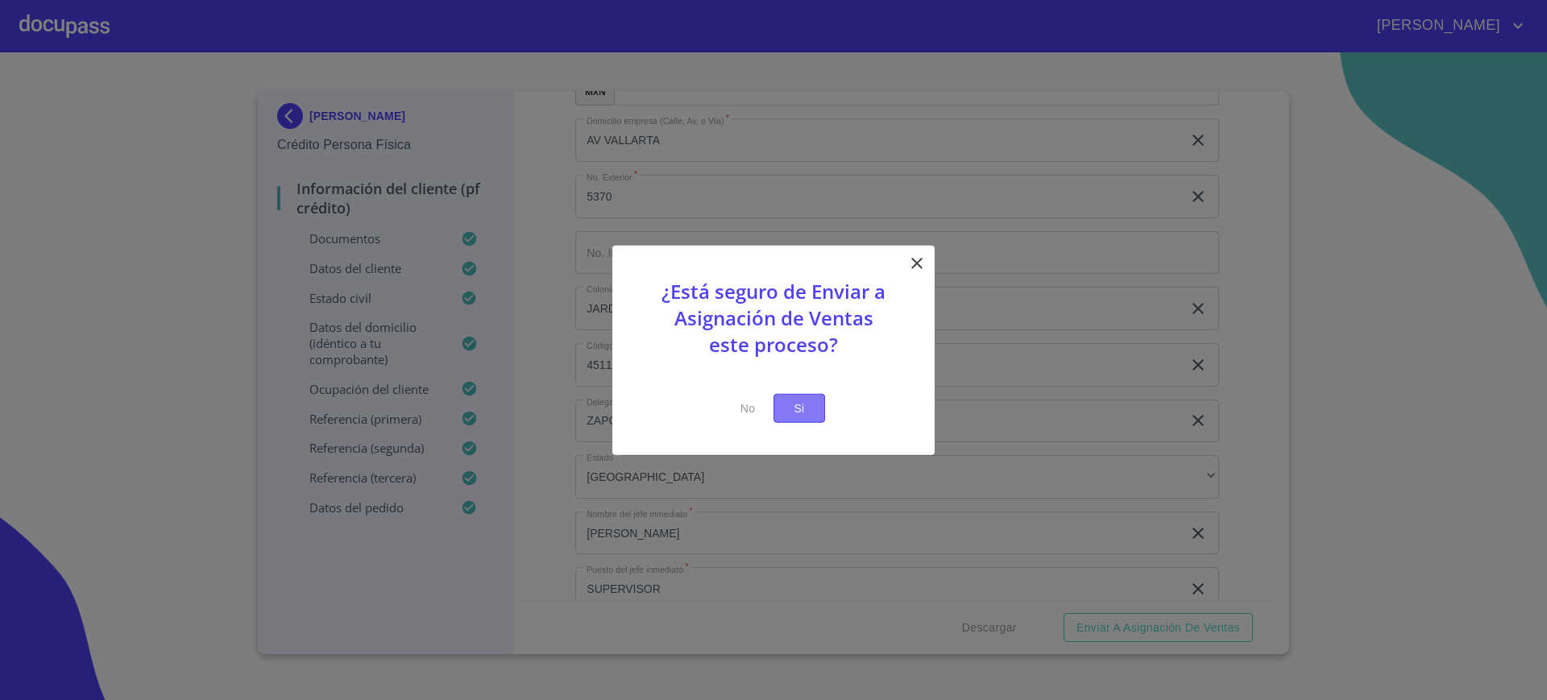
click at [806, 416] on span "Si" at bounding box center [799, 408] width 26 height 20
